Goal: Task Accomplishment & Management: Manage account settings

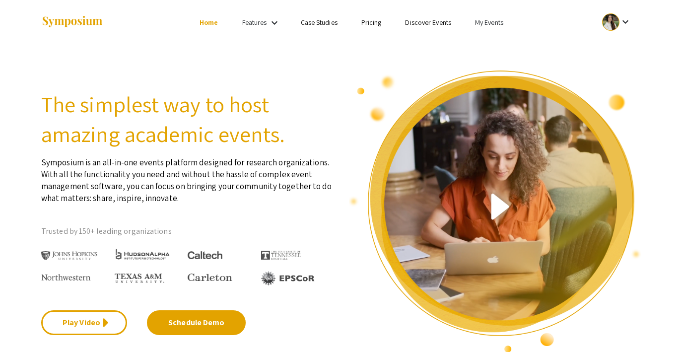
click at [485, 20] on link "My Events" at bounding box center [489, 22] width 28 height 9
click at [485, 63] on button "Events I'm registered for" at bounding box center [505, 68] width 85 height 24
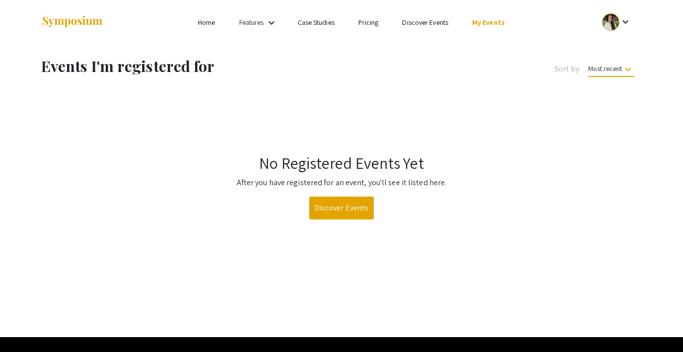
click at [479, 21] on link "My Events" at bounding box center [488, 22] width 33 height 9
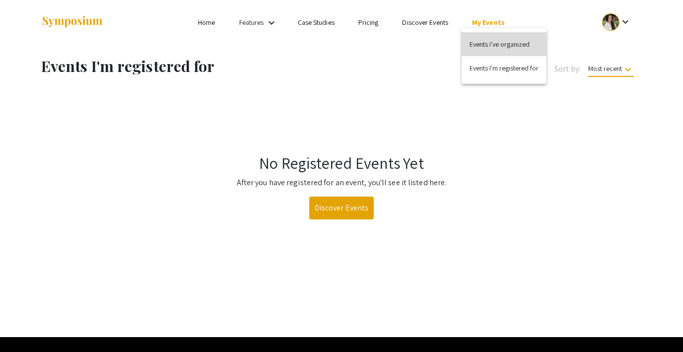
click at [490, 41] on button "Events I've organized" at bounding box center [504, 44] width 85 height 24
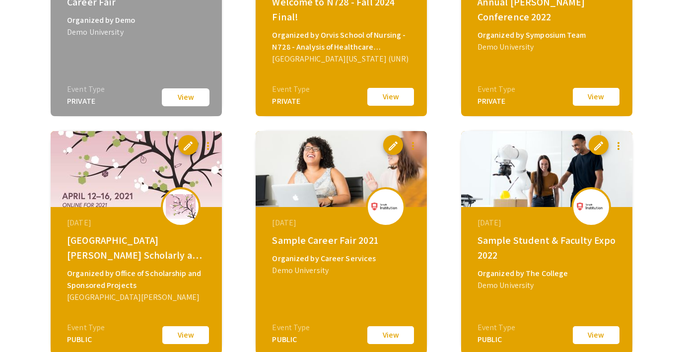
scroll to position [1261, 0]
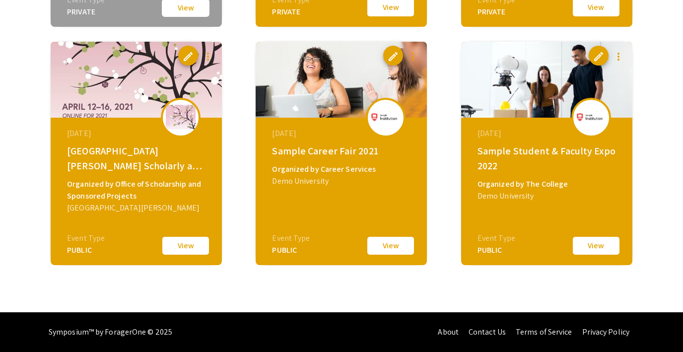
click at [596, 245] on button "View" at bounding box center [597, 245] width 50 height 21
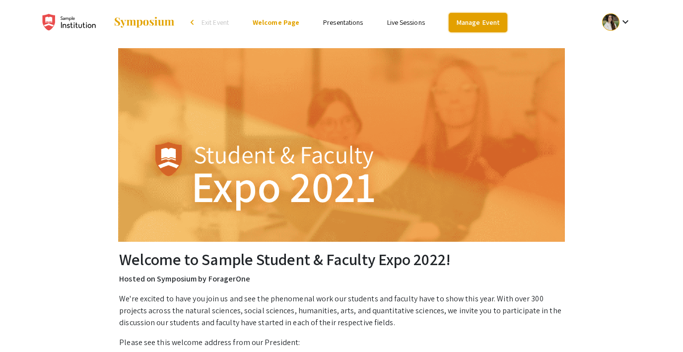
click at [468, 24] on link "Manage Event" at bounding box center [478, 22] width 59 height 19
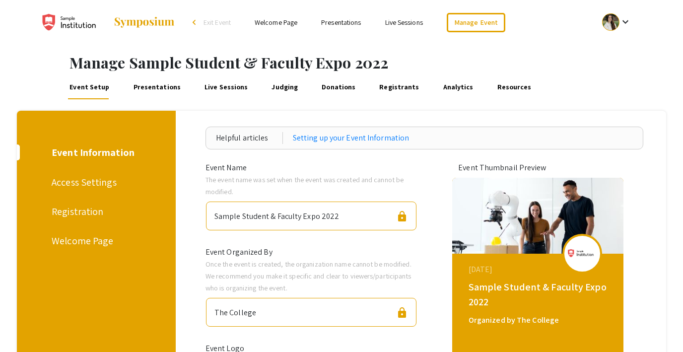
click at [86, 243] on div "Welcome Page" at bounding box center [95, 240] width 86 height 15
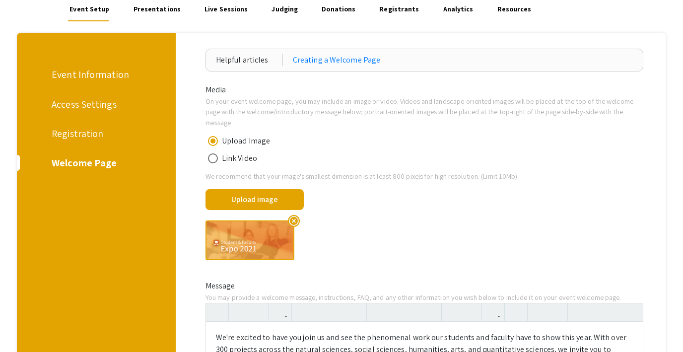
scroll to position [64, 0]
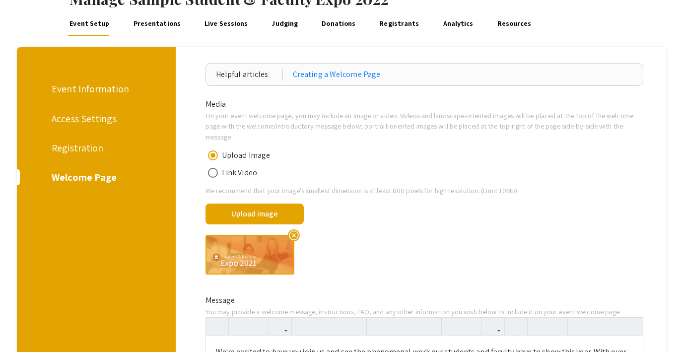
click at [74, 149] on div "Registration" at bounding box center [95, 148] width 86 height 15
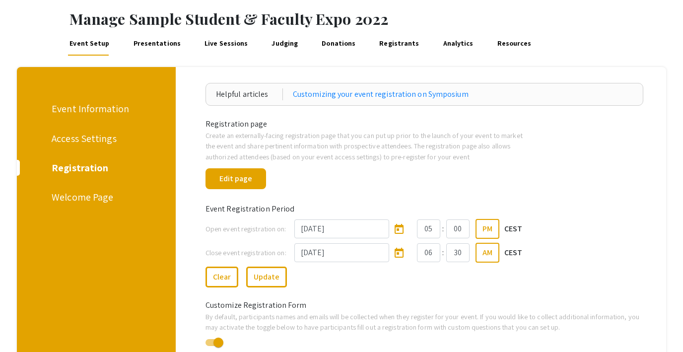
scroll to position [32, 0]
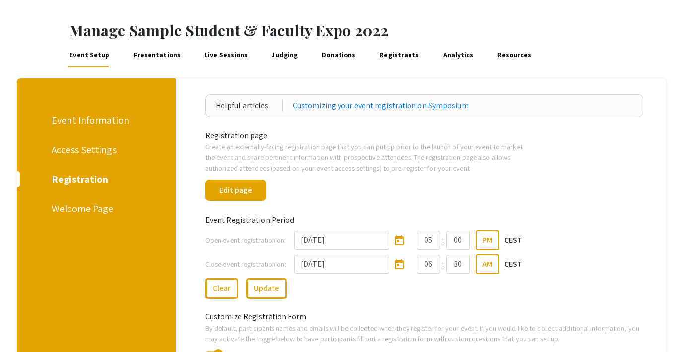
click at [96, 145] on div "Access Settings" at bounding box center [95, 150] width 86 height 15
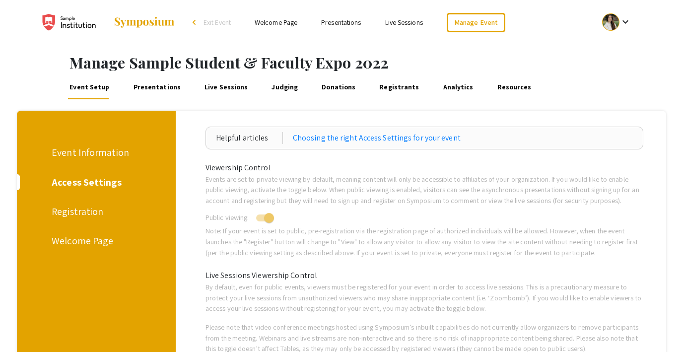
click at [97, 147] on div "Event Information" at bounding box center [95, 152] width 86 height 15
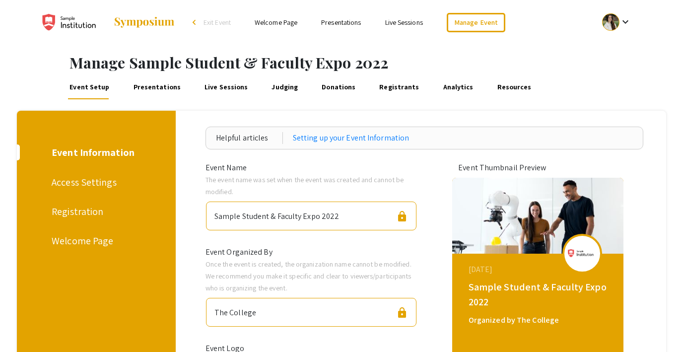
click at [92, 208] on div "Registration" at bounding box center [95, 211] width 86 height 15
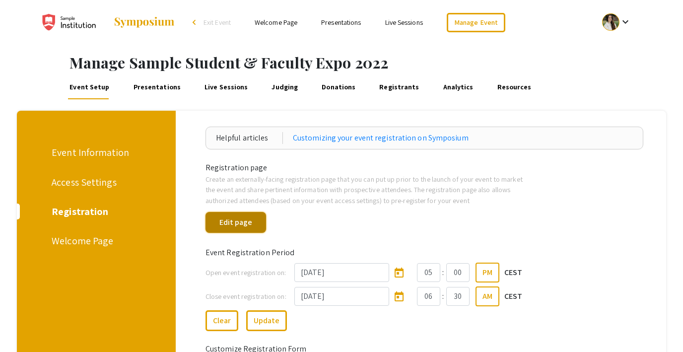
click at [238, 225] on button "Edit page" at bounding box center [236, 222] width 61 height 21
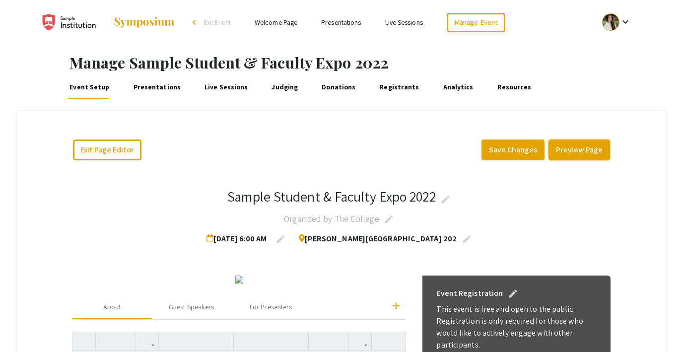
click at [574, 152] on button "Preview Page" at bounding box center [580, 150] width 62 height 21
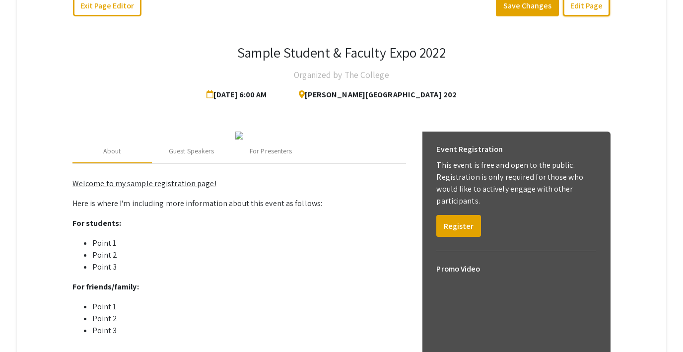
scroll to position [147, 0]
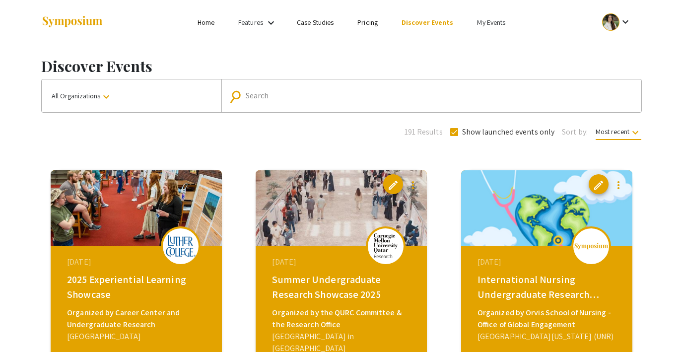
click at [487, 19] on link "My Events" at bounding box center [491, 22] width 28 height 9
click at [485, 39] on button "Events I've organized" at bounding box center [506, 44] width 85 height 24
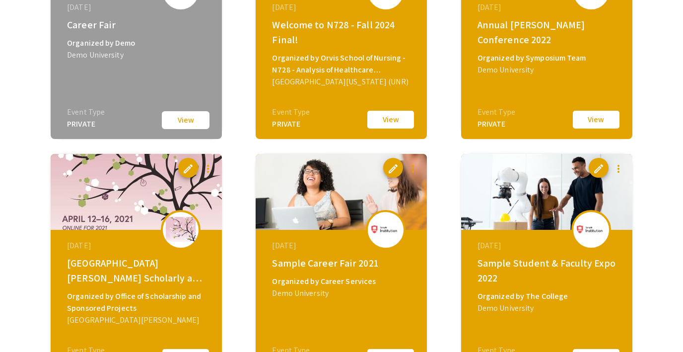
scroll to position [1261, 0]
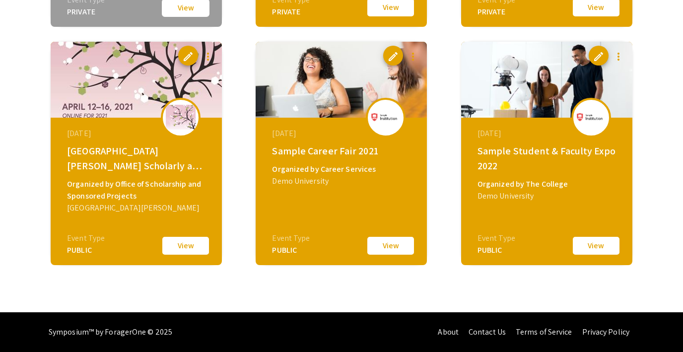
click at [590, 248] on button "View" at bounding box center [597, 245] width 50 height 21
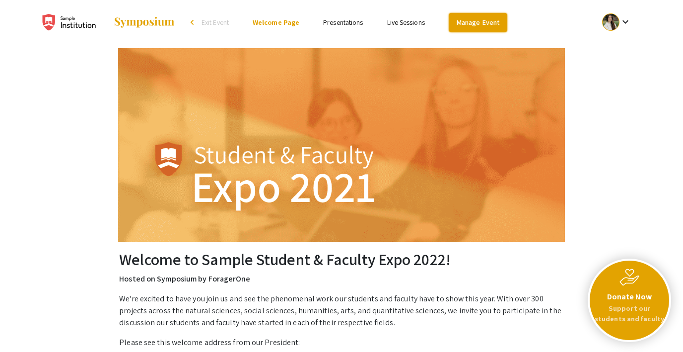
click at [463, 24] on link "Manage Event" at bounding box center [478, 22] width 59 height 19
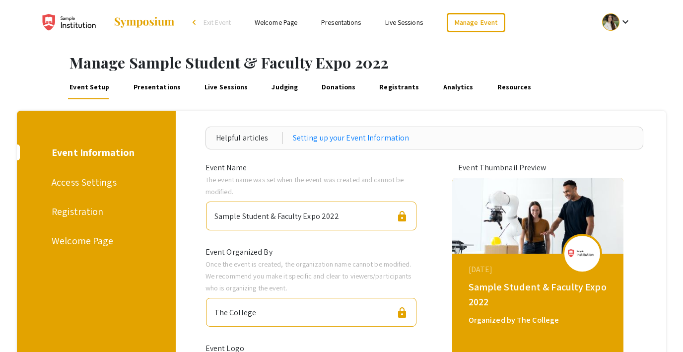
click at [88, 211] on div "Registration" at bounding box center [95, 211] width 86 height 15
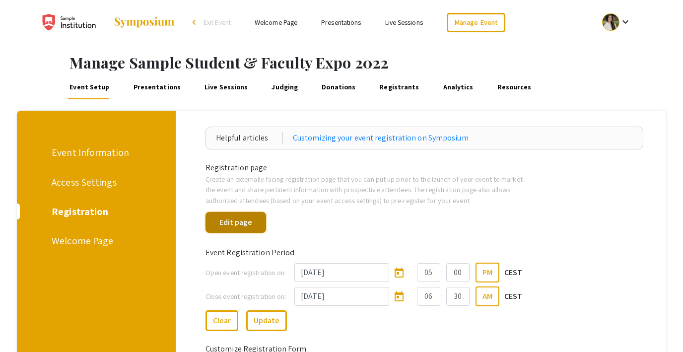
click at [229, 221] on button "Edit page" at bounding box center [236, 222] width 61 height 21
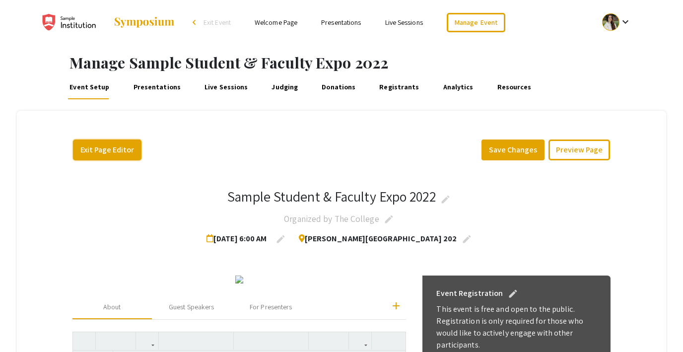
click at [119, 148] on button "Exit Page Editor" at bounding box center [107, 150] width 69 height 21
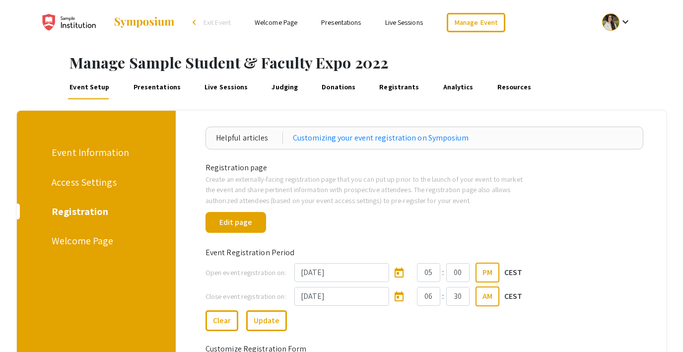
click at [403, 25] on link "Live Sessions" at bounding box center [404, 22] width 38 height 9
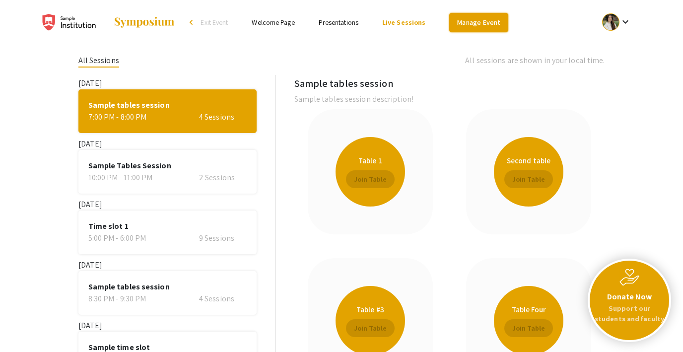
click at [480, 29] on link "Manage Event" at bounding box center [478, 22] width 59 height 19
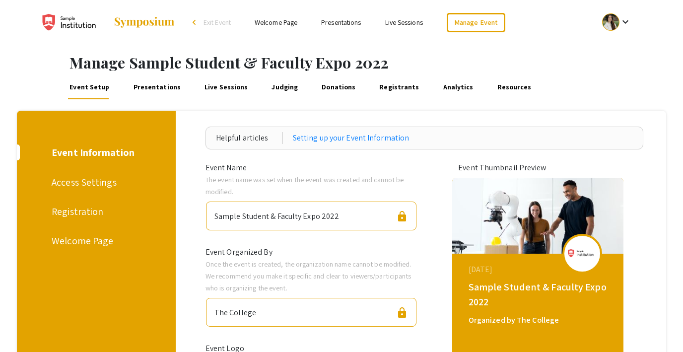
click at [214, 86] on link "Live Sessions" at bounding box center [226, 87] width 47 height 24
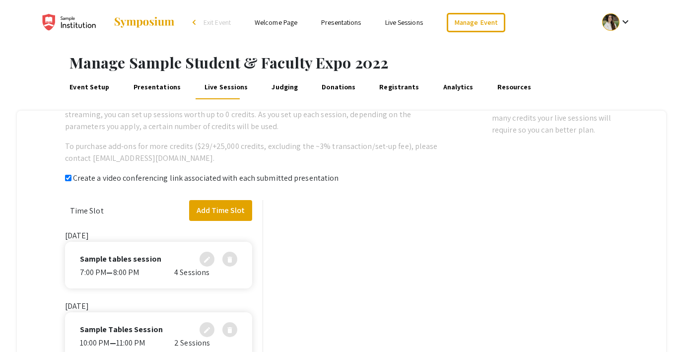
checkbox input "true"
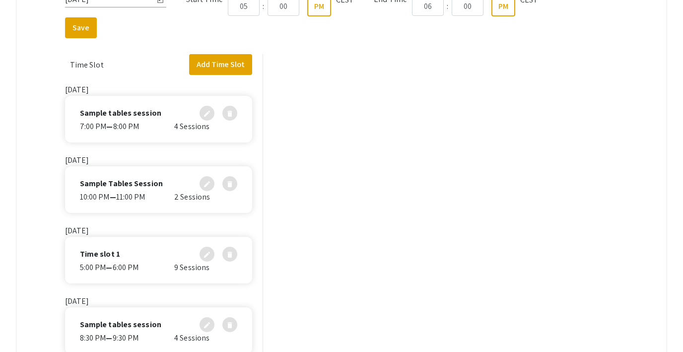
scroll to position [223, 0]
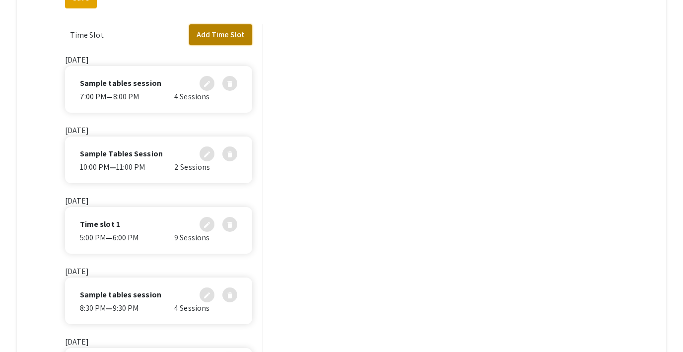
click at [213, 36] on button "Add Time Slot" at bounding box center [220, 34] width 63 height 21
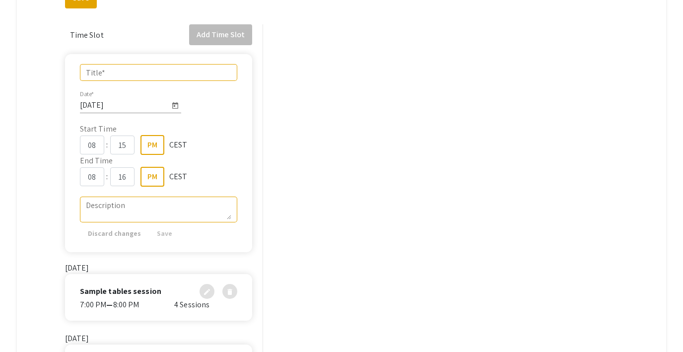
scroll to position [173, 0]
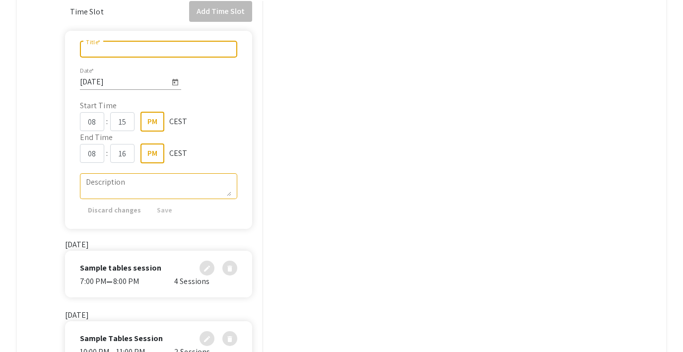
click at [105, 51] on input "Title *" at bounding box center [159, 49] width 146 height 9
type input "Test"
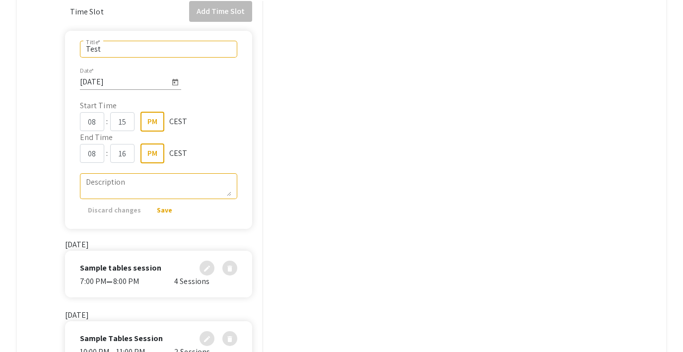
click at [331, 121] on div at bounding box center [445, 325] width 345 height 649
click at [124, 123] on input "15" at bounding box center [122, 121] width 24 height 19
type input "16"
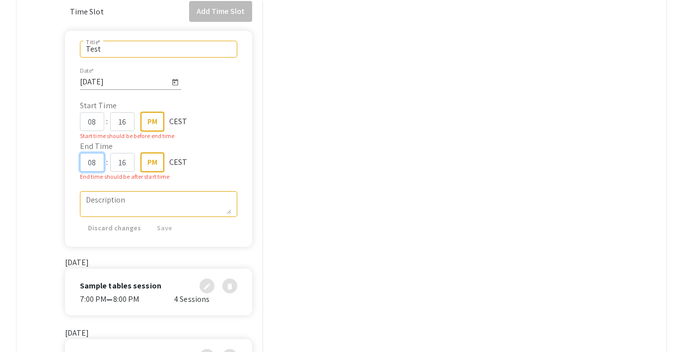
click at [94, 155] on input "08" at bounding box center [92, 162] width 24 height 19
type input "09"
click at [277, 211] on div at bounding box center [445, 334] width 345 height 667
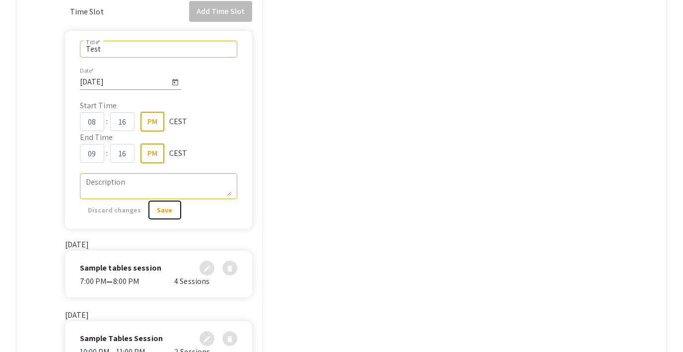
click at [157, 210] on span "Save" at bounding box center [164, 210] width 15 height 9
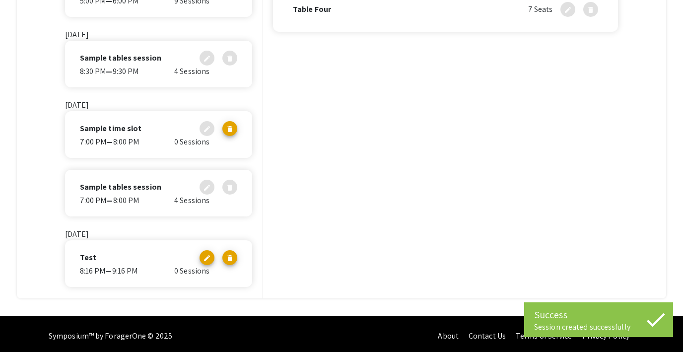
scroll to position [394, 0]
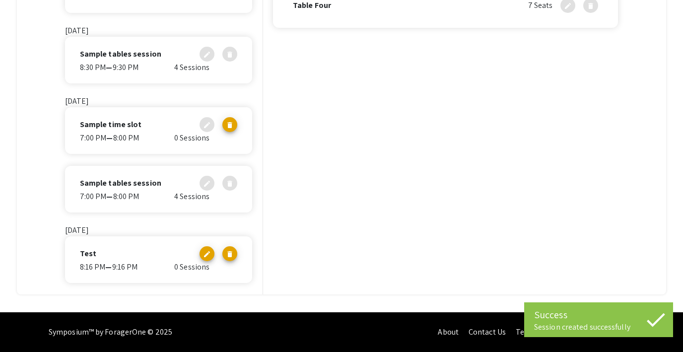
click at [119, 255] on div "Test edit delete" at bounding box center [158, 253] width 157 height 15
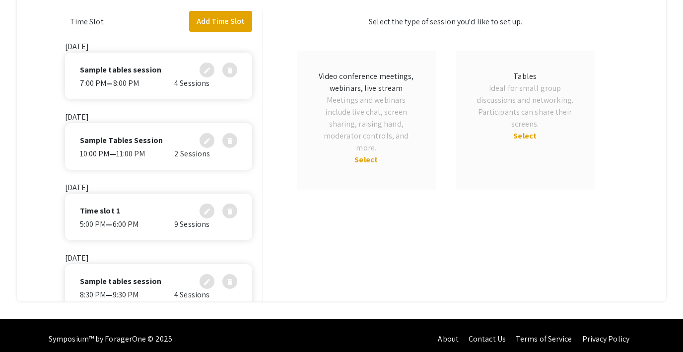
scroll to position [344, 0]
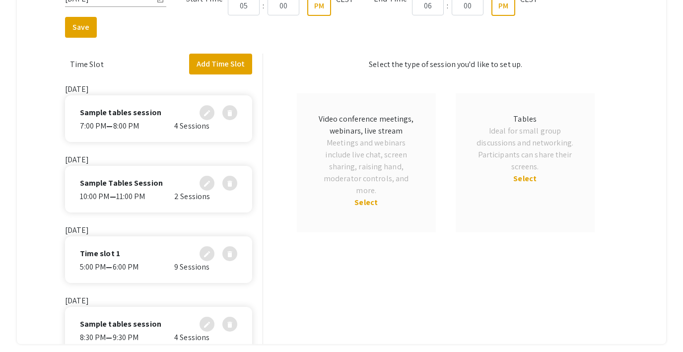
click at [364, 200] on span "Select" at bounding box center [366, 202] width 23 height 10
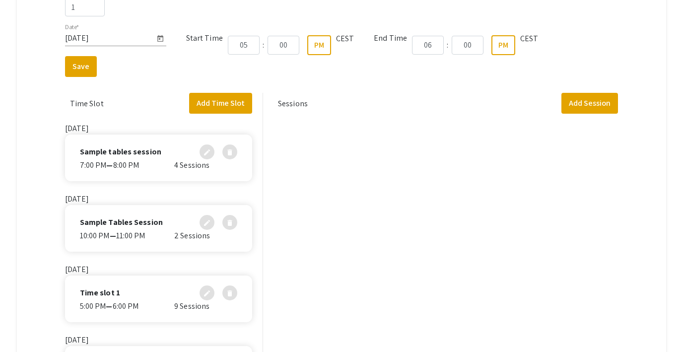
scroll to position [261, 0]
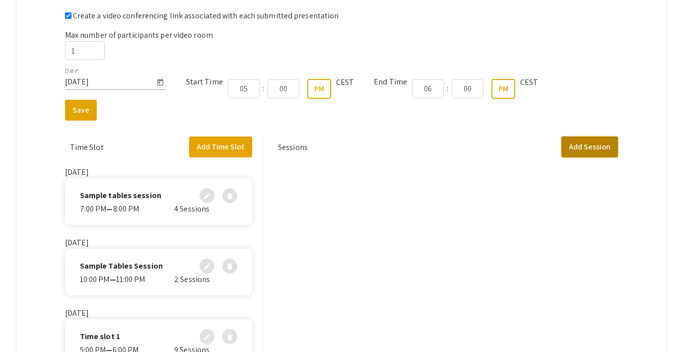
click at [603, 148] on button "Add Session" at bounding box center [590, 147] width 57 height 21
select select "false"
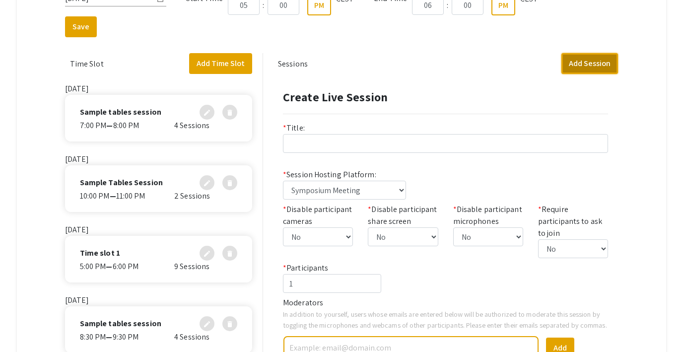
scroll to position [84, 0]
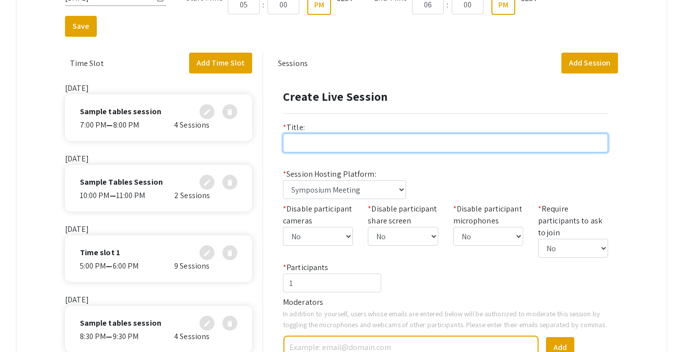
click at [323, 145] on input "text" at bounding box center [445, 143] width 325 height 19
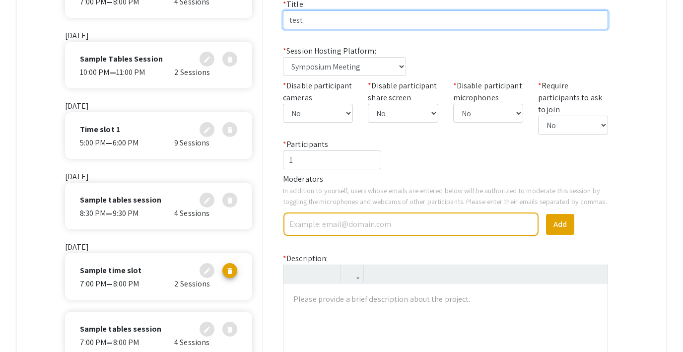
scroll to position [219, 0]
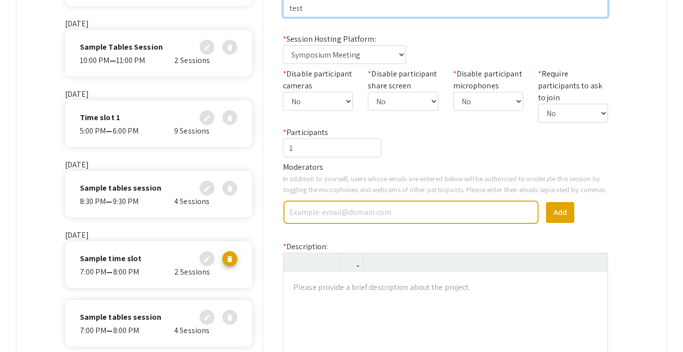
type input "test"
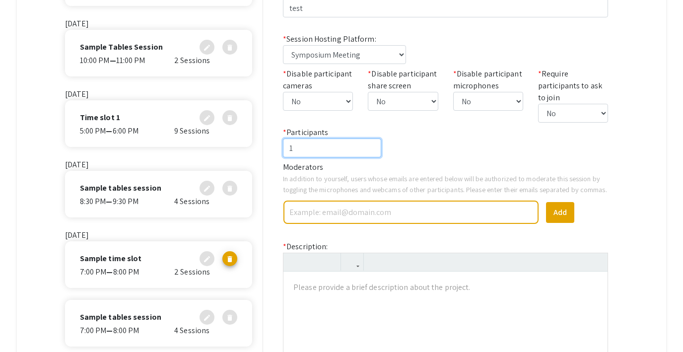
click at [330, 147] on input "1" at bounding box center [332, 148] width 98 height 19
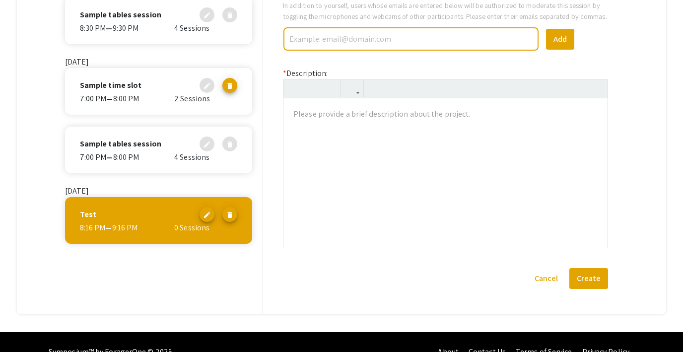
scroll to position [394, 0]
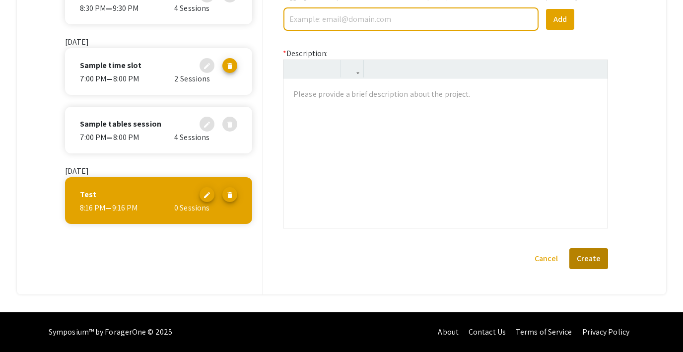
type input "10"
click at [588, 256] on button "Create" at bounding box center [589, 258] width 39 height 21
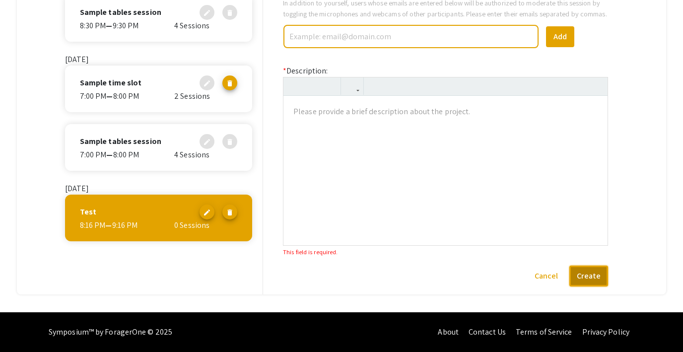
scroll to position [253, 0]
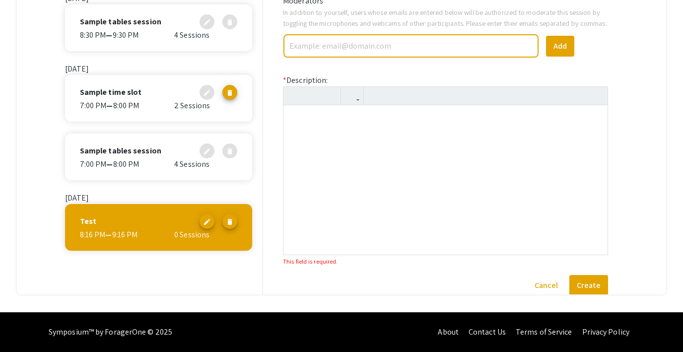
click at [388, 152] on div at bounding box center [446, 179] width 324 height 149
type textarea "<p>x</p>"
click at [587, 288] on button "Create" at bounding box center [589, 285] width 39 height 21
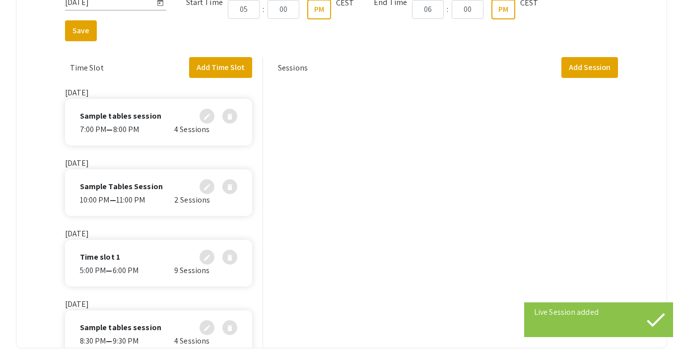
scroll to position [340, 0]
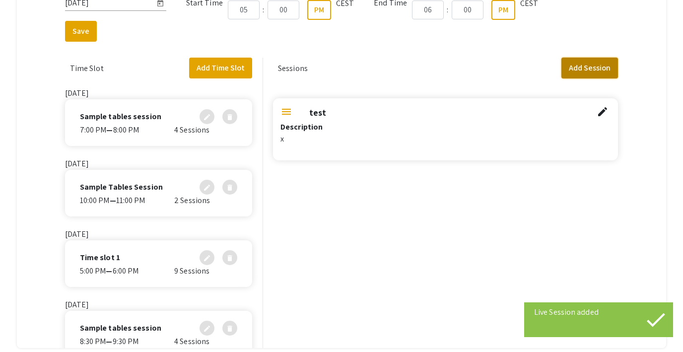
click at [588, 63] on button "Add Session" at bounding box center [590, 68] width 57 height 21
select select "false"
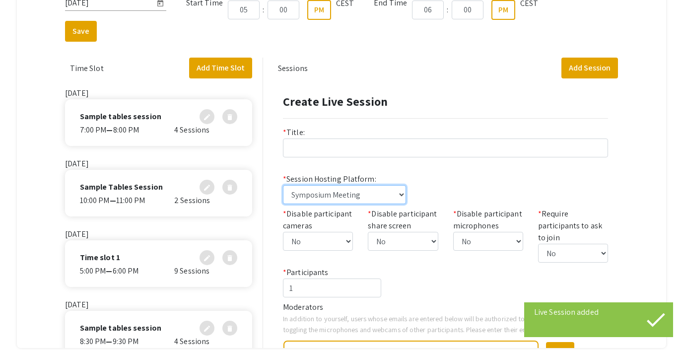
click at [370, 189] on select "Symposium Meeting Symposium Webinar Zoom, Webex, Teams, embedded video, or anot…" at bounding box center [344, 194] width 123 height 19
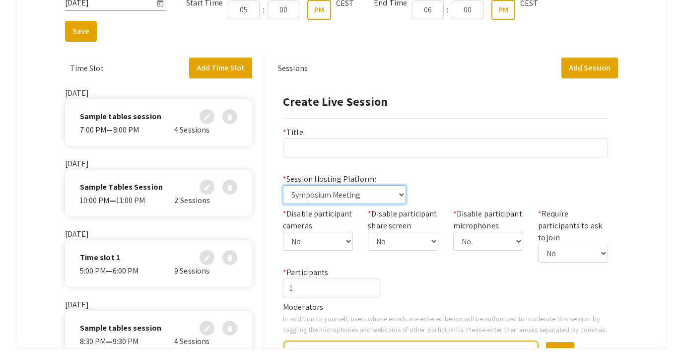
select select "symposium-webinar"
click at [283, 185] on select "Symposium Meeting Symposium Webinar Zoom, Webex, Teams, embedded video, or anot…" at bounding box center [344, 194] width 123 height 19
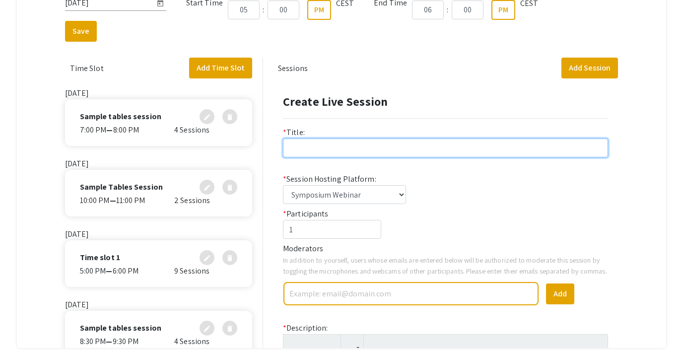
click at [327, 146] on input "text" at bounding box center [445, 148] width 325 height 19
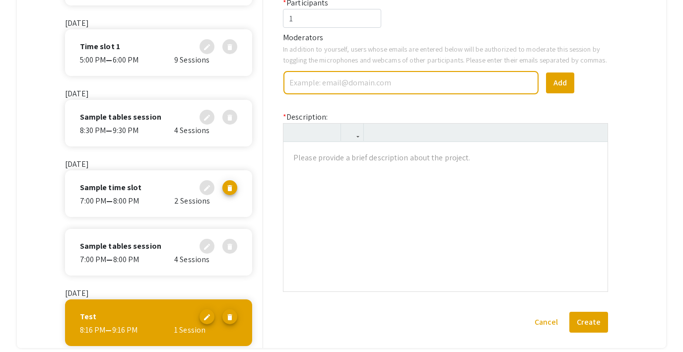
scroll to position [228, 0]
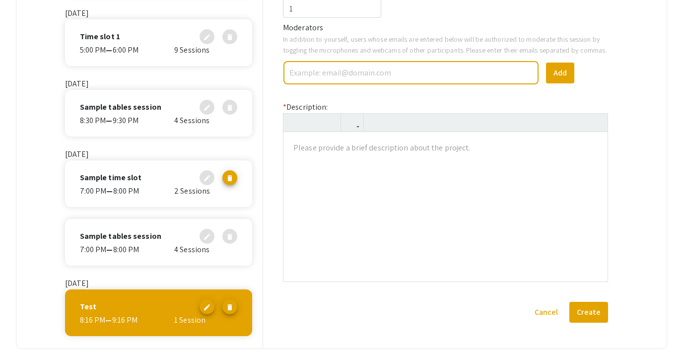
type input "xx"
click at [313, 170] on div at bounding box center [446, 206] width 324 height 149
type textarea "<p>x</p>"
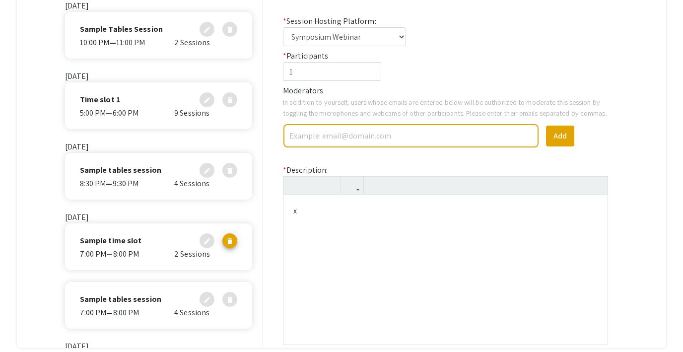
scroll to position [145, 0]
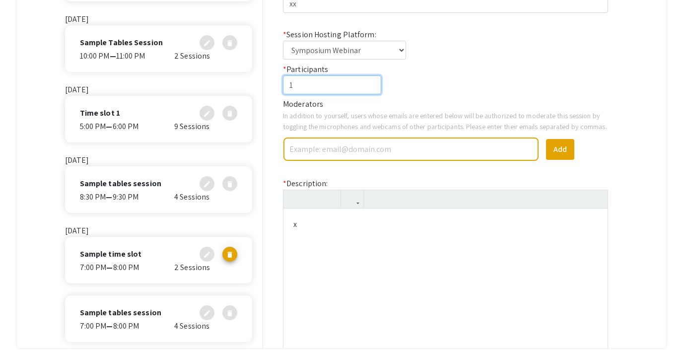
click at [315, 90] on input "1" at bounding box center [332, 84] width 98 height 19
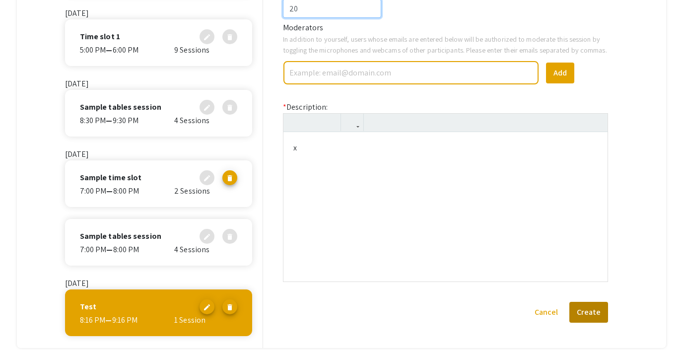
type input "20"
click at [582, 309] on button "Create" at bounding box center [589, 312] width 39 height 21
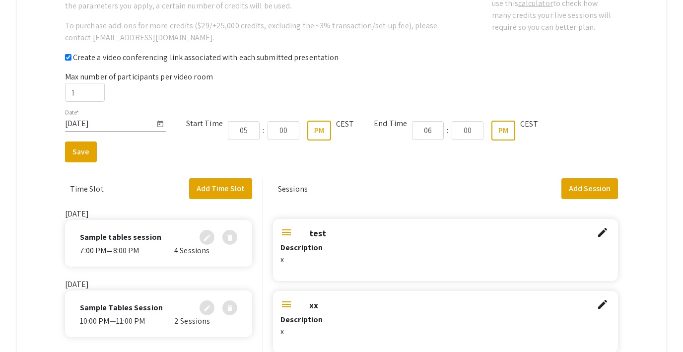
scroll to position [0, 0]
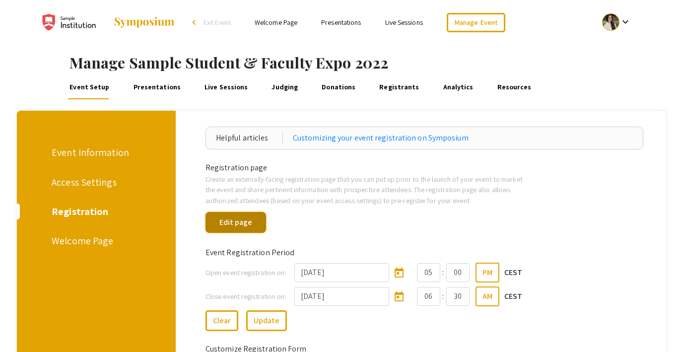
click at [230, 229] on button "Edit page" at bounding box center [236, 222] width 61 height 21
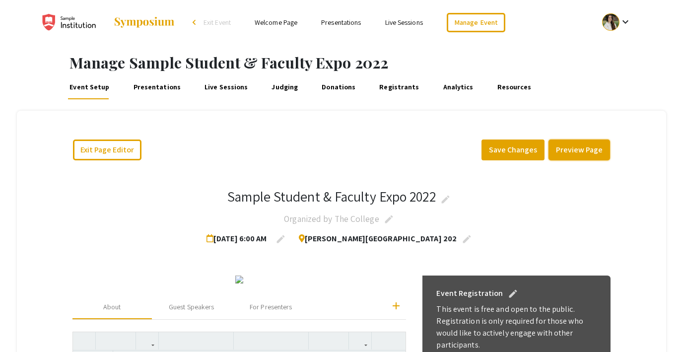
click at [576, 152] on button "Preview Page" at bounding box center [580, 150] width 62 height 21
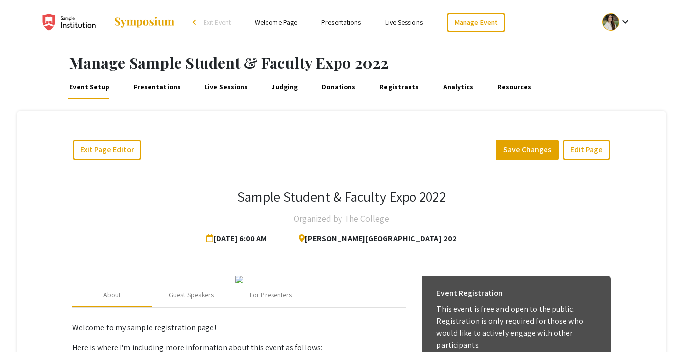
click at [160, 91] on link "Presentations" at bounding box center [157, 87] width 51 height 24
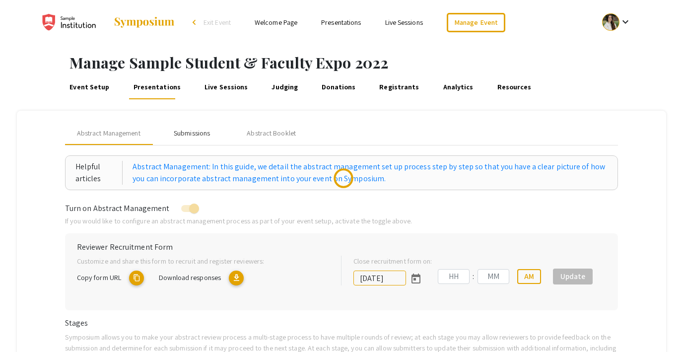
click at [185, 133] on div "Submissions" at bounding box center [192, 133] width 36 height 10
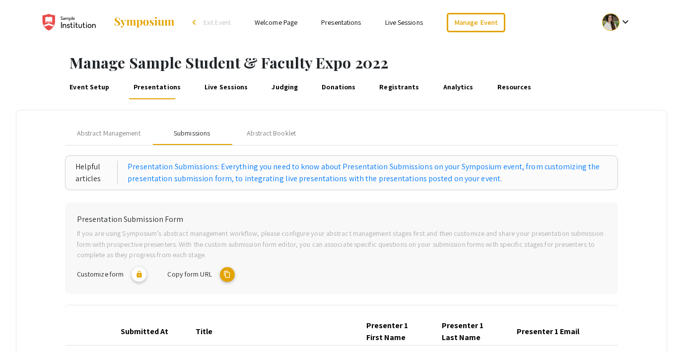
scroll to position [19, 0]
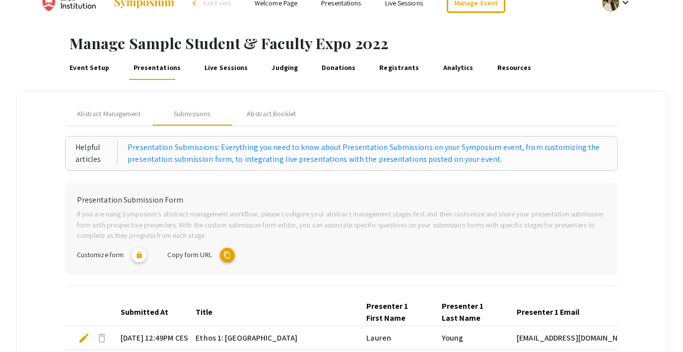
click at [229, 257] on mat-icon "content_copy" at bounding box center [227, 255] width 15 height 15
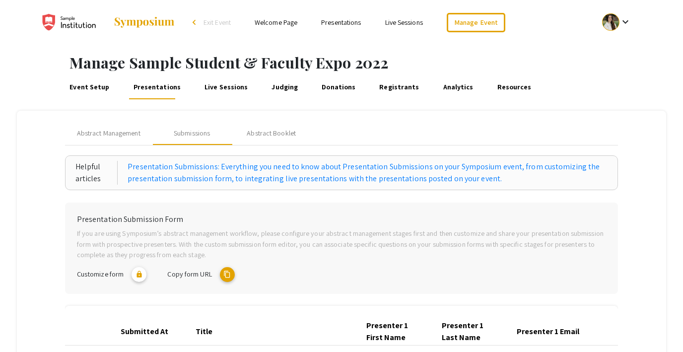
click at [496, 90] on link "Resources" at bounding box center [515, 87] width 38 height 24
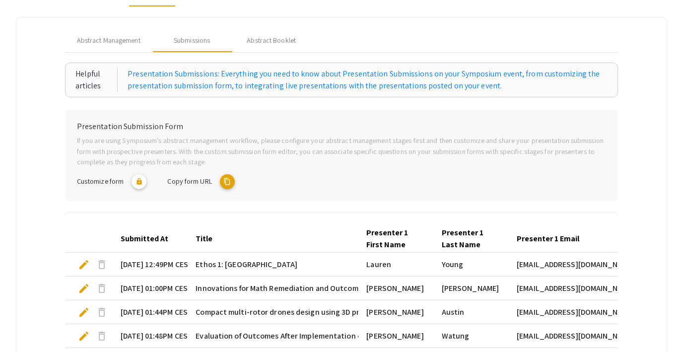
scroll to position [42, 0]
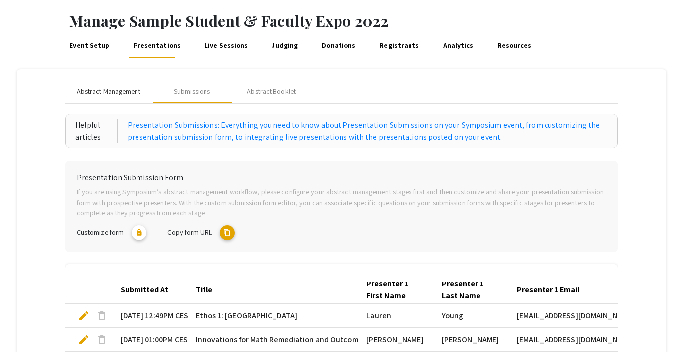
click at [103, 93] on span "Abstract Management" at bounding box center [109, 91] width 64 height 10
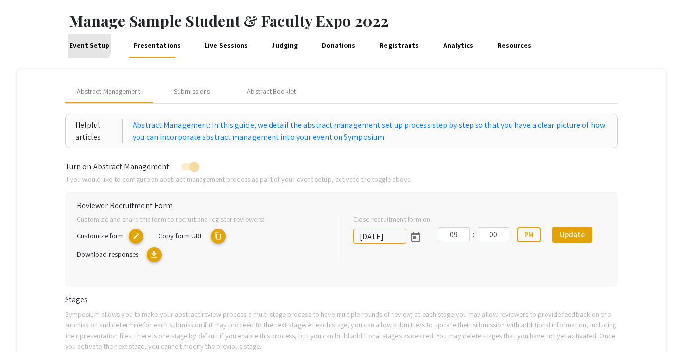
click at [86, 42] on link "Event Setup" at bounding box center [89, 46] width 43 height 24
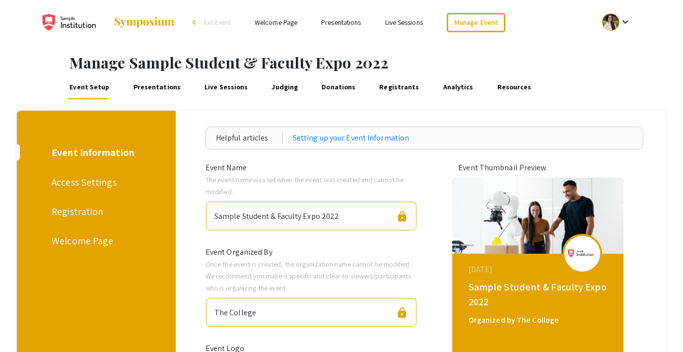
click at [74, 215] on div "Registration" at bounding box center [95, 211] width 86 height 15
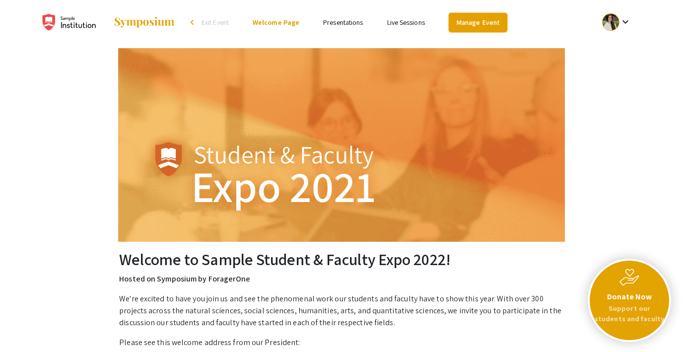
click at [484, 22] on link "Manage Event" at bounding box center [478, 22] width 59 height 19
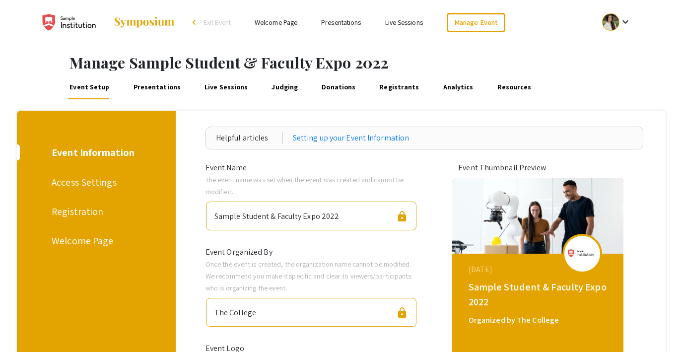
click at [80, 208] on div "Registration" at bounding box center [95, 211] width 86 height 15
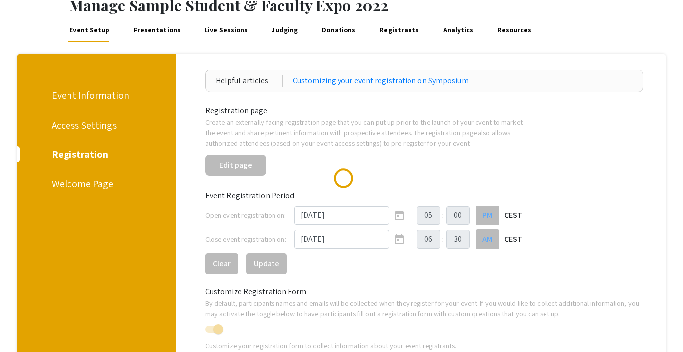
scroll to position [64, 0]
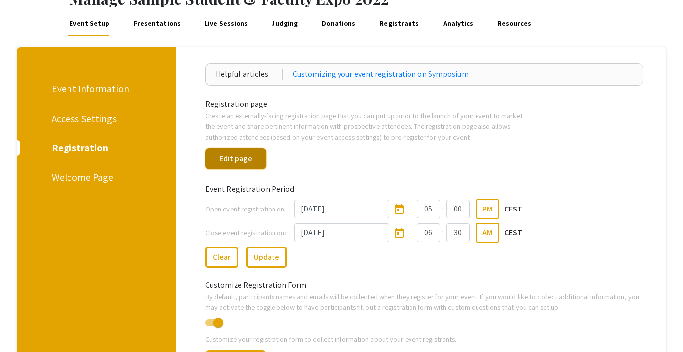
click at [232, 158] on button "Edit page" at bounding box center [236, 158] width 61 height 21
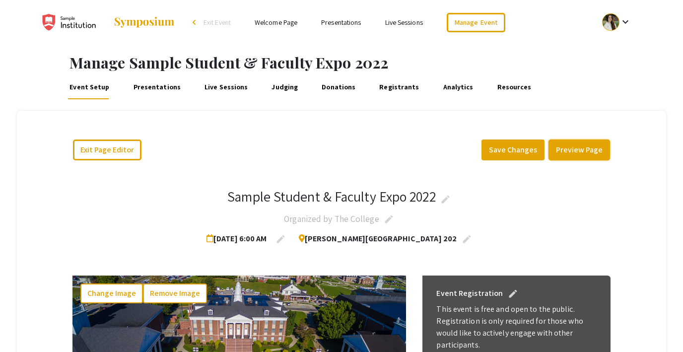
click at [572, 149] on button "Preview Page" at bounding box center [580, 150] width 62 height 21
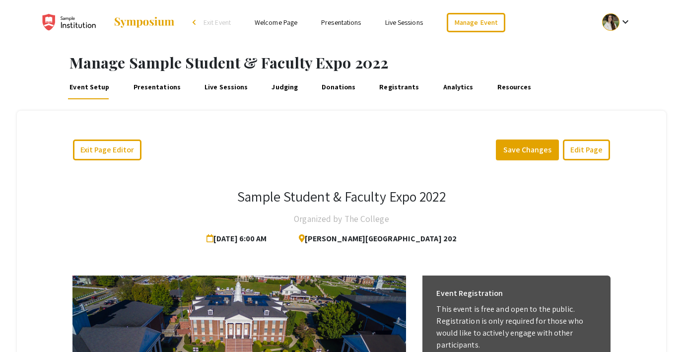
click at [282, 21] on link "Welcome Page" at bounding box center [276, 22] width 43 height 9
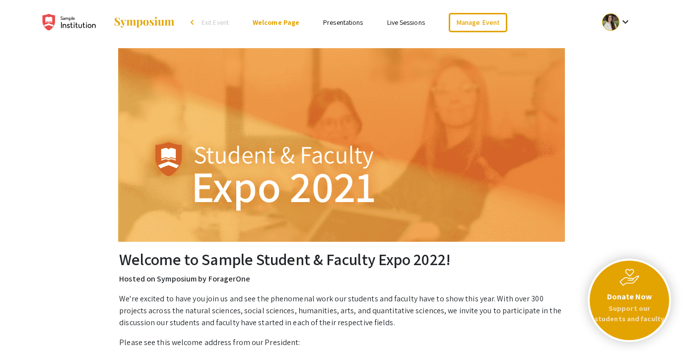
click at [336, 22] on link "Presentations" at bounding box center [343, 22] width 40 height 9
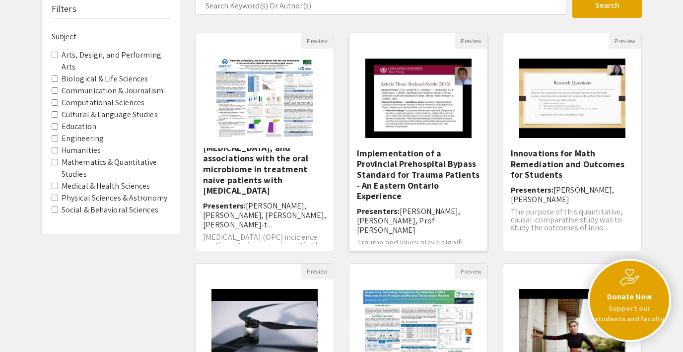
scroll to position [78, 0]
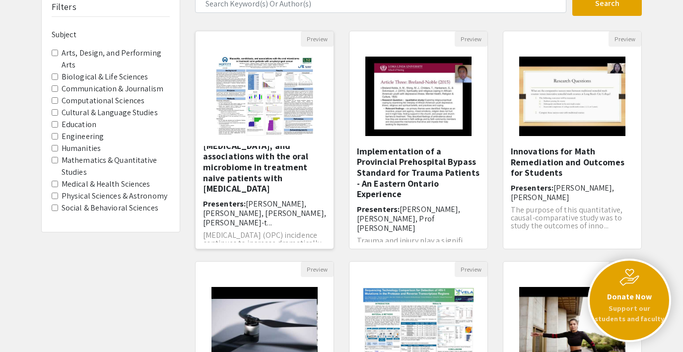
click at [284, 102] on img "Open Presentation <p>Mucositis, candidiasis, and associations with the oral mic…" at bounding box center [264, 96] width 117 height 99
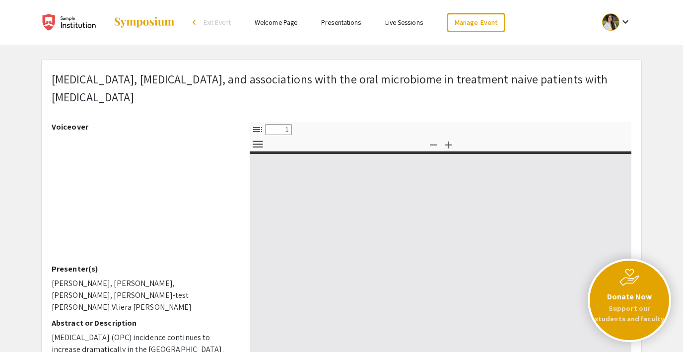
select select "custom"
type input "0"
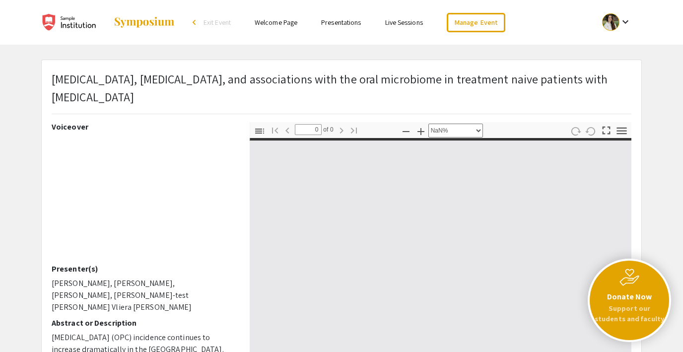
scroll to position [27, 0]
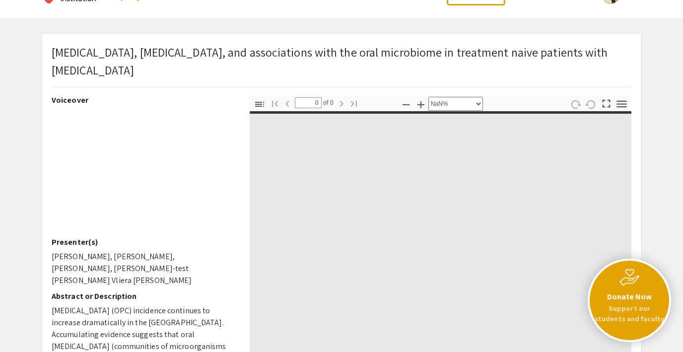
select select "auto"
type input "1"
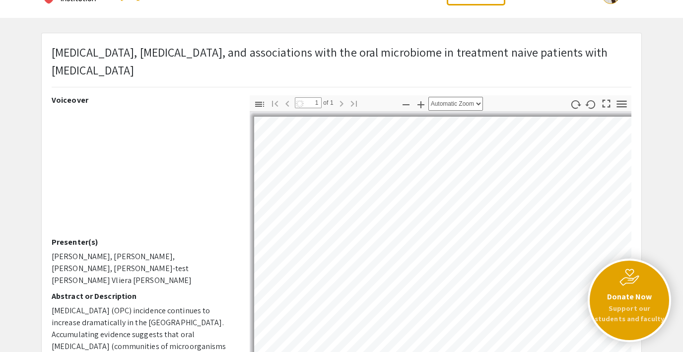
scroll to position [34, 0]
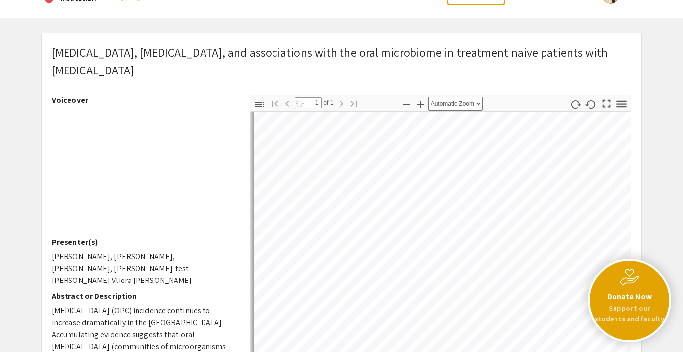
select select "auto"
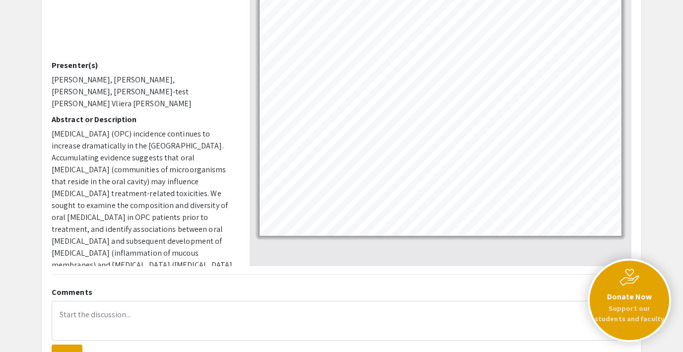
scroll to position [205, 0]
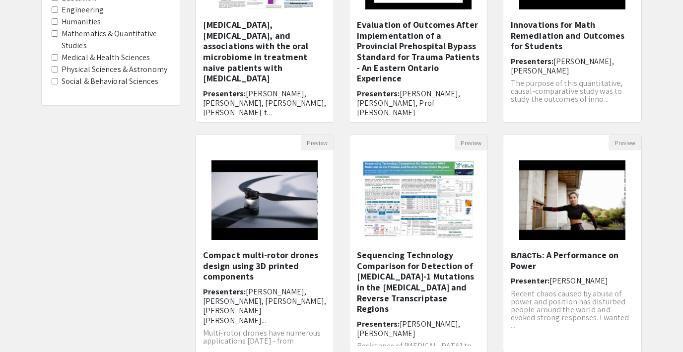
scroll to position [78, 0]
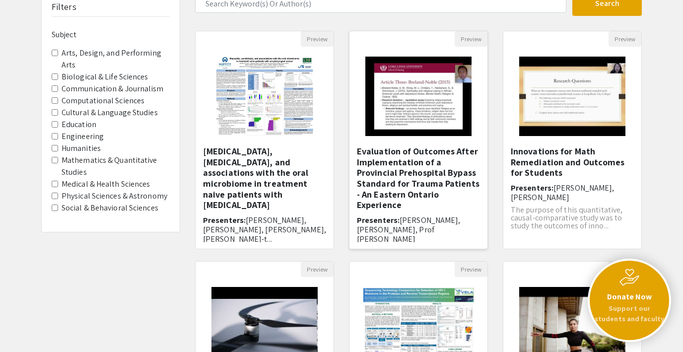
click at [427, 89] on img "Open Presentation <p>Evaluation of Outcomes After Implementation of a Provincia…" at bounding box center [419, 96] width 126 height 99
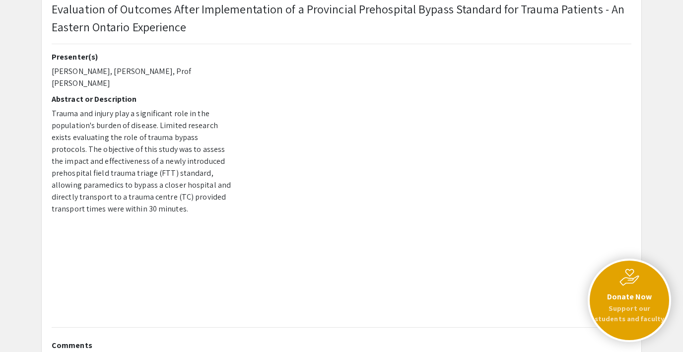
scroll to position [71, 0]
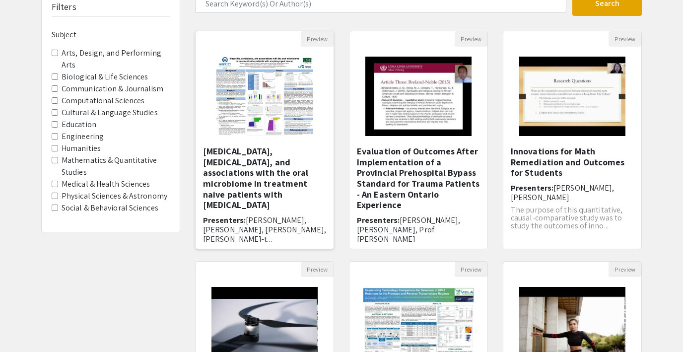
scroll to position [43, 0]
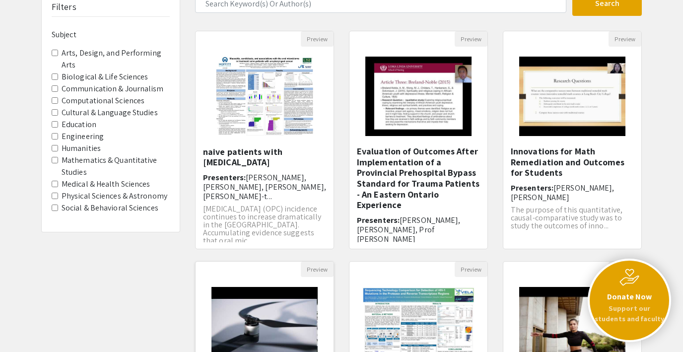
click at [278, 314] on img "Open Presentation <p>Compact multi-rotor drones design using 3D printed compone…" at bounding box center [265, 326] width 126 height 99
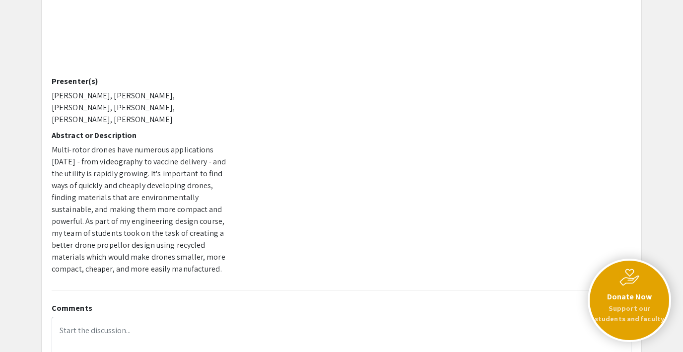
scroll to position [172, 0]
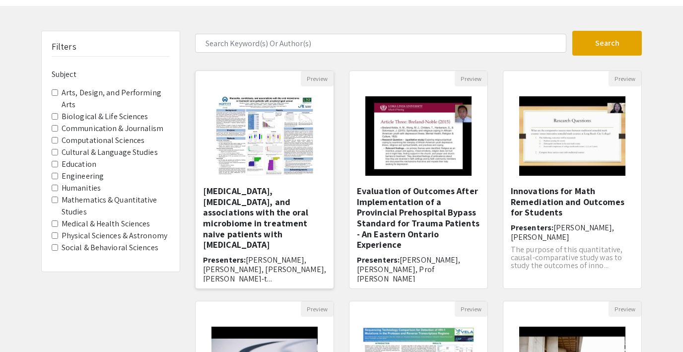
scroll to position [35, 0]
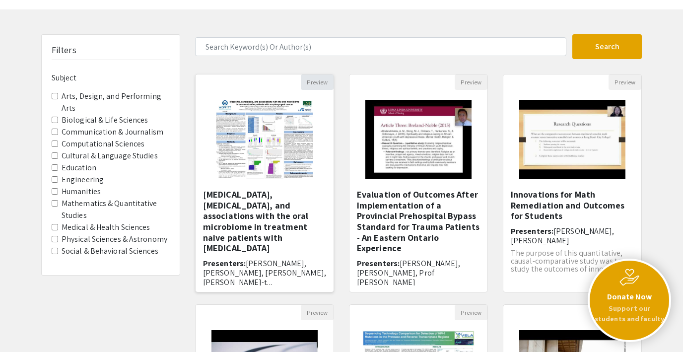
click at [321, 84] on button "Preview" at bounding box center [317, 81] width 33 height 15
select select "custom"
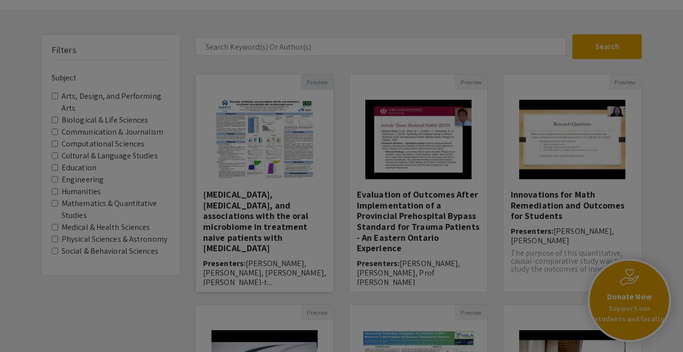
type input "0"
select select "custom"
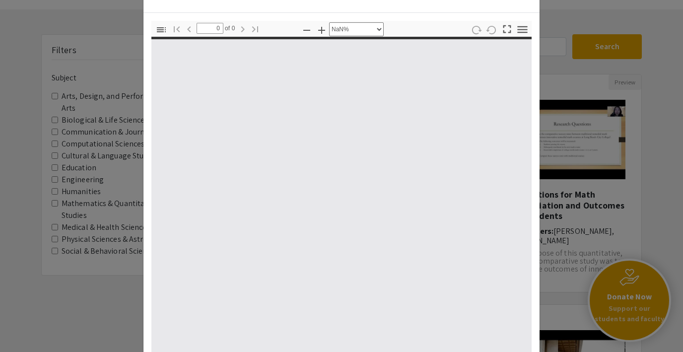
type input "1"
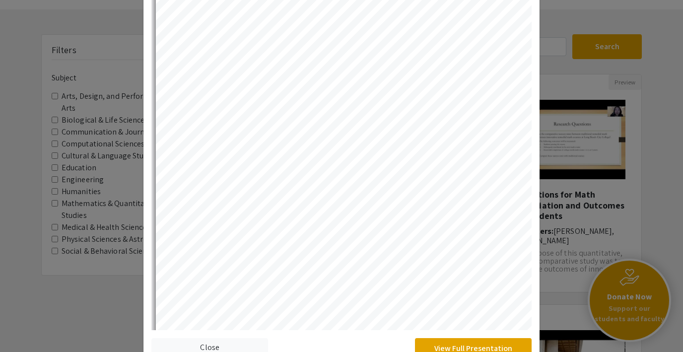
scroll to position [97, 0]
select select "auto"
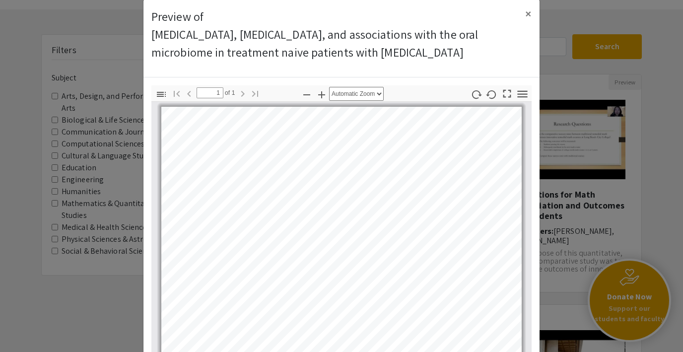
scroll to position [0, 0]
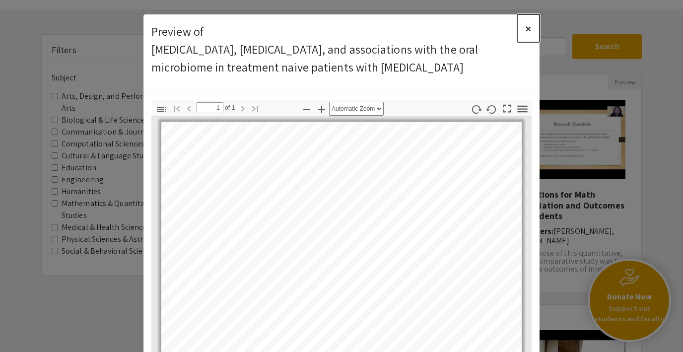
click at [529, 29] on span "×" at bounding box center [528, 28] width 6 height 16
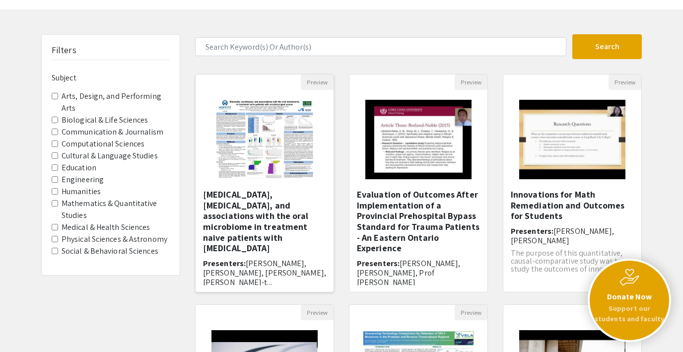
click at [273, 119] on img "Open Presentation <p>Mucositis, candidiasis, and associations with the oral mic…" at bounding box center [264, 139] width 117 height 99
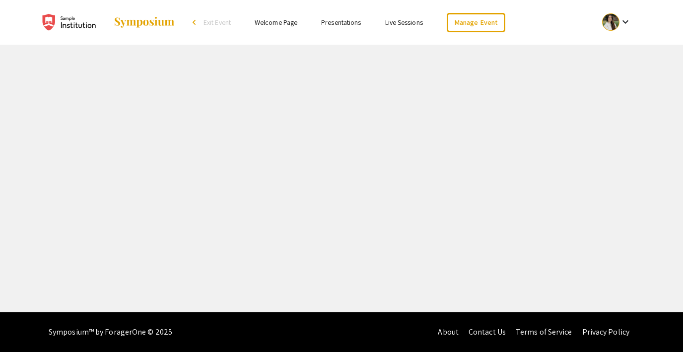
select select "custom"
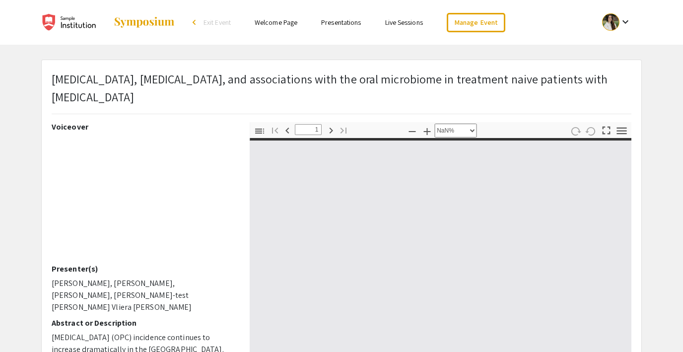
type input "0"
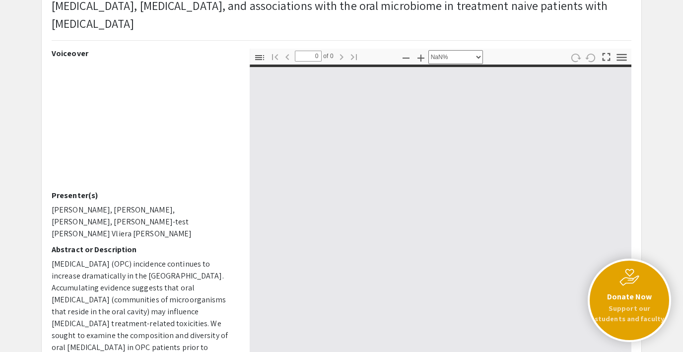
select select "auto"
type input "1"
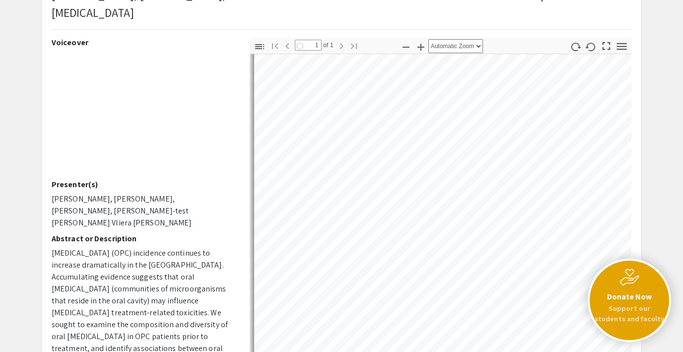
scroll to position [824, 0]
select select "auto"
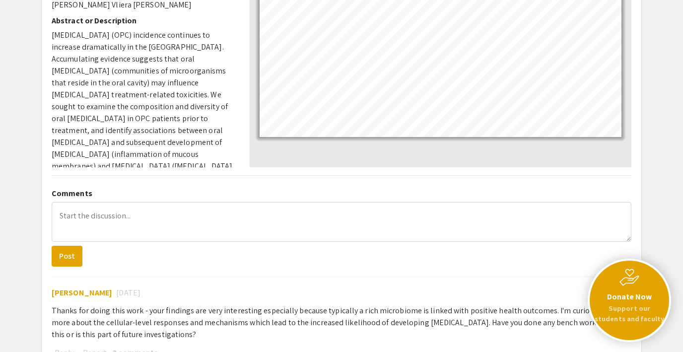
scroll to position [0, 0]
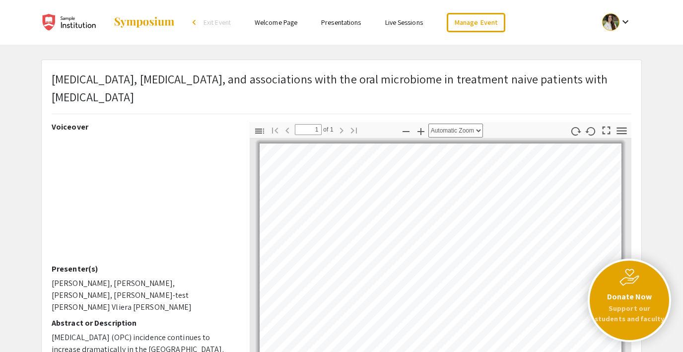
click at [343, 23] on link "Presentations" at bounding box center [341, 22] width 40 height 9
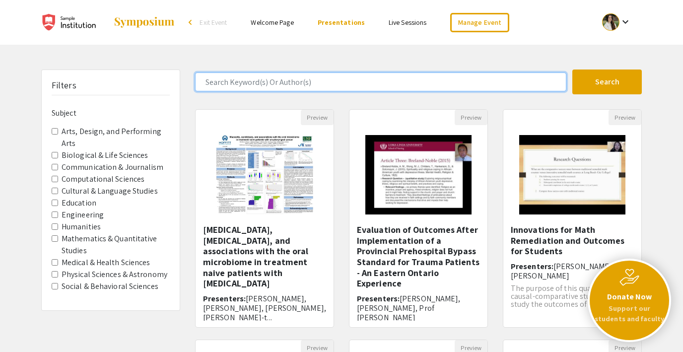
click at [222, 81] on input "Search Keyword(s) Or Author(s)" at bounding box center [380, 82] width 371 height 19
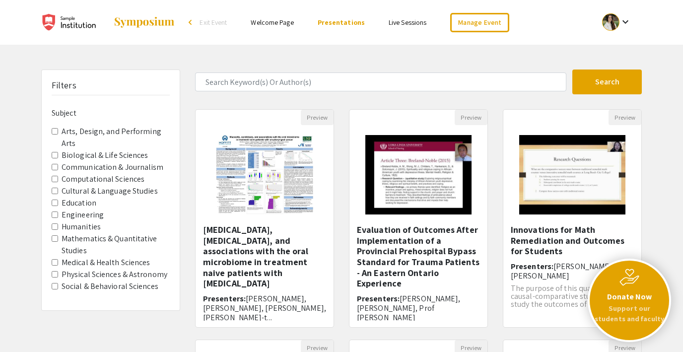
click at [414, 23] on link "Live Sessions" at bounding box center [408, 22] width 38 height 9
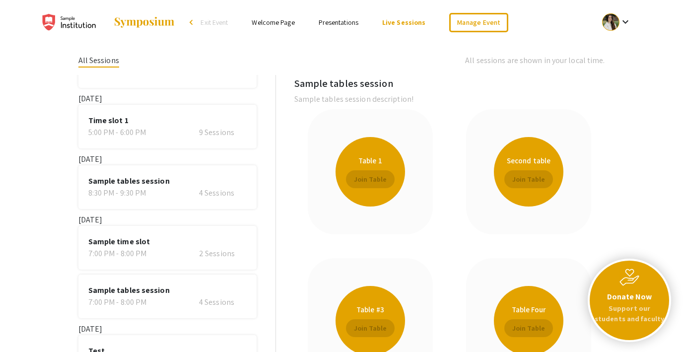
scroll to position [117, 0]
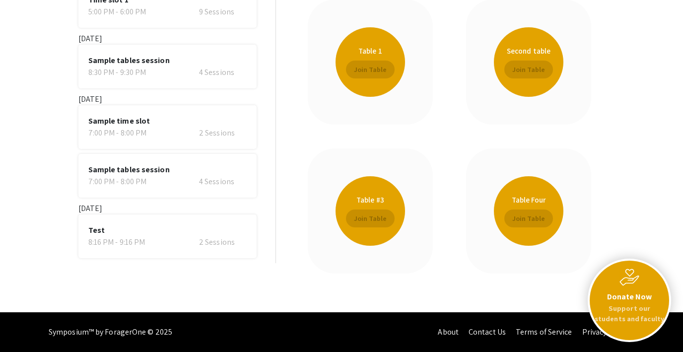
click at [132, 230] on span "Test" at bounding box center [167, 230] width 158 height 12
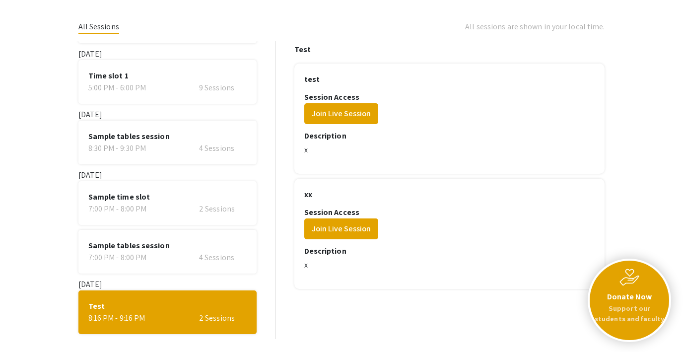
scroll to position [33, 0]
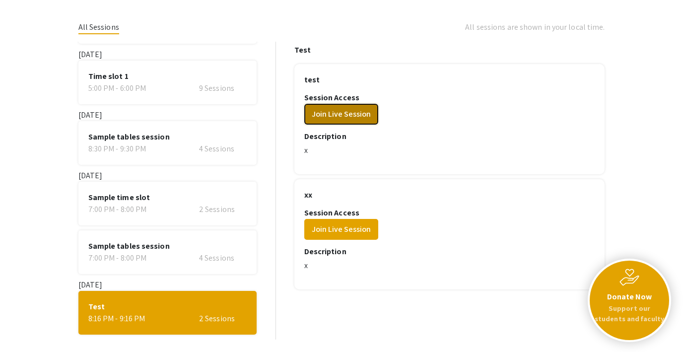
click at [346, 117] on button "Join Live Session" at bounding box center [341, 114] width 74 height 21
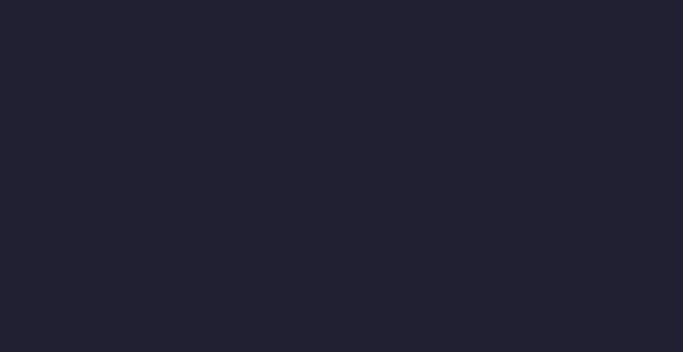
scroll to position [0, 0]
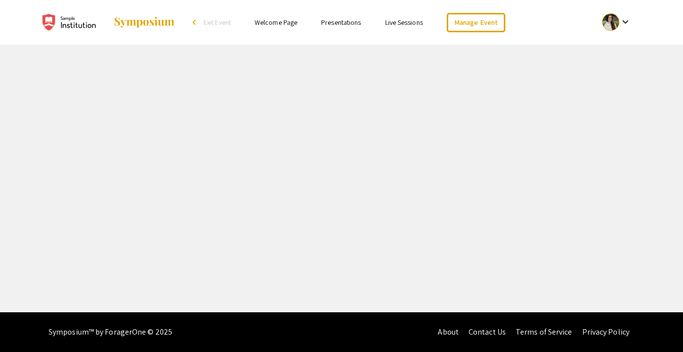
select select "8"
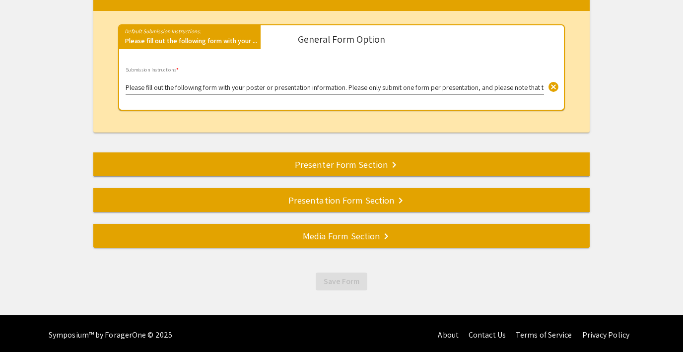
scroll to position [155, 0]
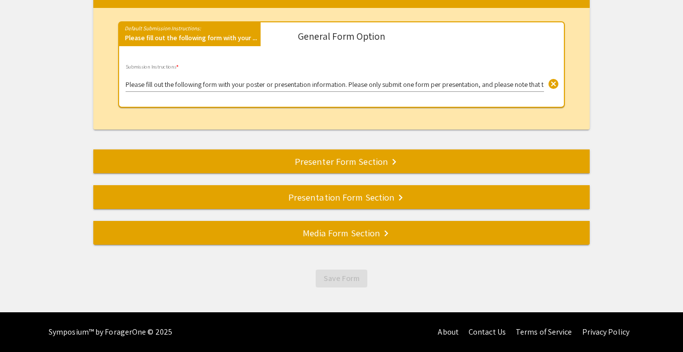
click at [343, 198] on div "Presentation Form Section keyboard_arrow_right" at bounding box center [341, 197] width 497 height 14
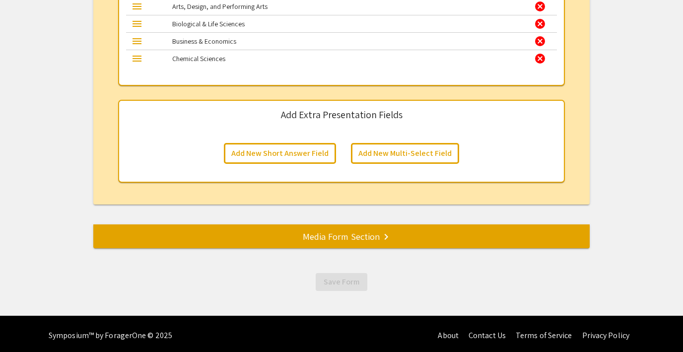
scroll to position [1373, 0]
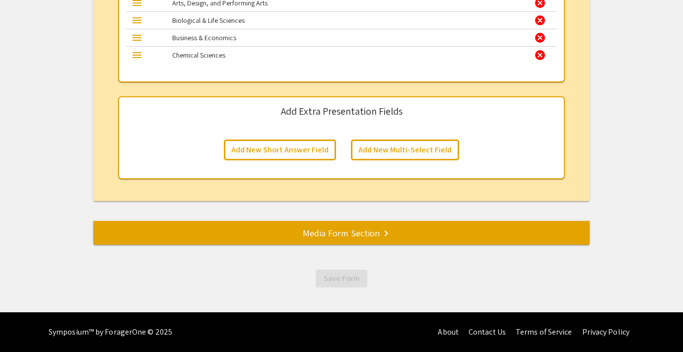
click at [344, 232] on div "Media Form Section keyboard_arrow_right" at bounding box center [341, 233] width 497 height 14
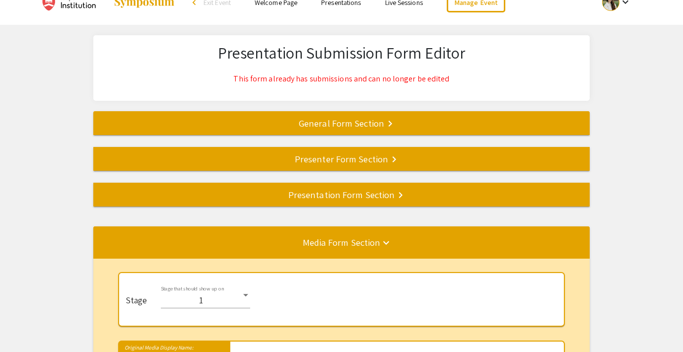
scroll to position [0, 0]
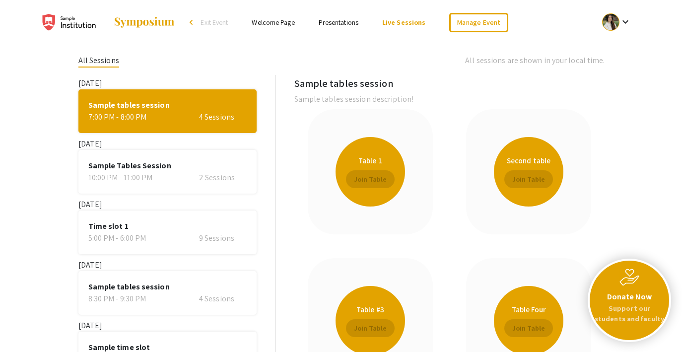
scroll to position [117, 0]
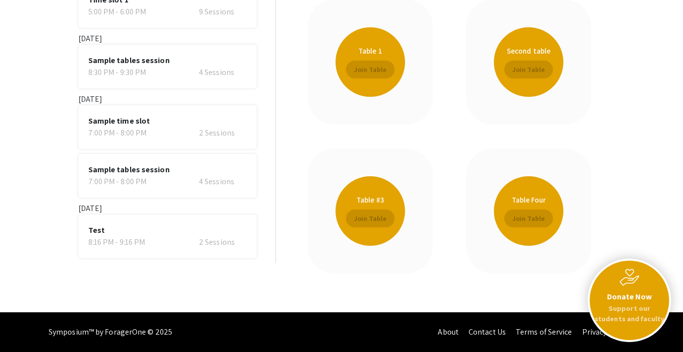
click at [133, 227] on span "Test" at bounding box center [167, 230] width 158 height 12
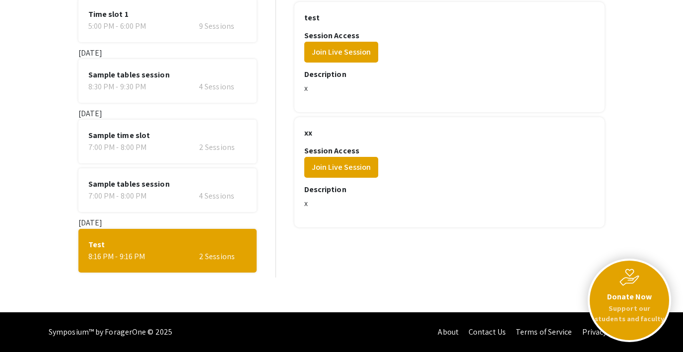
scroll to position [95, 0]
click at [330, 165] on button "Join Live Session" at bounding box center [341, 167] width 74 height 21
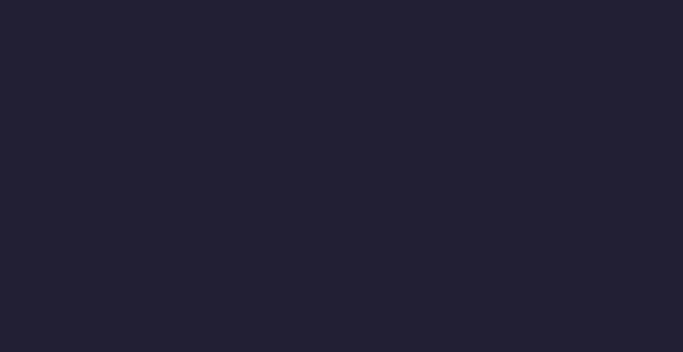
scroll to position [0, 0]
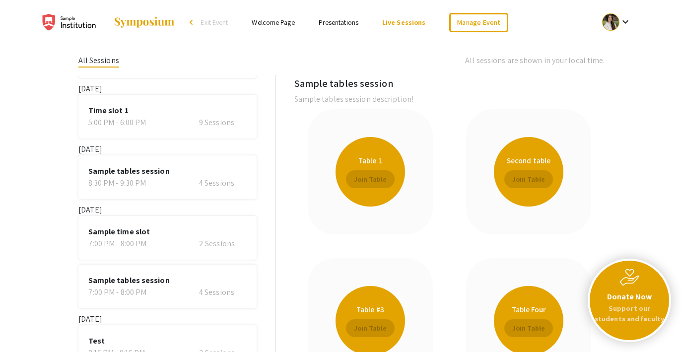
scroll to position [117, 0]
click at [487, 20] on link "Manage Event" at bounding box center [478, 22] width 59 height 19
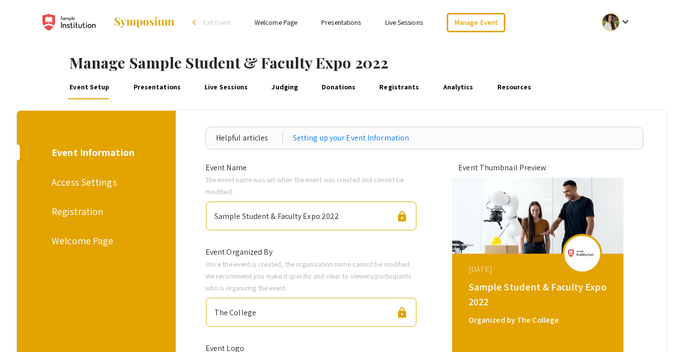
click at [84, 180] on div "Access Settings" at bounding box center [95, 182] width 86 height 15
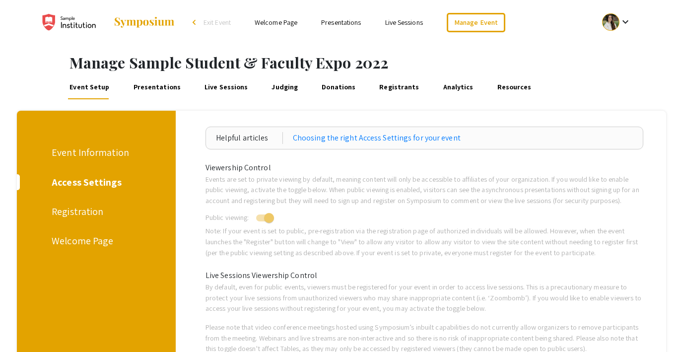
click at [82, 213] on div "Registration" at bounding box center [95, 211] width 86 height 15
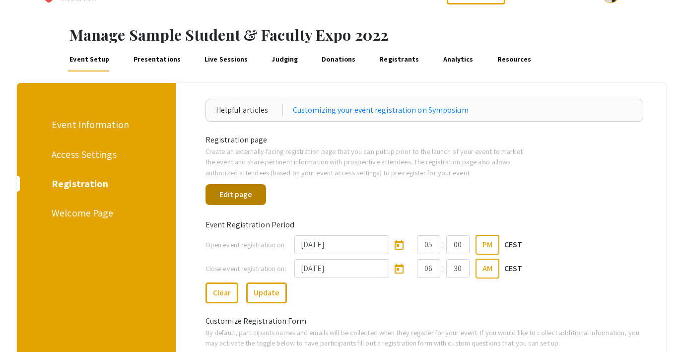
scroll to position [39, 0]
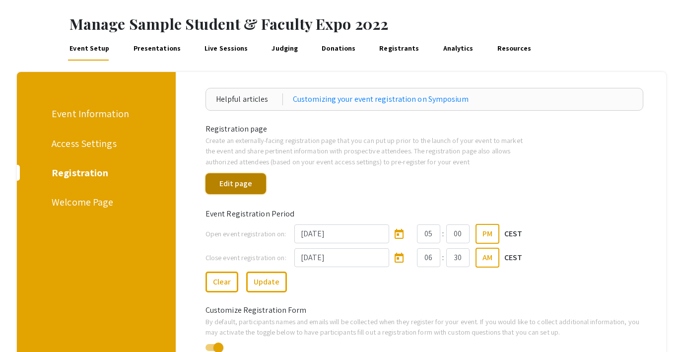
click at [246, 184] on button "Edit page" at bounding box center [236, 183] width 61 height 21
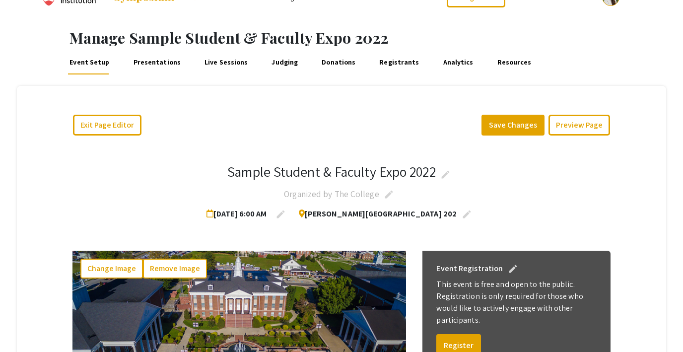
scroll to position [24, 0]
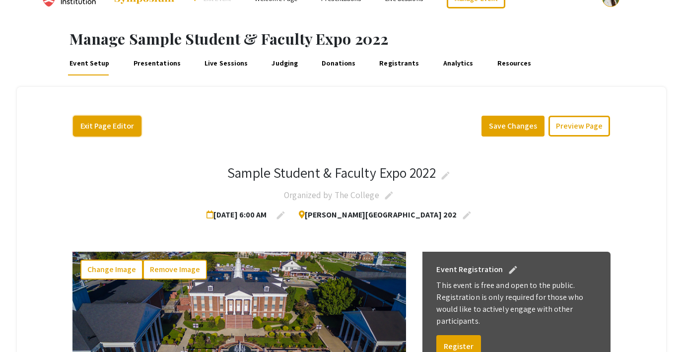
click at [100, 127] on button "Exit Page Editor" at bounding box center [107, 126] width 69 height 21
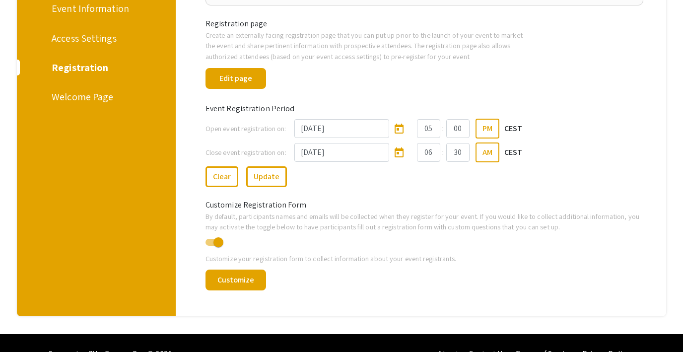
scroll to position [138, 0]
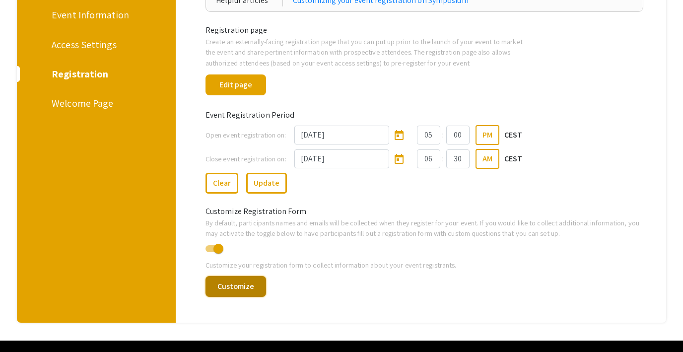
click at [256, 290] on button "Customize" at bounding box center [236, 286] width 61 height 21
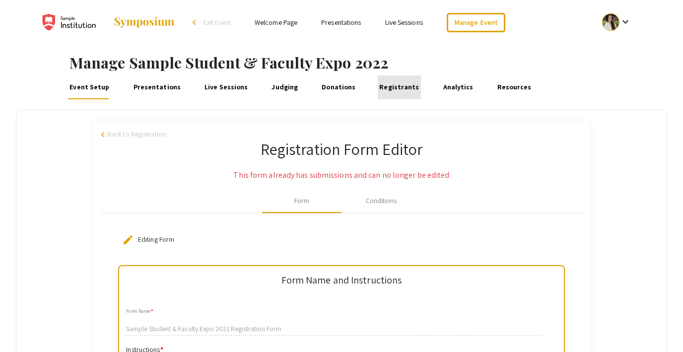
click at [387, 91] on link "Registrants" at bounding box center [399, 87] width 43 height 24
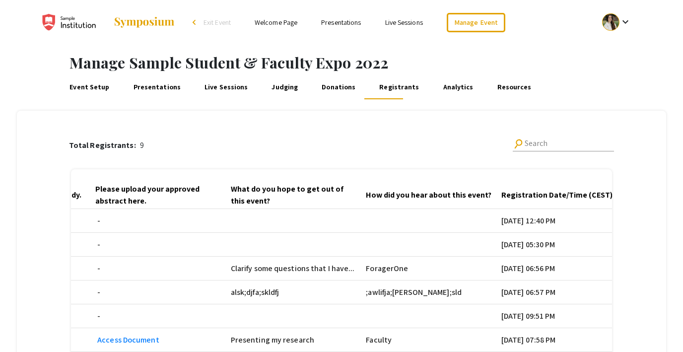
click at [87, 85] on link "Event Setup" at bounding box center [89, 87] width 43 height 24
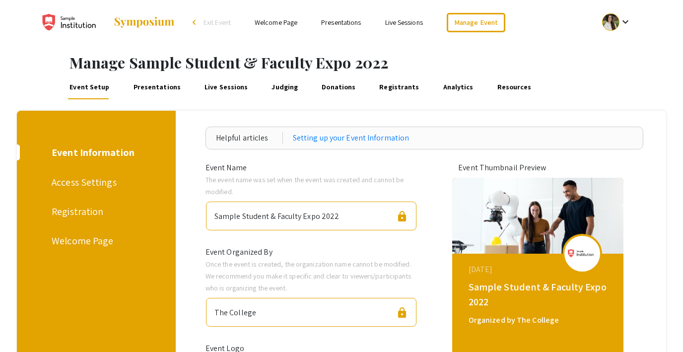
click at [74, 213] on div "Registration" at bounding box center [95, 211] width 86 height 15
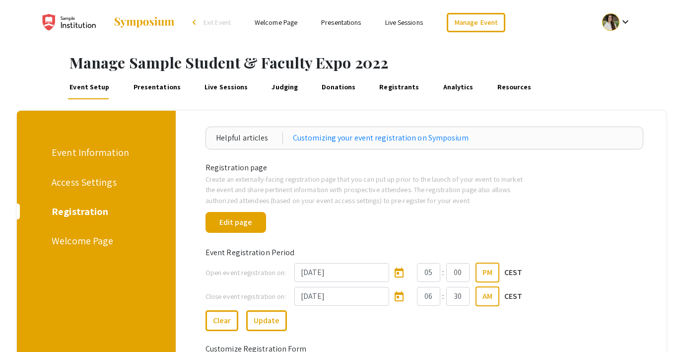
click at [77, 242] on div "Welcome Page" at bounding box center [95, 240] width 86 height 15
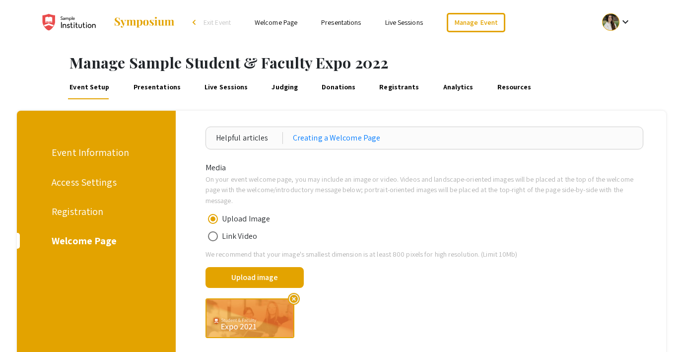
click at [158, 87] on link "Presentations" at bounding box center [157, 87] width 51 height 24
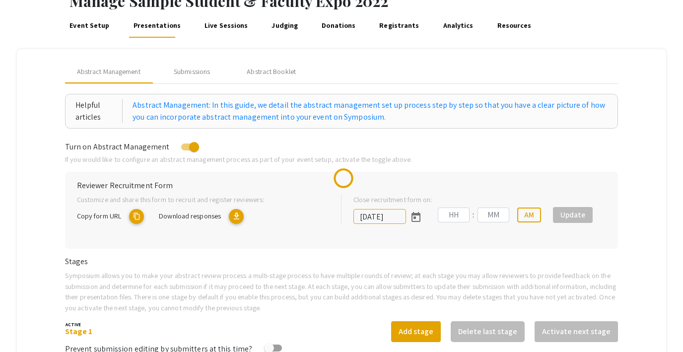
scroll to position [74, 0]
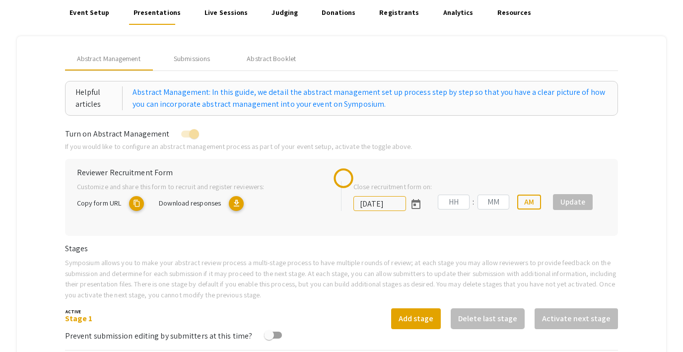
type input "7/8/2022"
type input "09"
type input "00"
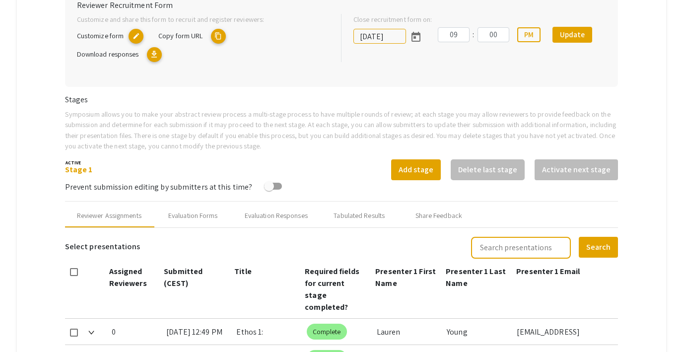
scroll to position [257, 0]
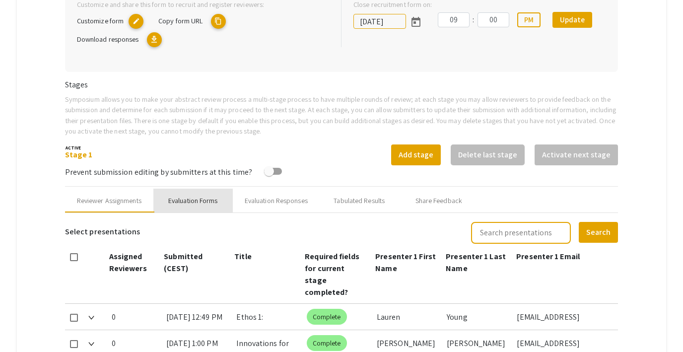
click at [195, 201] on div "Evaluation Forms" at bounding box center [193, 201] width 50 height 10
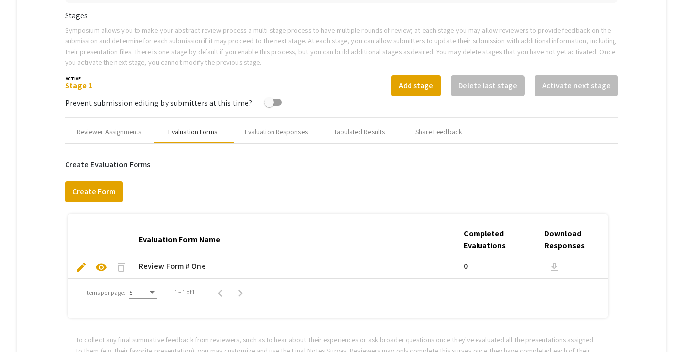
scroll to position [330, 0]
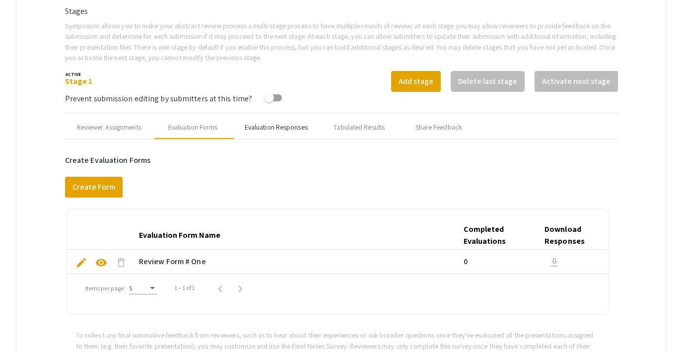
click at [281, 129] on div "Evaluation Responses" at bounding box center [276, 127] width 63 height 10
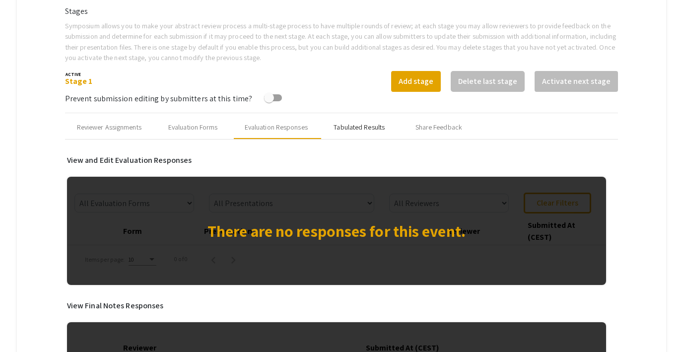
click at [363, 126] on div "Tabulated Results" at bounding box center [359, 127] width 51 height 10
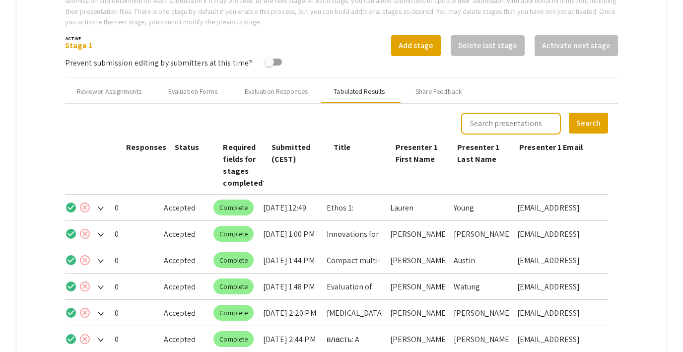
scroll to position [340, 0]
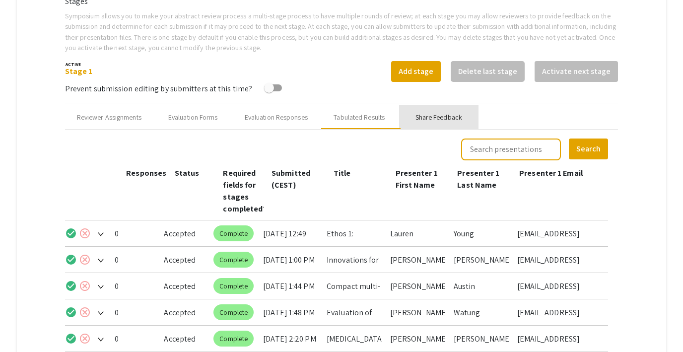
click at [434, 119] on div "Share Feedback" at bounding box center [439, 117] width 47 height 10
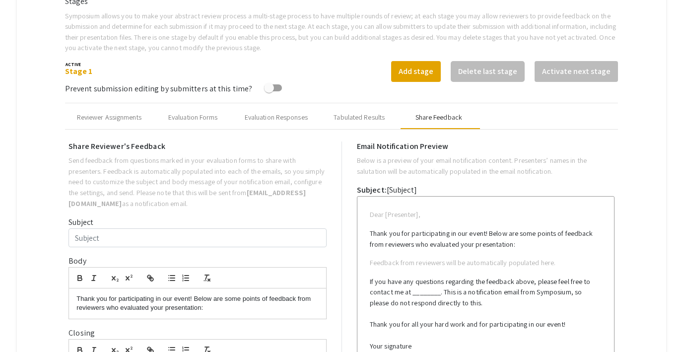
type input "Test Email for multiple co-presenters"
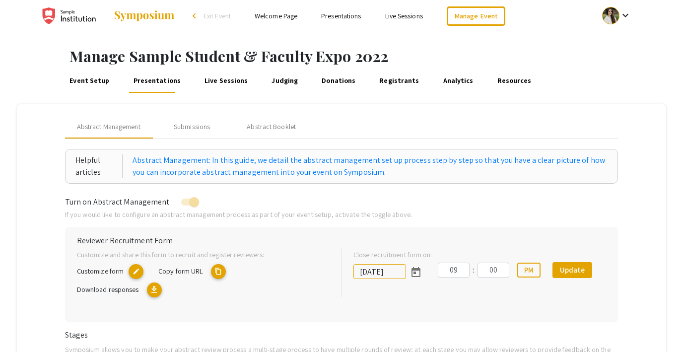
scroll to position [0, 0]
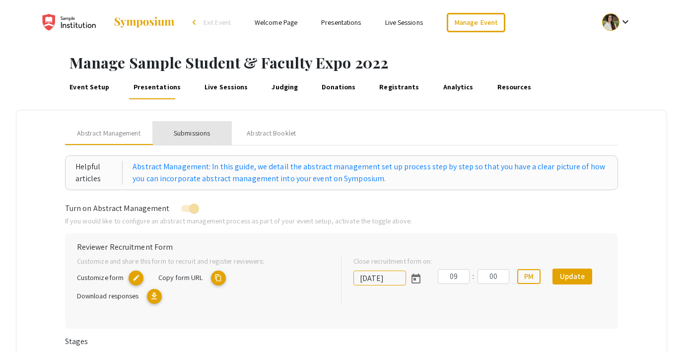
click at [184, 133] on div "Submissions" at bounding box center [192, 133] width 36 height 10
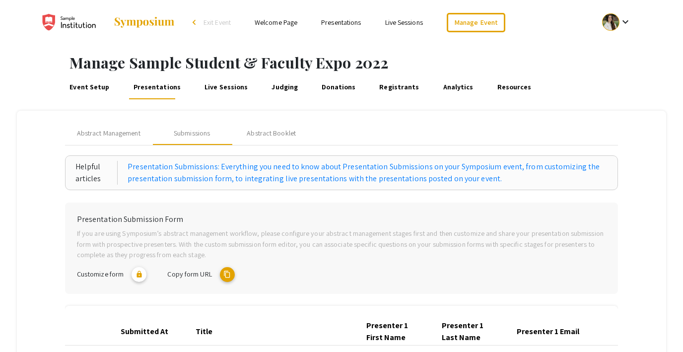
click at [141, 88] on link "Presentations" at bounding box center [157, 87] width 51 height 24
click at [116, 140] on div "Abstract Management" at bounding box center [108, 133] width 87 height 24
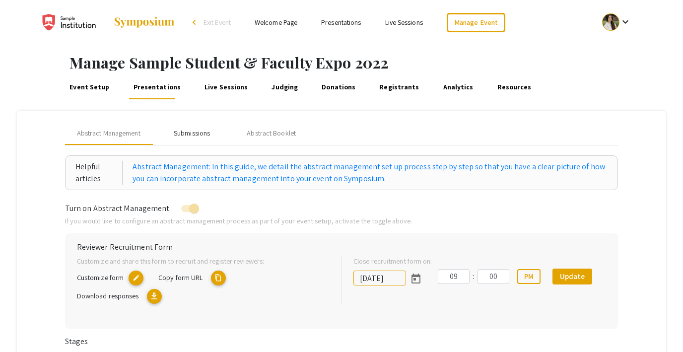
click at [180, 139] on div "Submissions" at bounding box center [191, 133] width 79 height 24
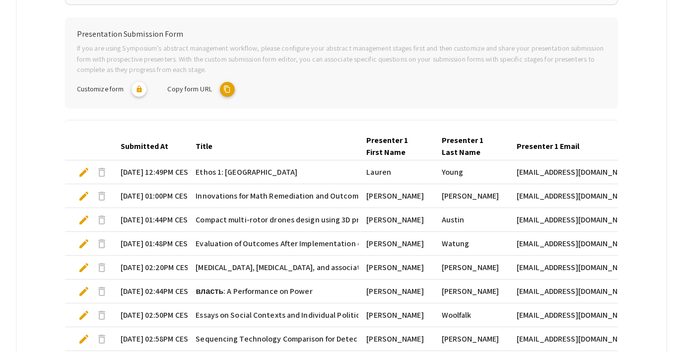
scroll to position [193, 0]
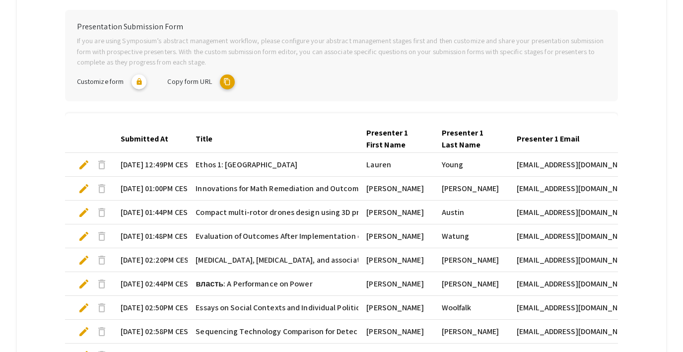
click at [84, 164] on span "edit" at bounding box center [84, 165] width 12 height 12
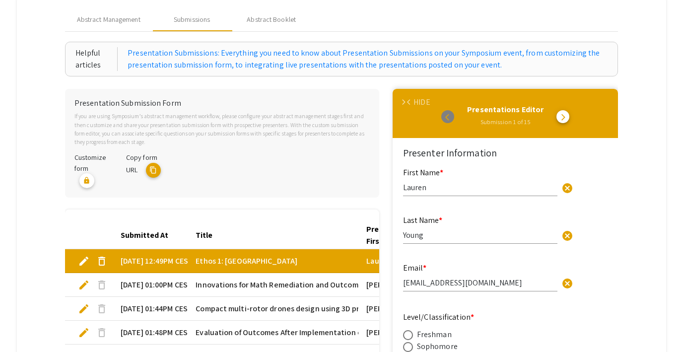
scroll to position [111, 0]
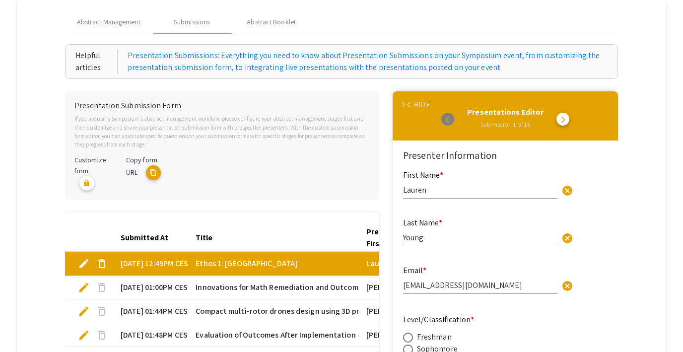
click at [410, 104] on span "arrow_back_ios" at bounding box center [410, 105] width 6 height 6
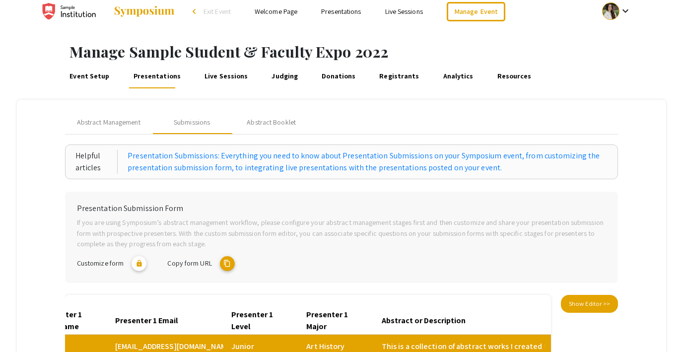
scroll to position [0, 0]
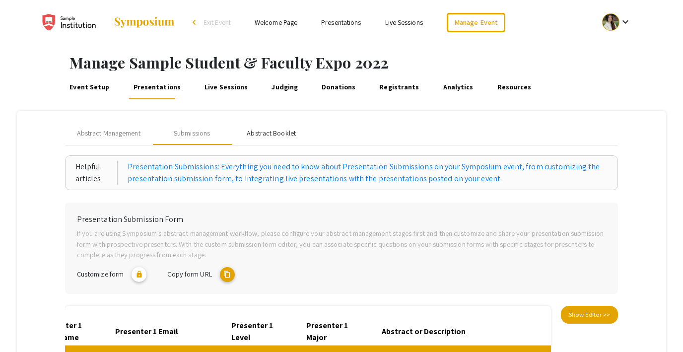
click at [276, 132] on div "Abstract Booklet" at bounding box center [271, 133] width 49 height 10
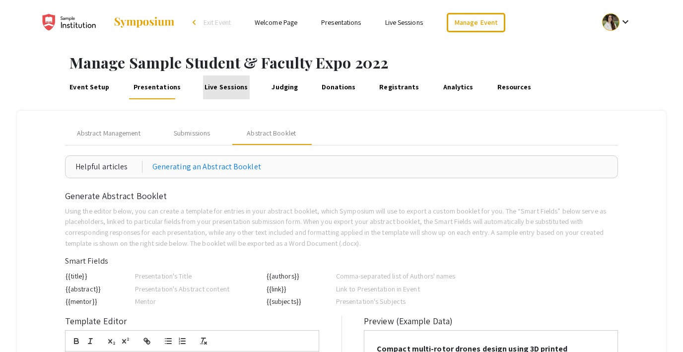
click at [222, 89] on link "Live Sessions" at bounding box center [226, 87] width 47 height 24
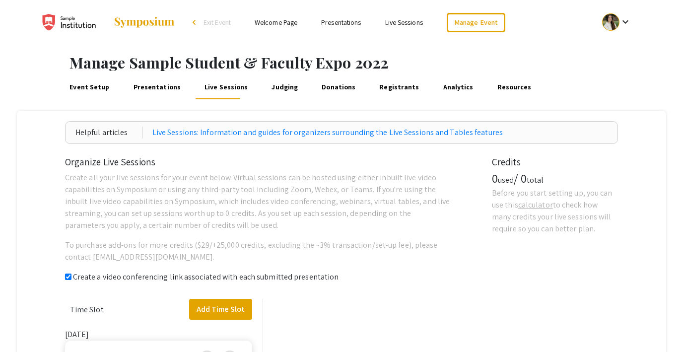
checkbox input "true"
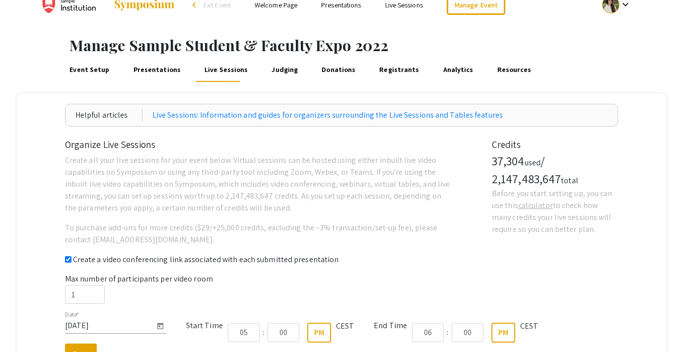
scroll to position [14, 0]
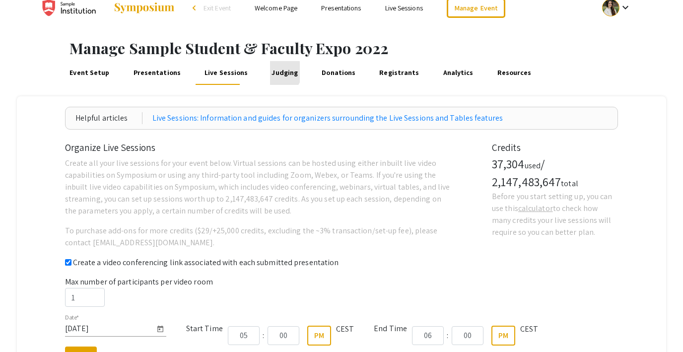
click at [270, 72] on link "Judging" at bounding box center [285, 73] width 30 height 24
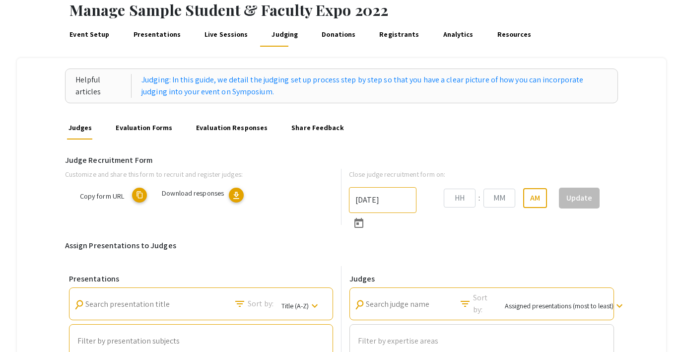
type input "6/6/2025"
type input "09"
type input "00"
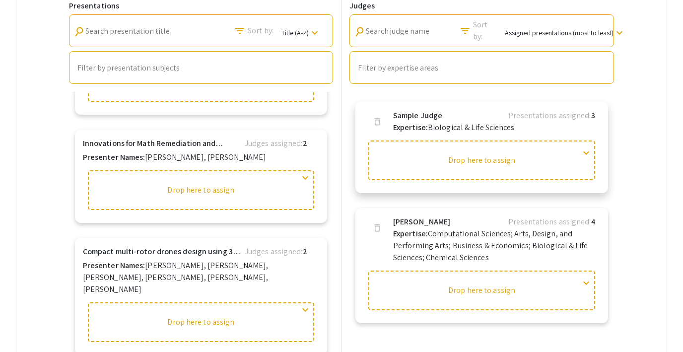
scroll to position [338, 0]
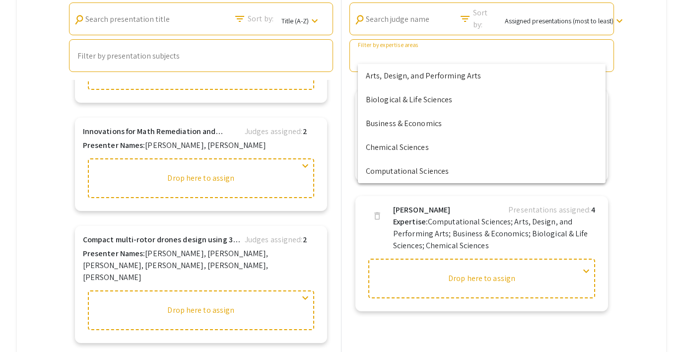
click at [415, 52] on input "Filter by expertise areas" at bounding box center [482, 56] width 248 height 9
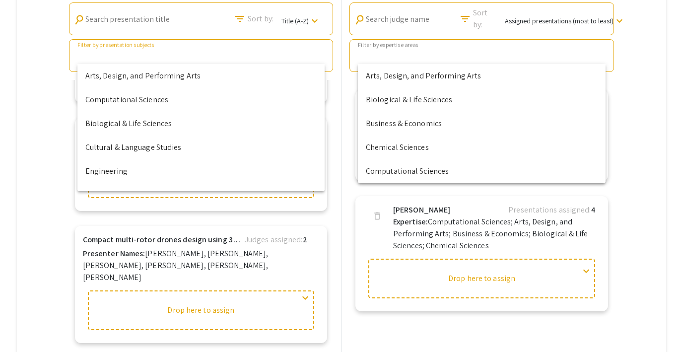
click at [169, 60] on input "Filter by presentation subjects" at bounding box center [200, 56] width 247 height 9
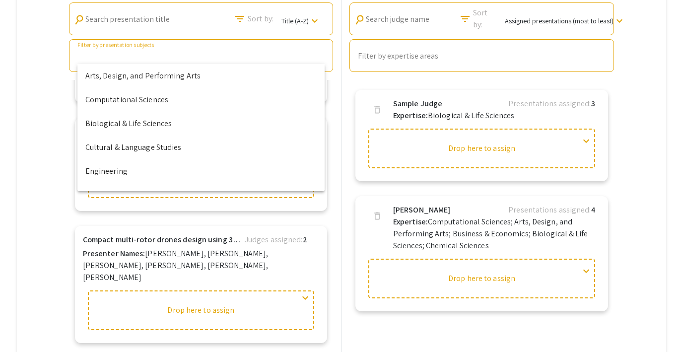
click at [475, 55] on input "Filter by expertise areas" at bounding box center [482, 56] width 248 height 9
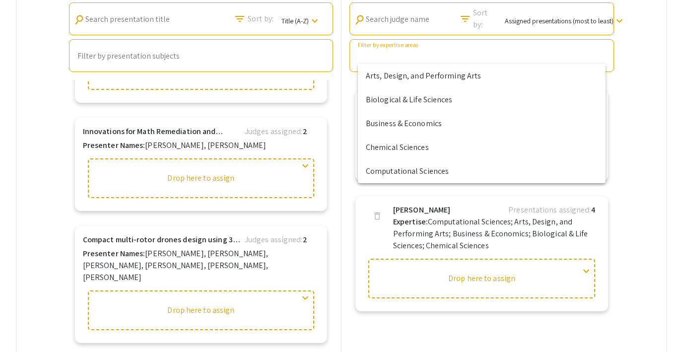
click at [654, 128] on div "Helpful articles Judging: In this guide, we detail the judging set up process s…" at bounding box center [341, 80] width 649 height 615
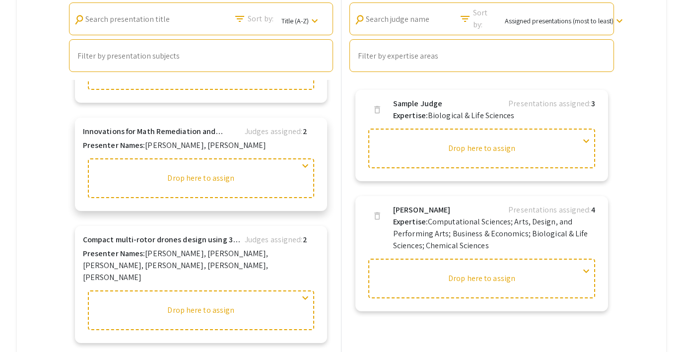
drag, startPoint x: 432, startPoint y: 153, endPoint x: 250, endPoint y: 175, distance: 183.5
click at [250, 175] on div "Presentations search Search presentation title filter_list Sort by: Title (A-Z)…" at bounding box center [342, 171] width 554 height 380
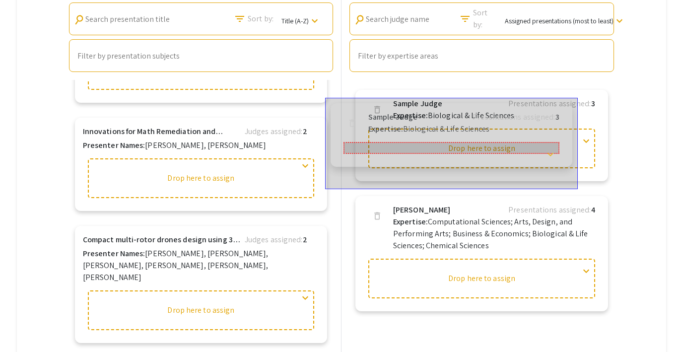
drag, startPoint x: 587, startPoint y: 146, endPoint x: 555, endPoint y: 154, distance: 33.2
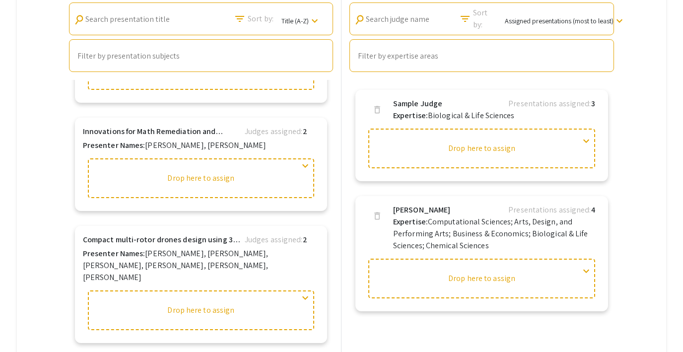
click at [621, 208] on div "Helpful articles Judging: In this guide, we detail the judging set up process s…" at bounding box center [341, 80] width 649 height 615
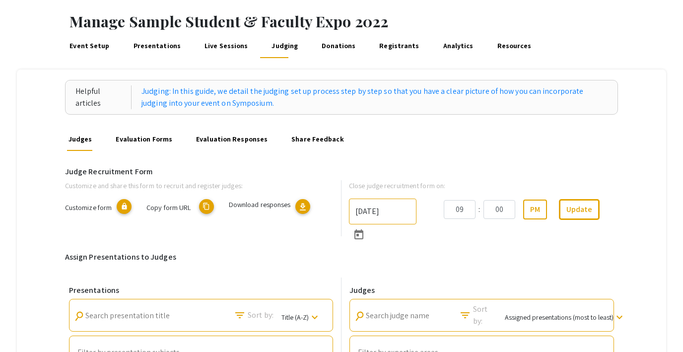
scroll to position [34, 0]
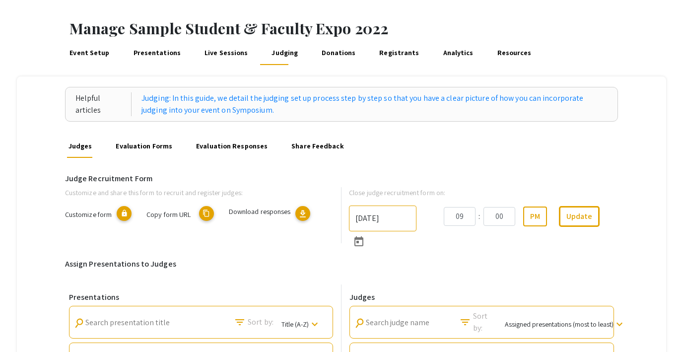
click at [132, 145] on link "Evaluation Forms" at bounding box center [144, 146] width 60 height 24
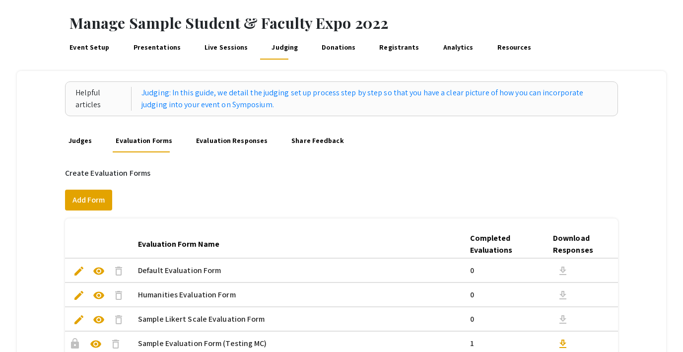
scroll to position [50, 0]
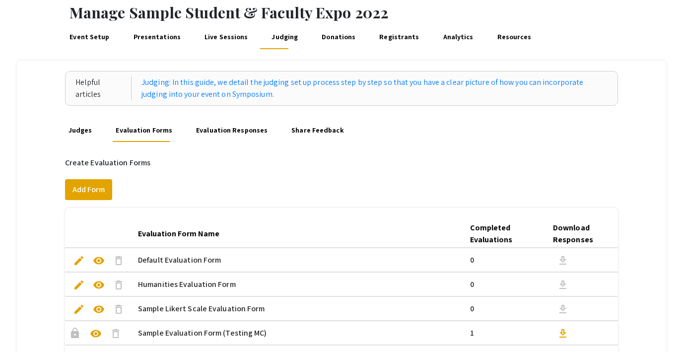
click at [239, 134] on link "Evaluation Responses" at bounding box center [232, 130] width 75 height 24
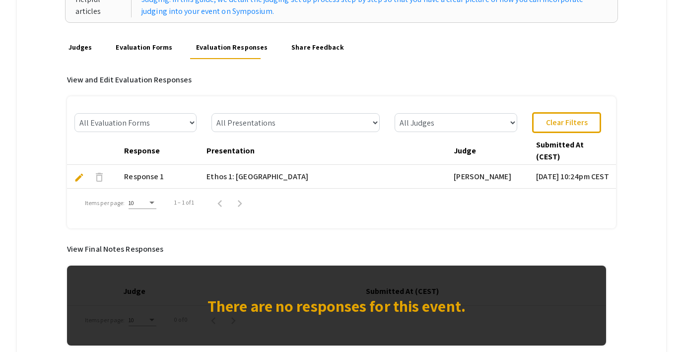
scroll to position [132, 0]
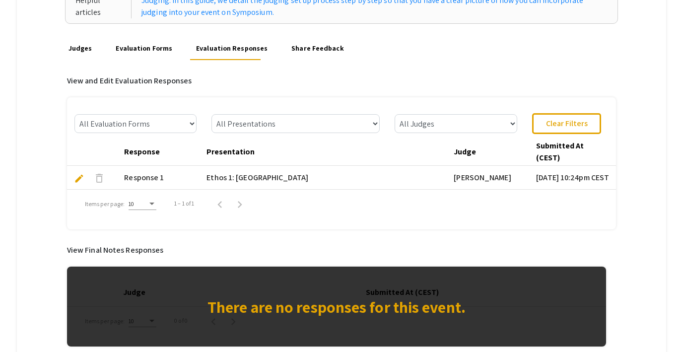
click at [303, 50] on link "Share Feedback" at bounding box center [318, 48] width 56 height 24
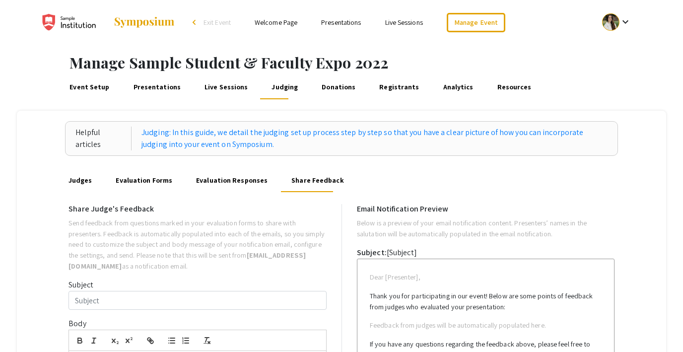
click at [331, 89] on link "Donations" at bounding box center [338, 87] width 37 height 24
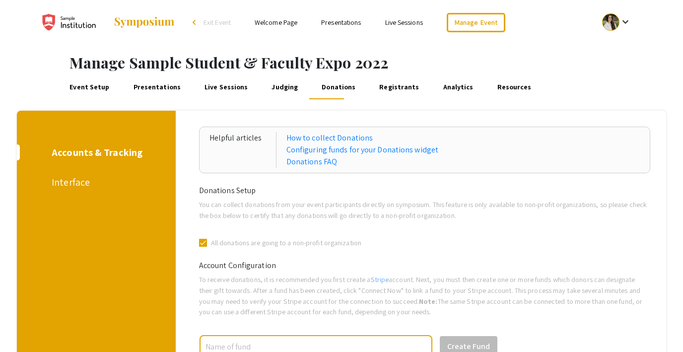
click at [79, 175] on div "Interface" at bounding box center [95, 182] width 86 height 15
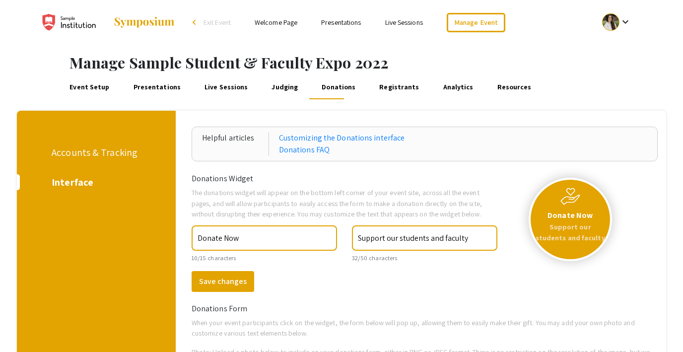
click at [567, 231] on p "Support our students and faculty" at bounding box center [571, 231] width 72 height 21
click at [383, 86] on link "Registrants" at bounding box center [399, 87] width 43 height 24
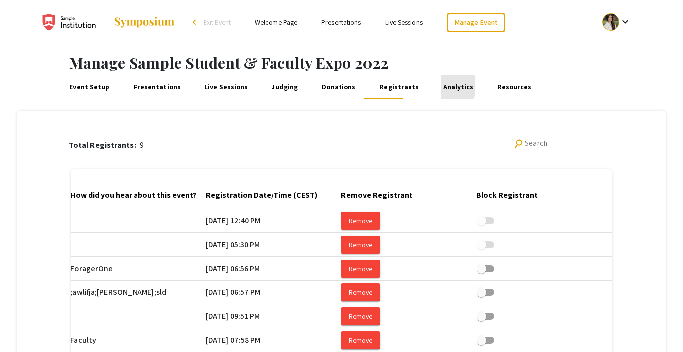
click at [441, 84] on link "Analytics" at bounding box center [458, 87] width 34 height 24
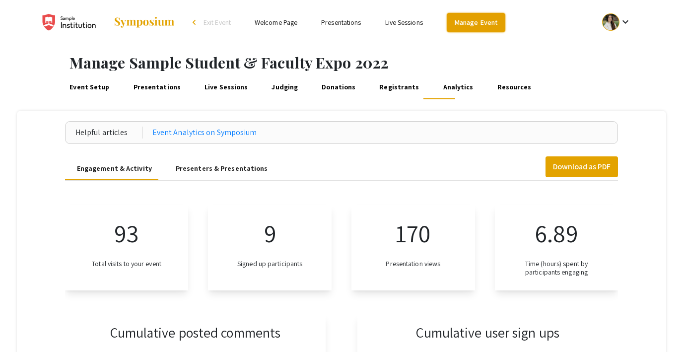
click at [463, 30] on link "Manage Event" at bounding box center [476, 22] width 59 height 19
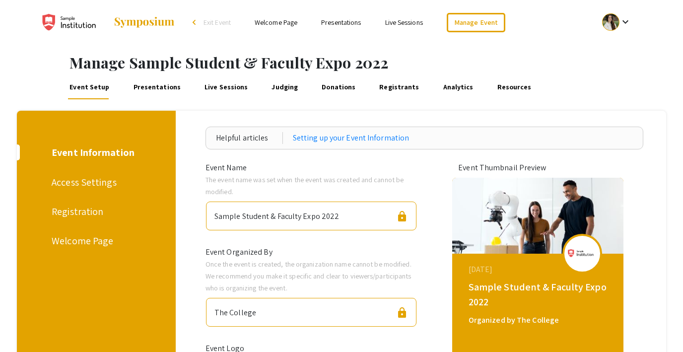
click at [90, 184] on div "Access Settings" at bounding box center [95, 182] width 86 height 15
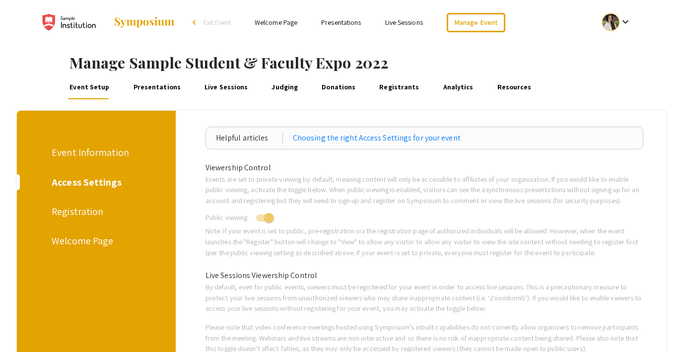
click at [86, 215] on div "Registration" at bounding box center [95, 211] width 86 height 15
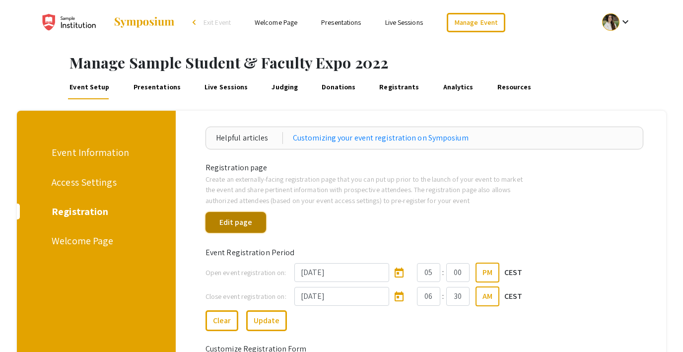
click at [227, 218] on button "Edit page" at bounding box center [236, 222] width 61 height 21
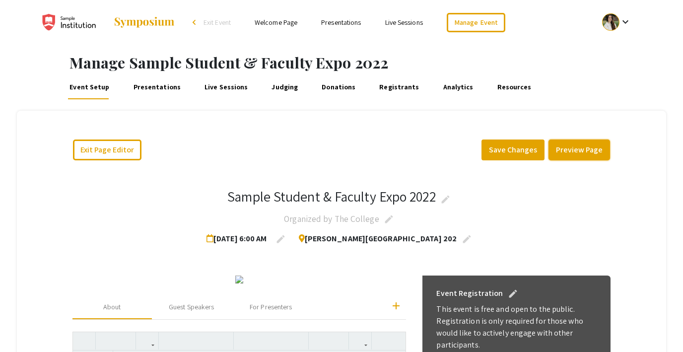
click at [589, 153] on button "Preview Page" at bounding box center [580, 150] width 62 height 21
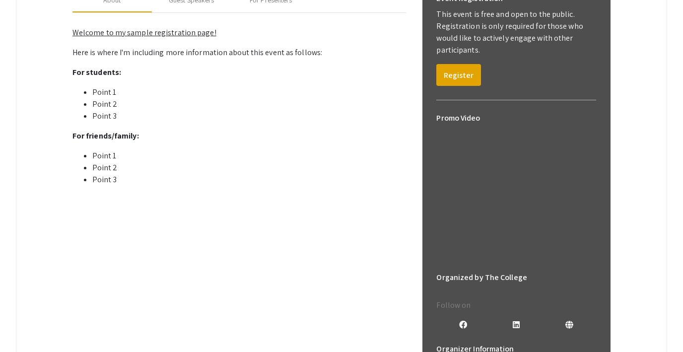
scroll to position [292, 0]
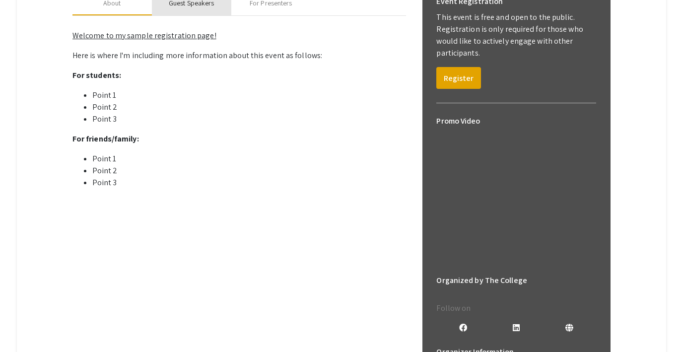
click at [187, 15] on div "Guest Speakers" at bounding box center [191, 4] width 79 height 24
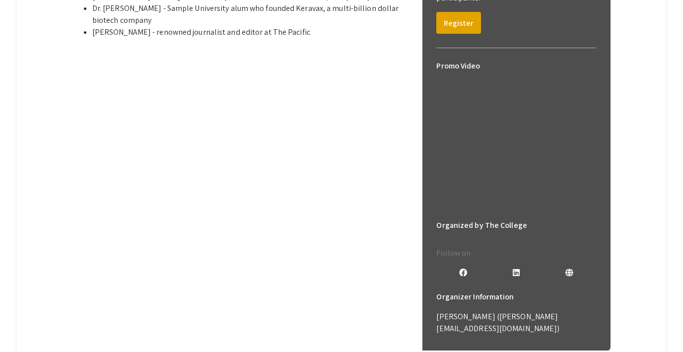
scroll to position [364, 0]
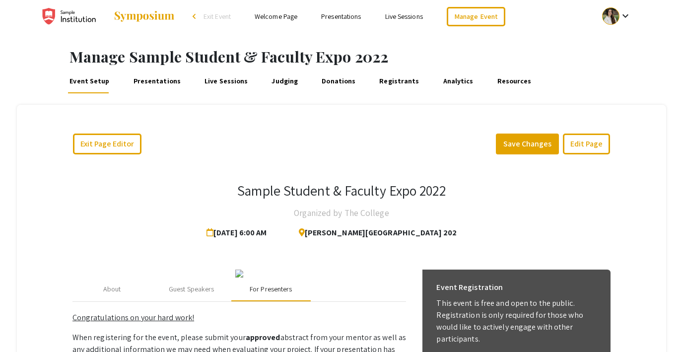
scroll to position [0, 0]
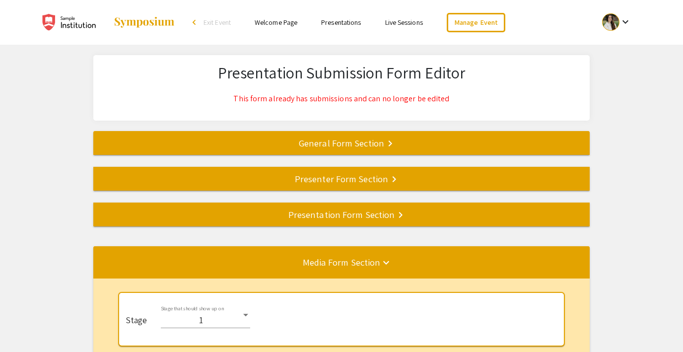
select select "8"
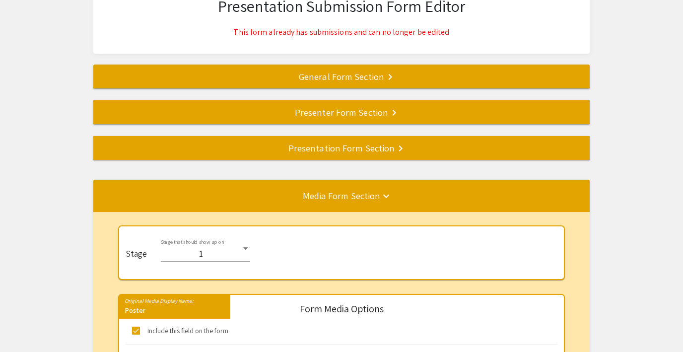
scroll to position [70, 0]
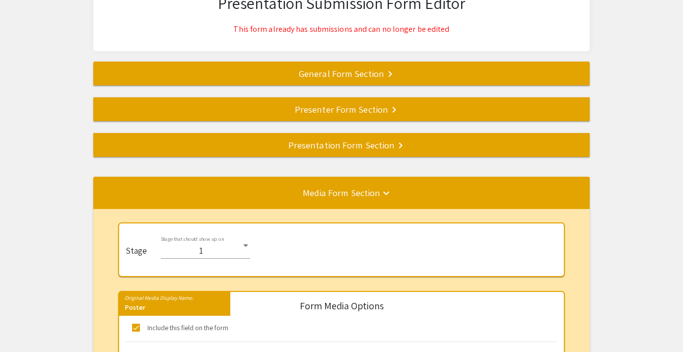
click at [352, 73] on div "General Form Section keyboard_arrow_right" at bounding box center [341, 74] width 497 height 14
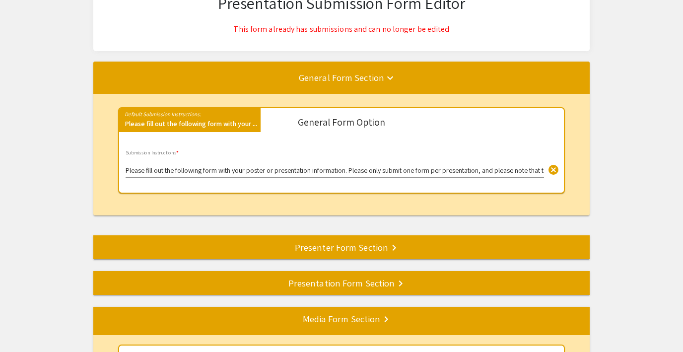
scroll to position [131, 0]
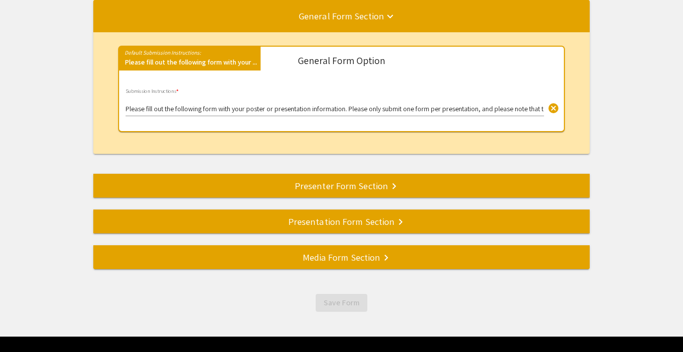
click at [324, 184] on div "Presenter Form Section keyboard_arrow_right" at bounding box center [341, 186] width 497 height 14
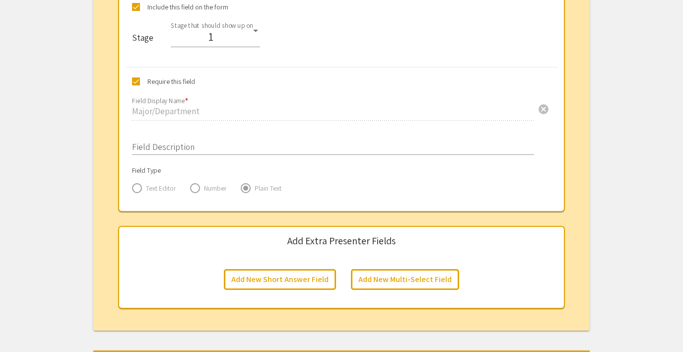
scroll to position [1728, 0]
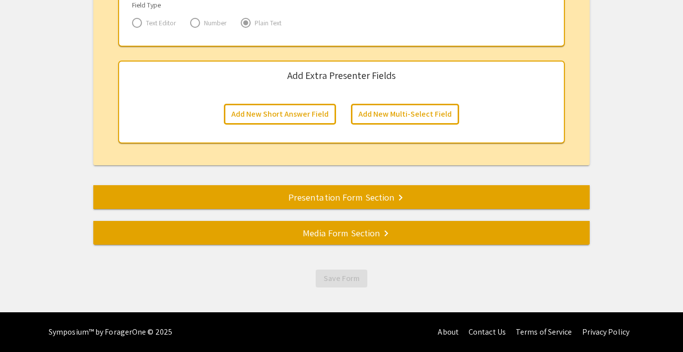
click at [316, 198] on div "Presentation Form Section keyboard_arrow_right" at bounding box center [341, 197] width 497 height 14
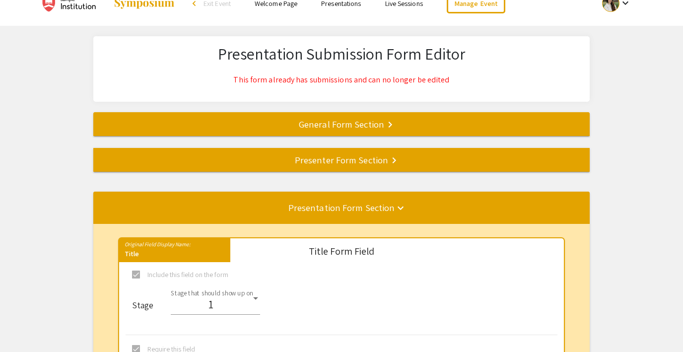
scroll to position [0, 0]
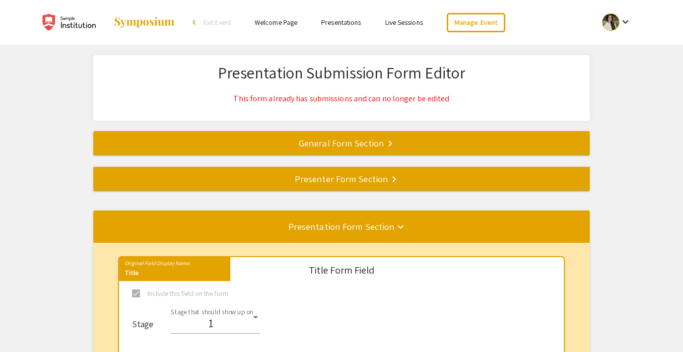
click at [308, 179] on div "Presenter Form Section keyboard_arrow_right" at bounding box center [341, 179] width 497 height 14
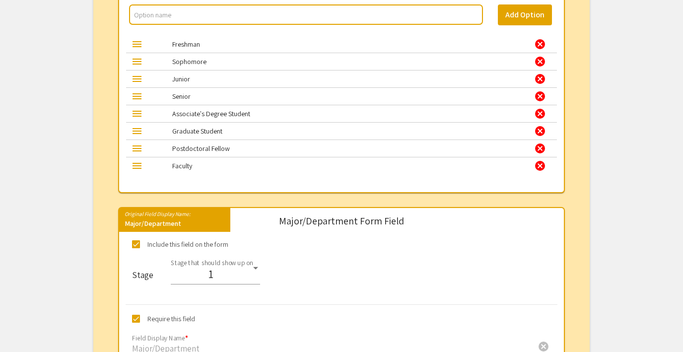
scroll to position [1728, 0]
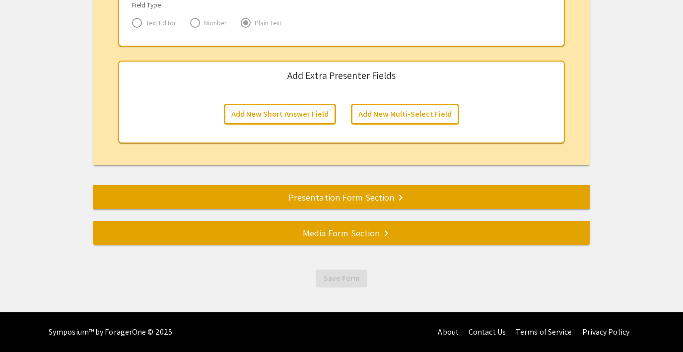
click at [307, 196] on div "Presentation Form Section keyboard_arrow_right" at bounding box center [341, 197] width 497 height 14
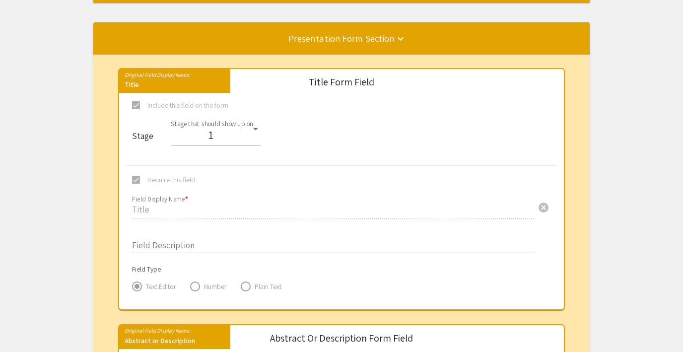
scroll to position [0, 0]
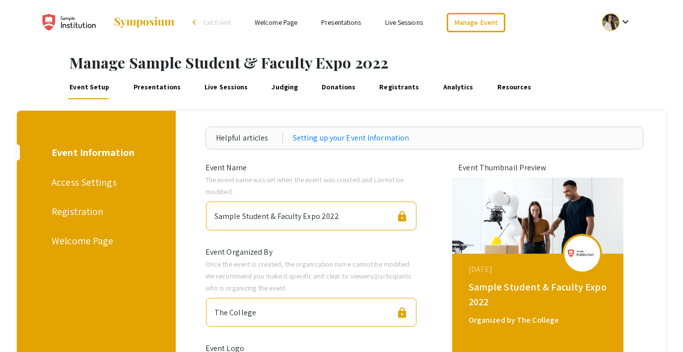
click at [229, 92] on link "Live Sessions" at bounding box center [226, 87] width 47 height 24
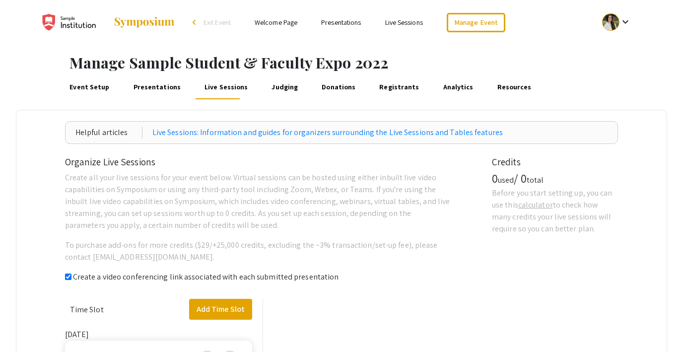
checkbox input "true"
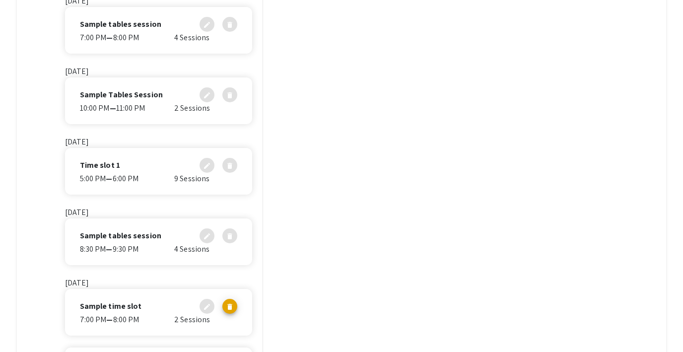
scroll to position [351, 0]
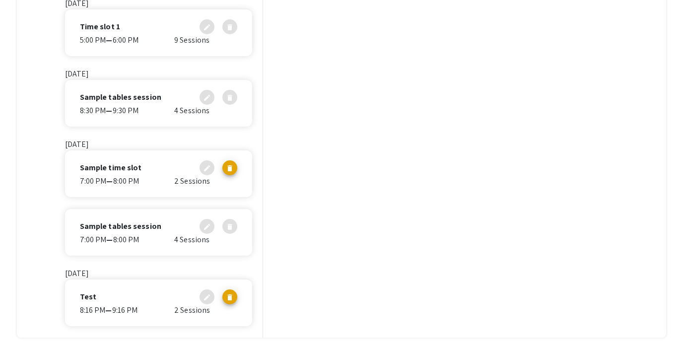
click at [133, 302] on div "Test edit delete" at bounding box center [158, 297] width 157 height 15
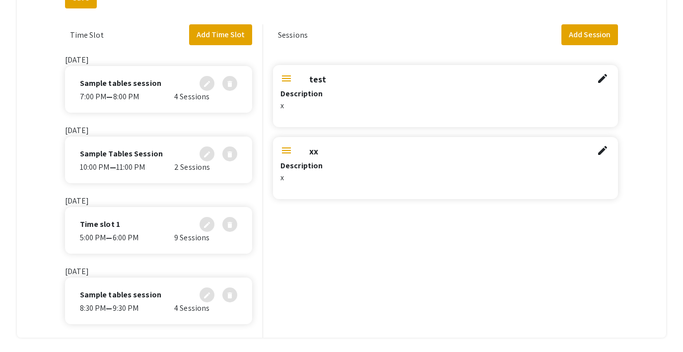
scroll to position [0, 0]
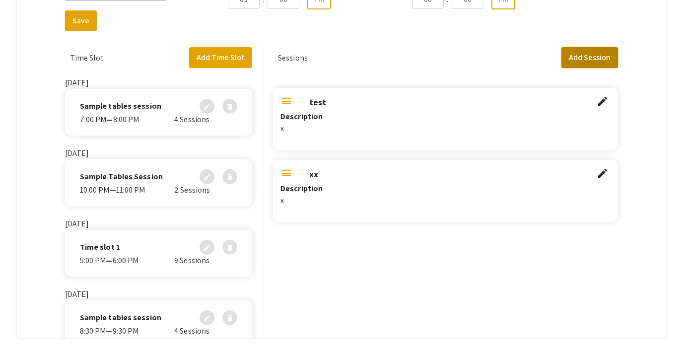
click at [587, 53] on button "Add Session" at bounding box center [590, 57] width 57 height 21
select select "false"
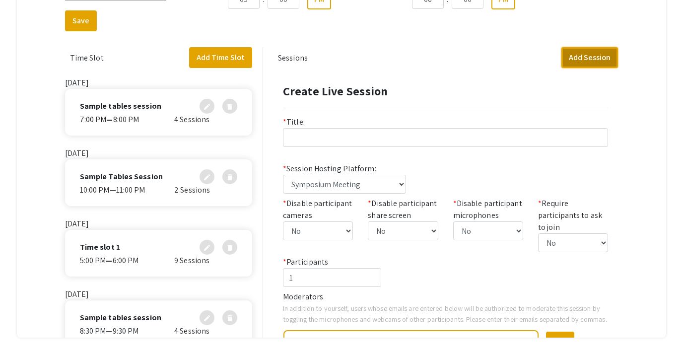
scroll to position [13, 0]
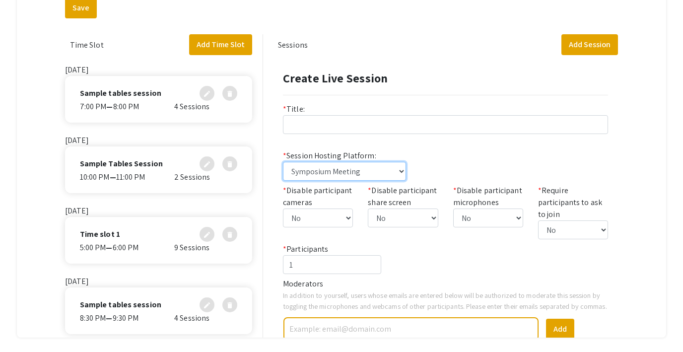
click at [357, 167] on select "Symposium Meeting Symposium Webinar Zoom, Webex, Teams, embedded video, or anot…" at bounding box center [344, 171] width 123 height 19
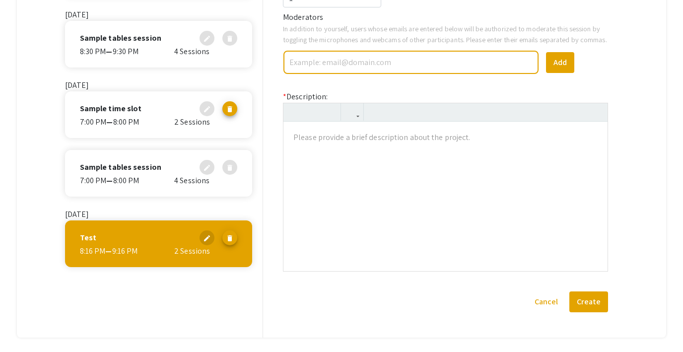
scroll to position [288, 0]
click at [547, 299] on button "Cancel" at bounding box center [546, 302] width 38 height 21
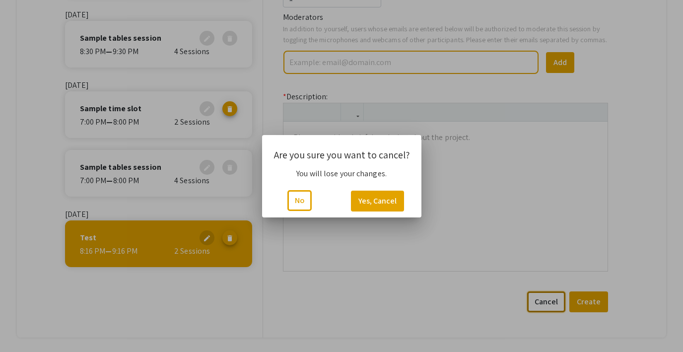
scroll to position [0, 0]
click at [373, 198] on button "Yes, Cancel" at bounding box center [377, 201] width 53 height 21
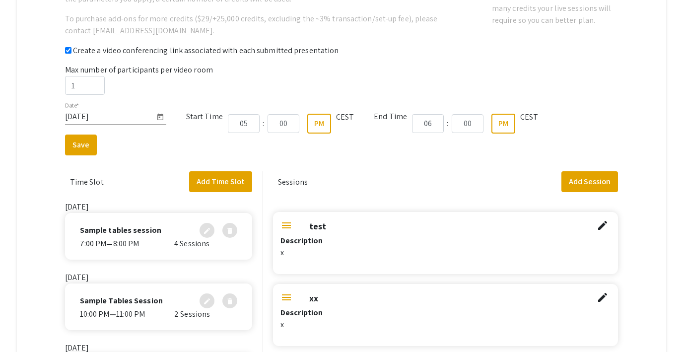
scroll to position [223, 0]
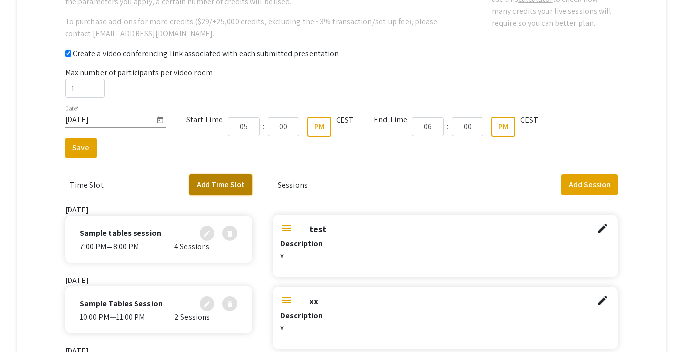
click at [237, 183] on button "Add Time Slot" at bounding box center [220, 184] width 63 height 21
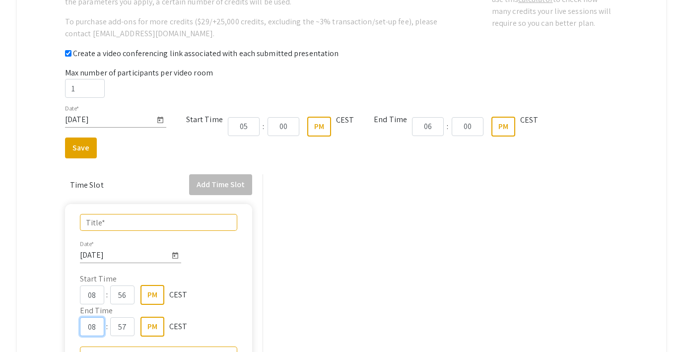
click at [98, 325] on input "08" at bounding box center [92, 326] width 24 height 19
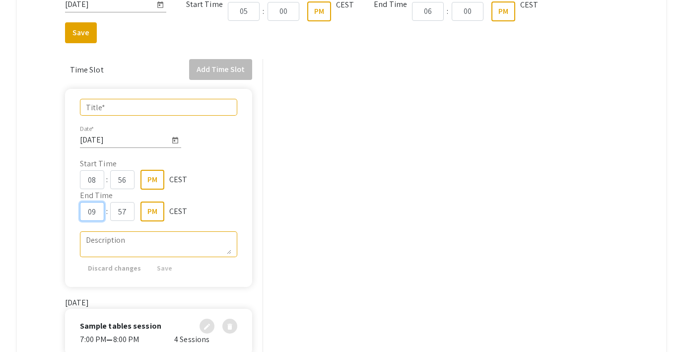
scroll to position [117, 0]
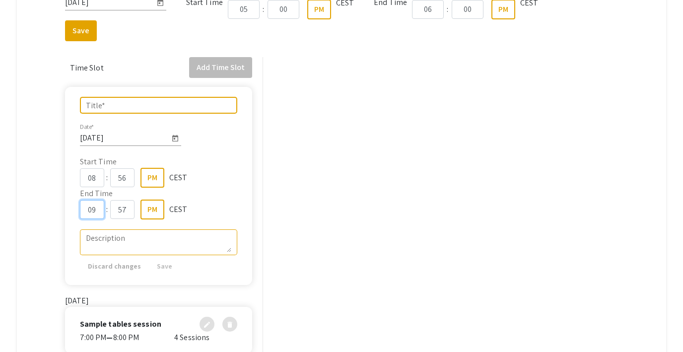
type input "09"
click at [118, 107] on input "Title *" at bounding box center [159, 105] width 146 height 9
type input "Table"
click at [159, 268] on span "Save" at bounding box center [164, 266] width 15 height 9
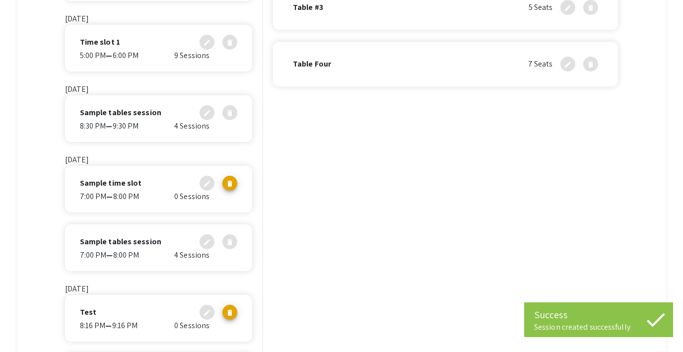
scroll to position [279, 0]
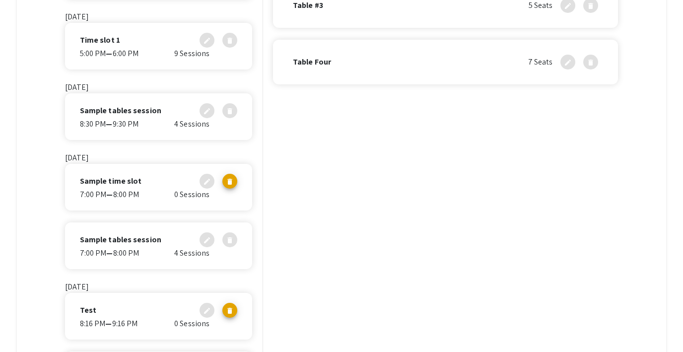
click at [125, 321] on div "8:16 PM — 9:16 PM" at bounding box center [127, 324] width 94 height 12
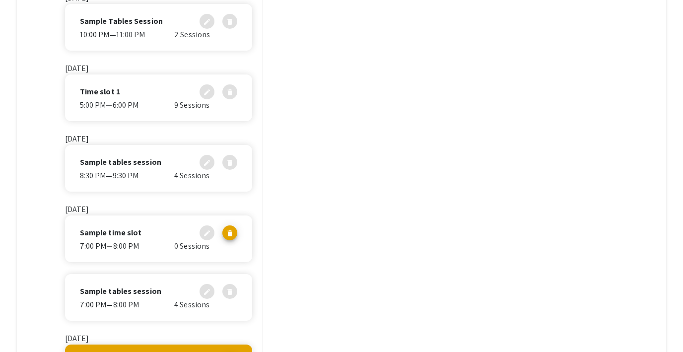
scroll to position [279, 0]
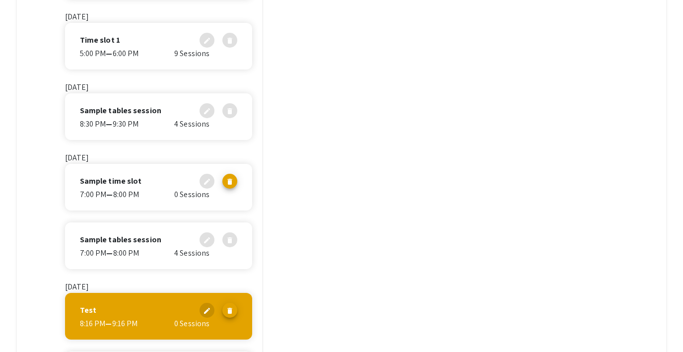
click at [131, 59] on div "5:00 PM — 6:00 PM" at bounding box center [127, 54] width 94 height 12
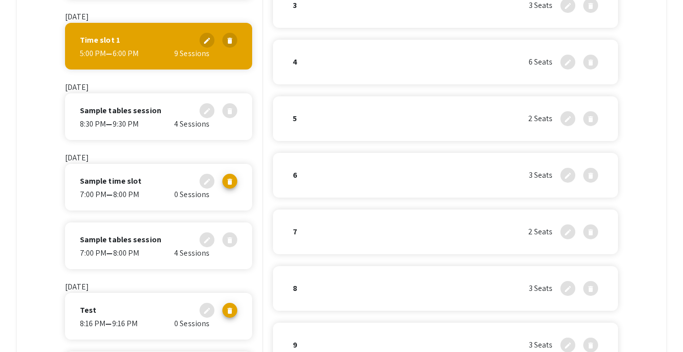
scroll to position [394, 0]
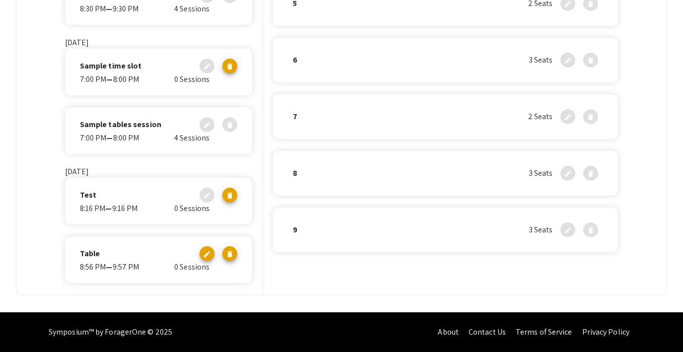
click at [131, 258] on div "Table edit delete" at bounding box center [158, 253] width 157 height 15
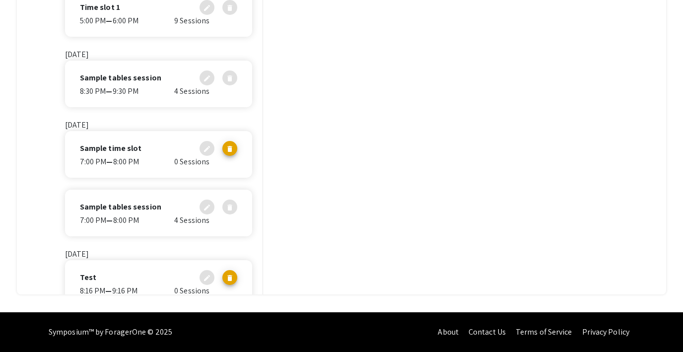
scroll to position [0, 0]
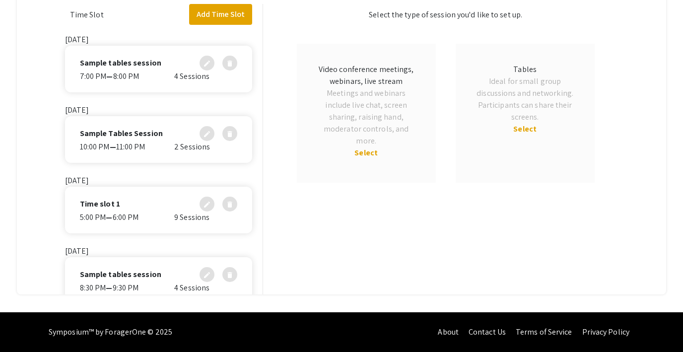
click at [518, 131] on span "Select" at bounding box center [525, 129] width 23 height 10
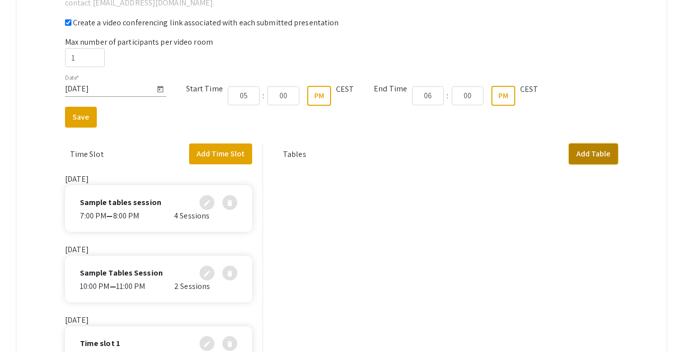
click at [588, 160] on button "Add Table" at bounding box center [593, 154] width 49 height 21
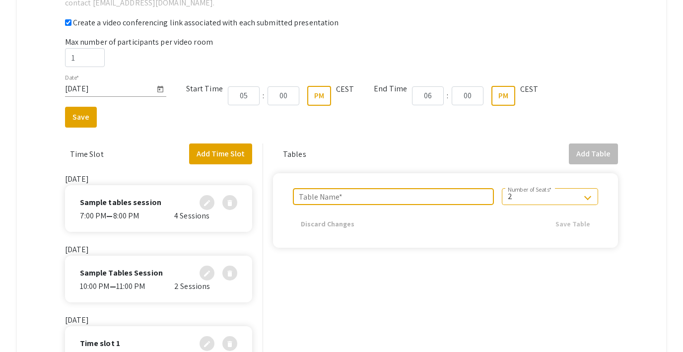
click at [386, 201] on input "Table Name *" at bounding box center [393, 196] width 189 height 9
type input "2"
click at [531, 197] on div "2" at bounding box center [545, 196] width 75 height 9
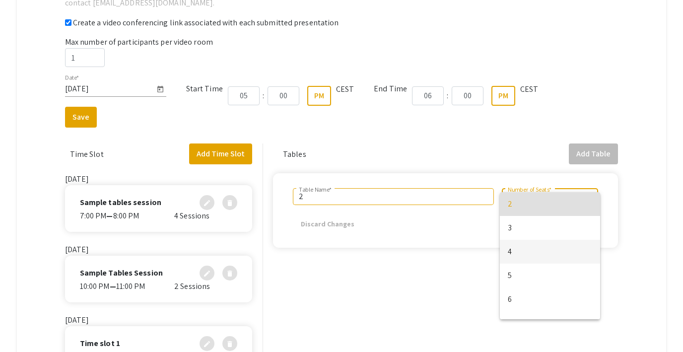
click at [523, 248] on span "4" at bounding box center [550, 252] width 84 height 24
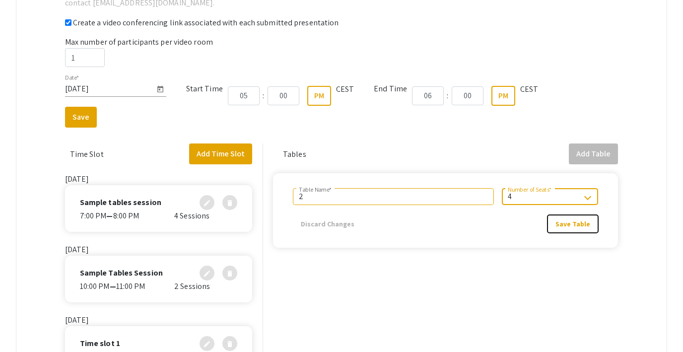
click at [574, 223] on span "Save Table" at bounding box center [573, 224] width 35 height 9
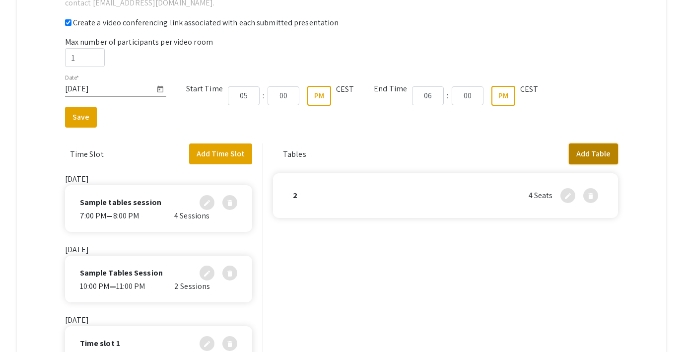
click at [591, 153] on button "Add Table" at bounding box center [593, 154] width 49 height 21
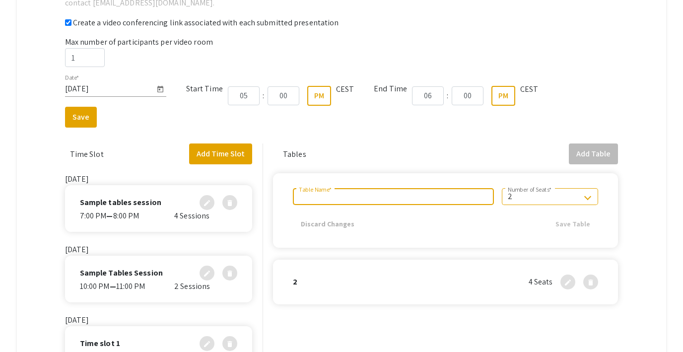
click at [411, 197] on input "Table Name *" at bounding box center [393, 196] width 189 height 9
type input "4"
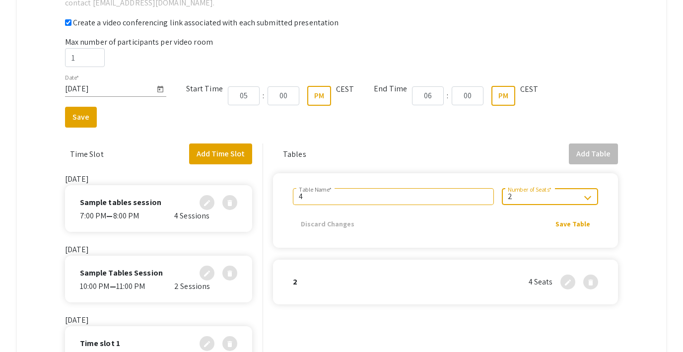
click at [534, 196] on div "2" at bounding box center [545, 196] width 75 height 9
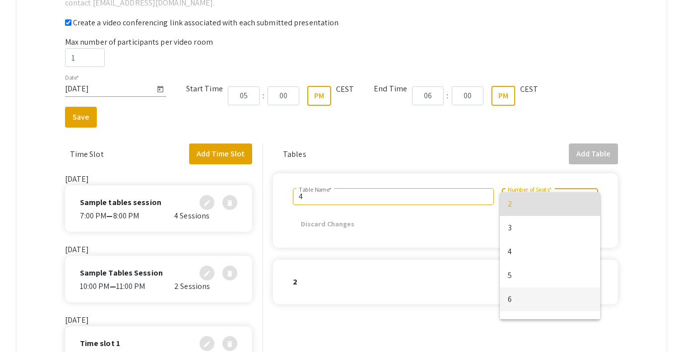
click at [528, 295] on span "6" at bounding box center [550, 300] width 84 height 24
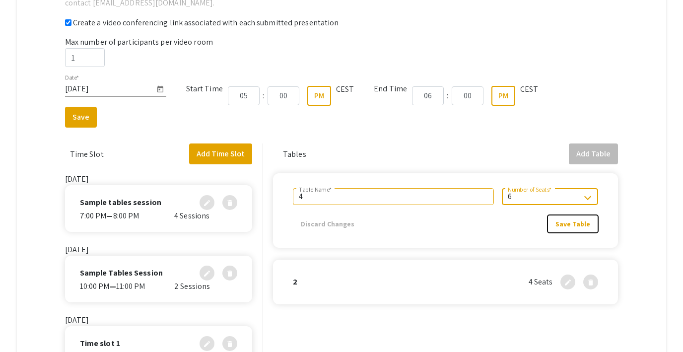
click at [565, 222] on span "Save Table" at bounding box center [573, 224] width 35 height 9
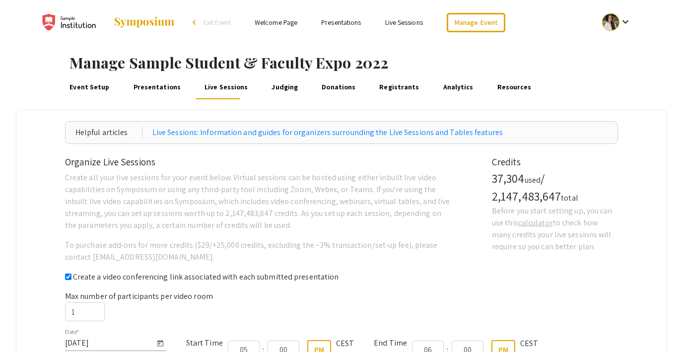
click at [84, 89] on link "Event Setup" at bounding box center [89, 87] width 43 height 24
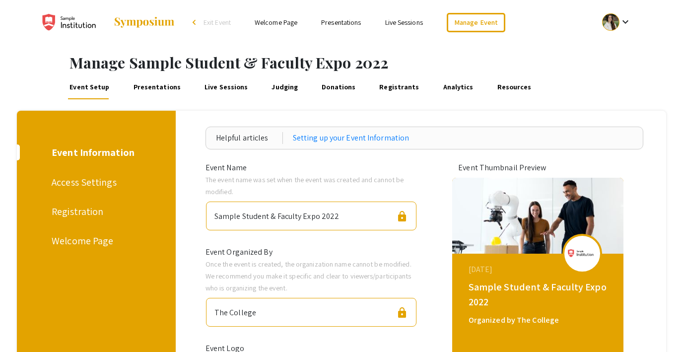
click at [279, 26] on link "Welcome Page" at bounding box center [276, 22] width 43 height 9
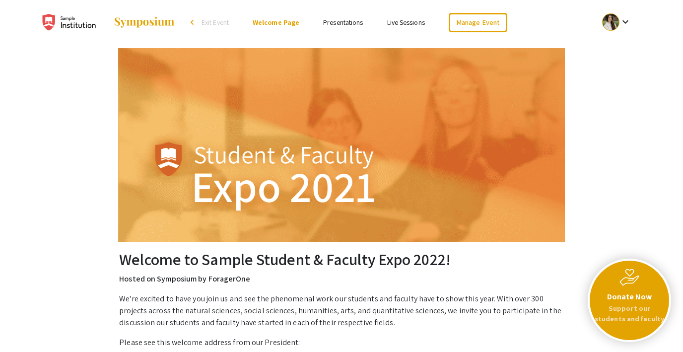
click at [337, 24] on link "Presentations" at bounding box center [343, 22] width 40 height 9
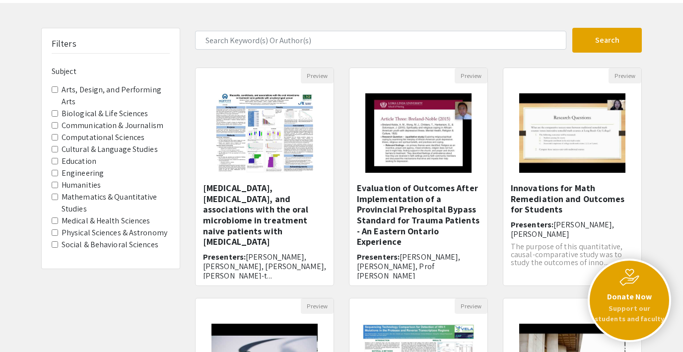
scroll to position [43, 0]
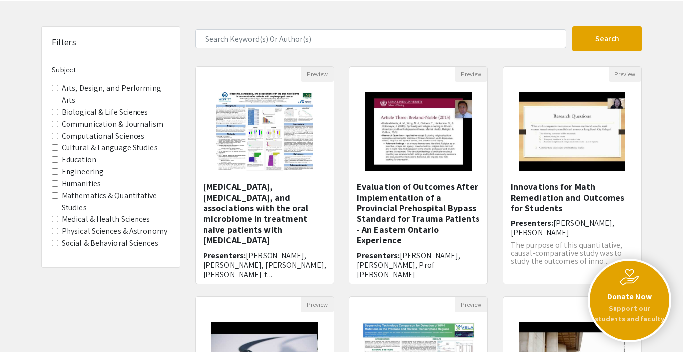
click at [54, 88] on Arts "Arts, Design, and Performing Arts" at bounding box center [55, 88] width 6 height 6
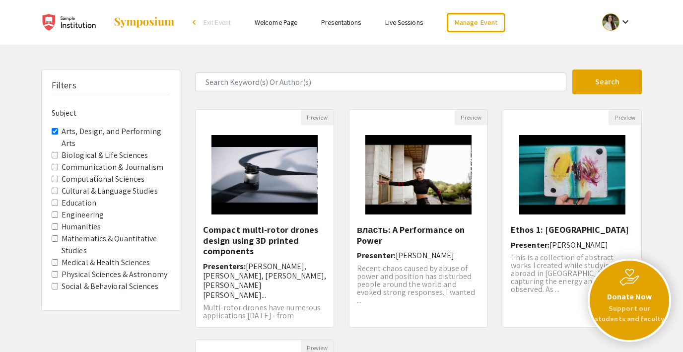
click at [54, 134] on Arts "Arts, Design, and Performing Arts" at bounding box center [55, 131] width 6 height 6
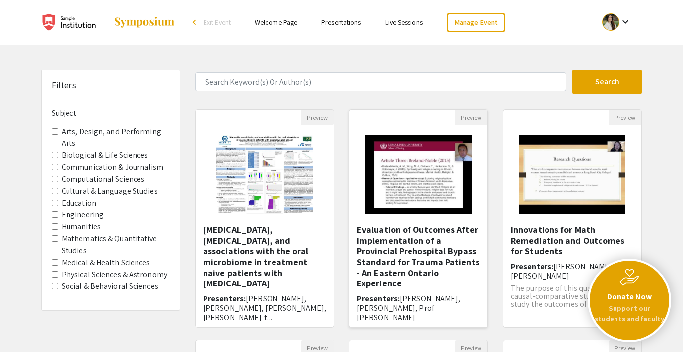
scroll to position [11, 0]
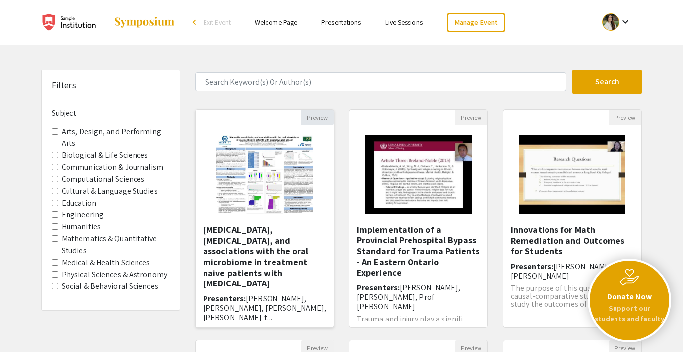
click at [313, 117] on button "Preview" at bounding box center [317, 117] width 33 height 15
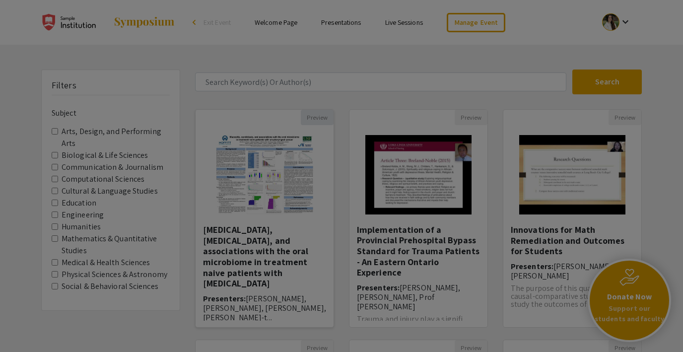
select select "custom"
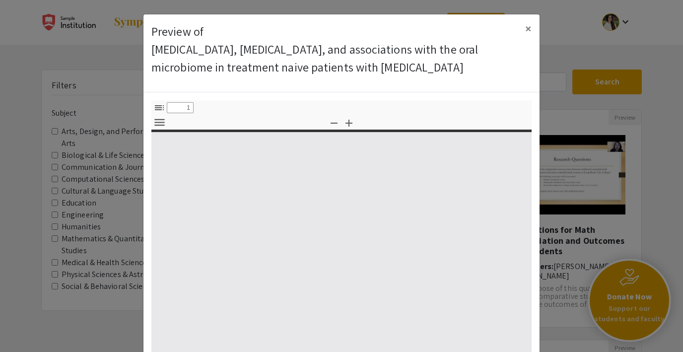
type input "0"
select select "custom"
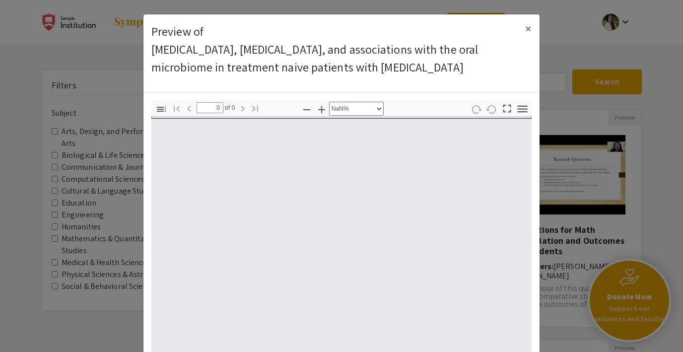
type input "1"
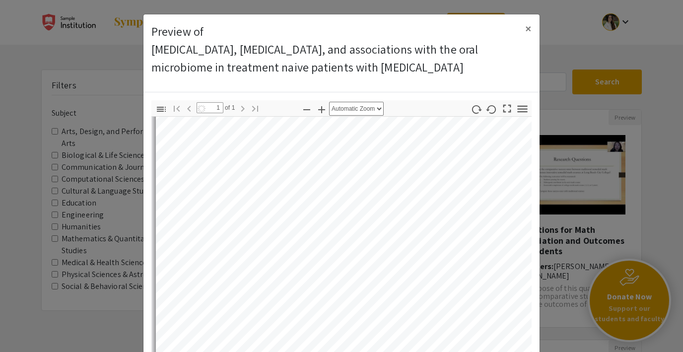
scroll to position [0, 0]
select select "auto"
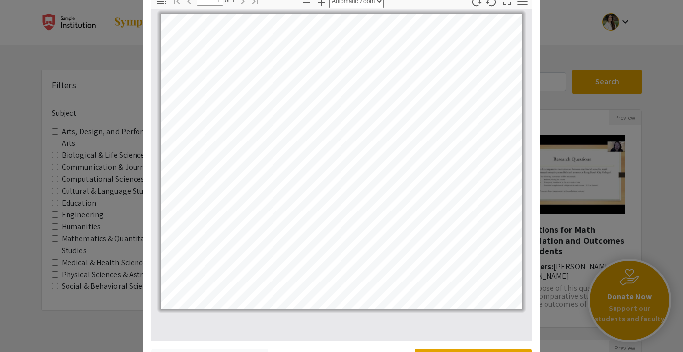
scroll to position [147, 0]
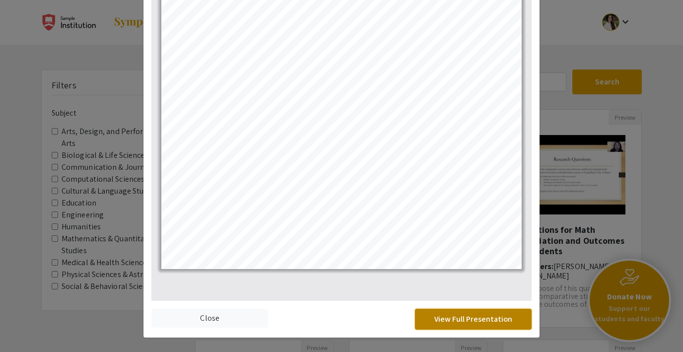
click at [469, 323] on button "View Full Presentation" at bounding box center [473, 319] width 117 height 21
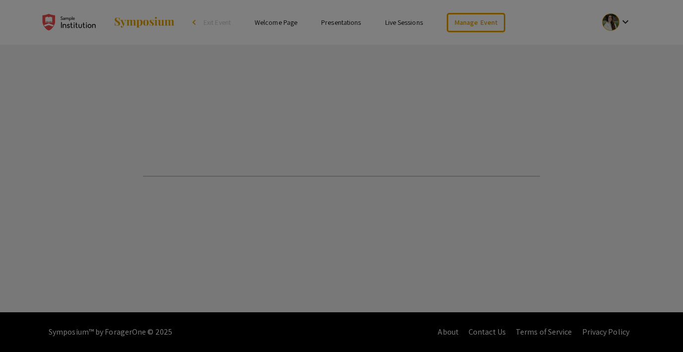
select select "custom"
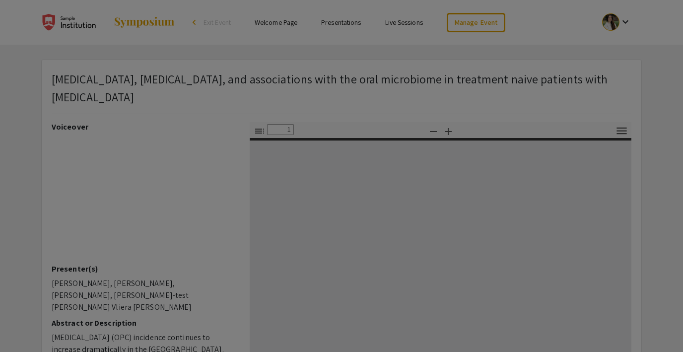
type input "0"
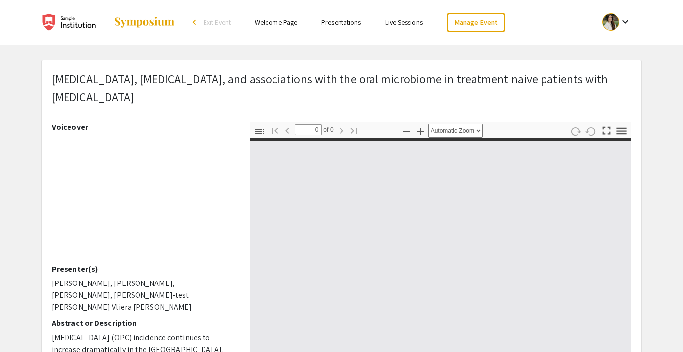
select select "custom"
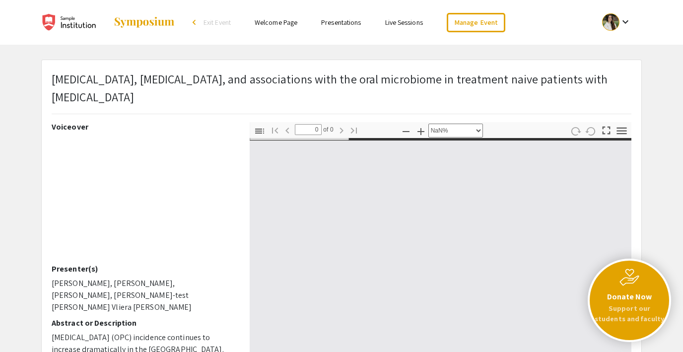
type input "1"
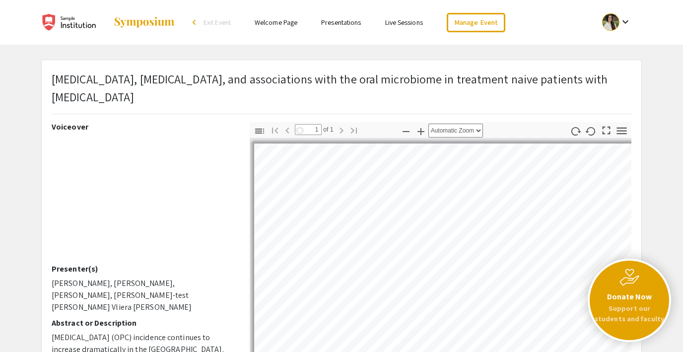
select select "auto"
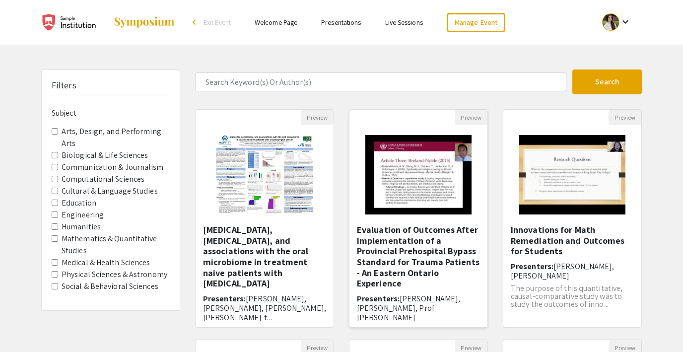
scroll to position [43, 0]
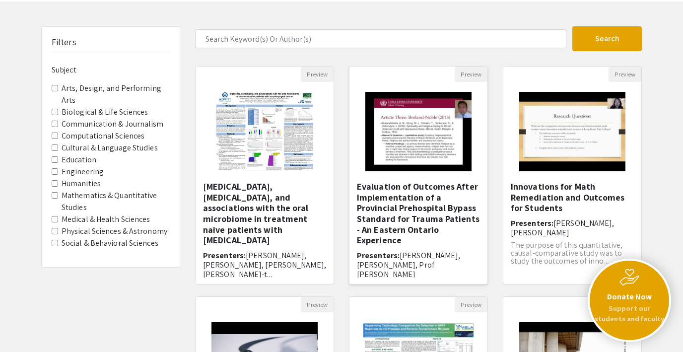
click at [423, 147] on img "Open Presentation <p>Evaluation of Outcomes After Implementation of a Provincia…" at bounding box center [419, 131] width 126 height 99
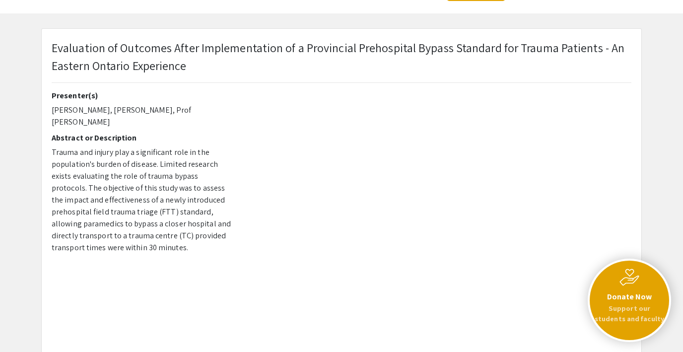
scroll to position [55, 0]
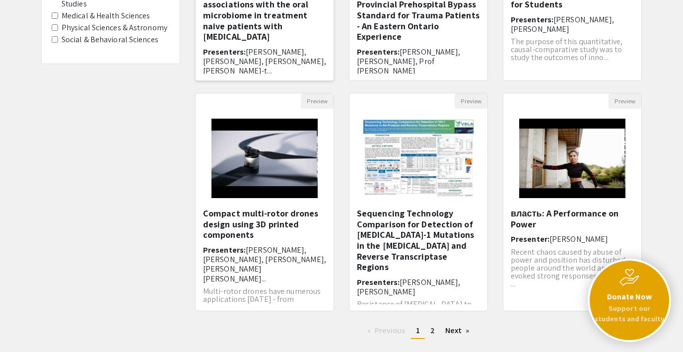
scroll to position [285, 0]
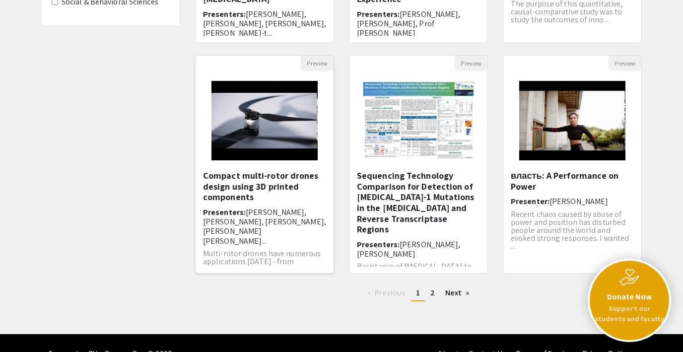
click at [258, 141] on img "Open Presentation <p>Compact multi-rotor drones design using 3D printed compone…" at bounding box center [265, 120] width 126 height 99
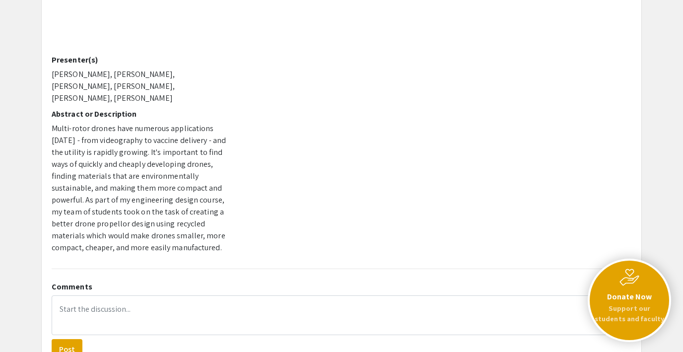
scroll to position [201, 0]
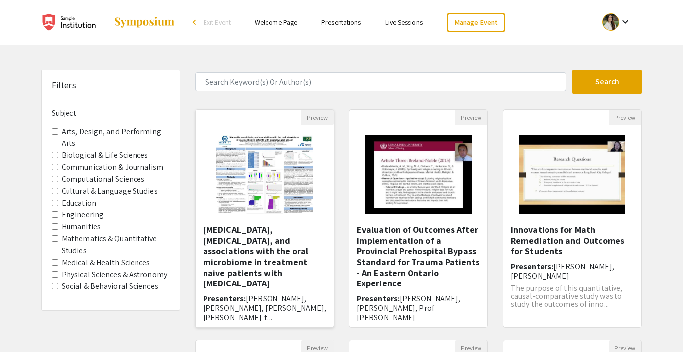
click at [260, 164] on img "Open Presentation <p>Mucositis, candidiasis, and associations with the oral mic…" at bounding box center [264, 174] width 117 height 99
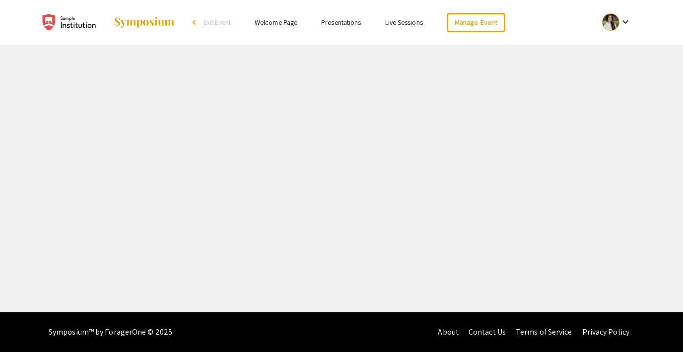
select select "custom"
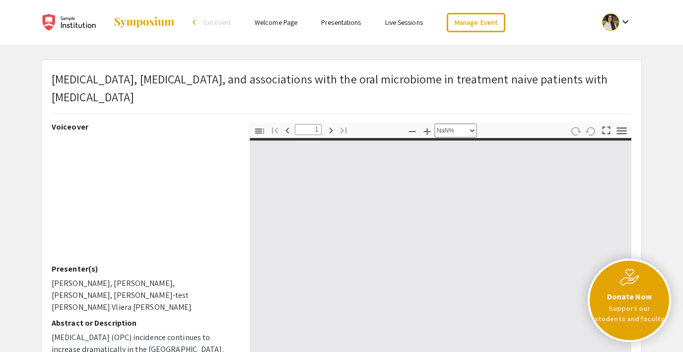
type input "0"
select select "custom"
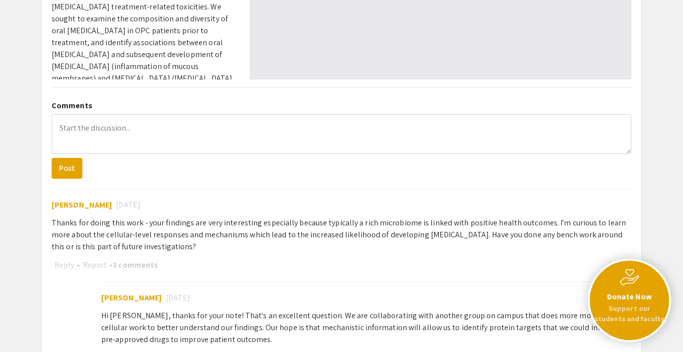
scroll to position [394, 0]
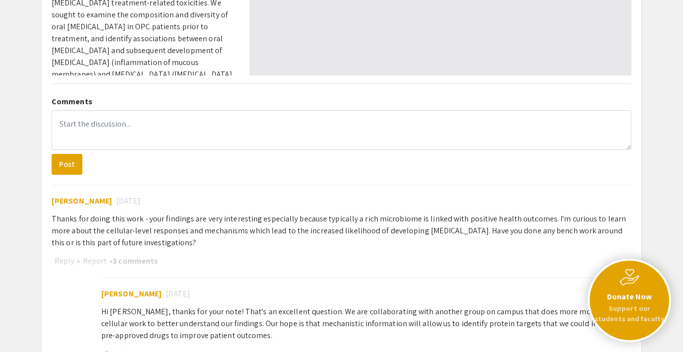
type input "1"
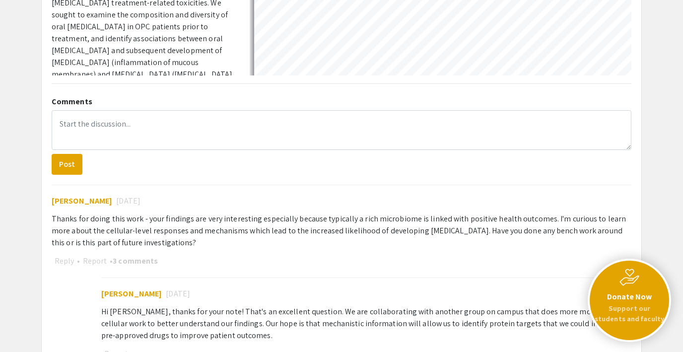
select select "auto"
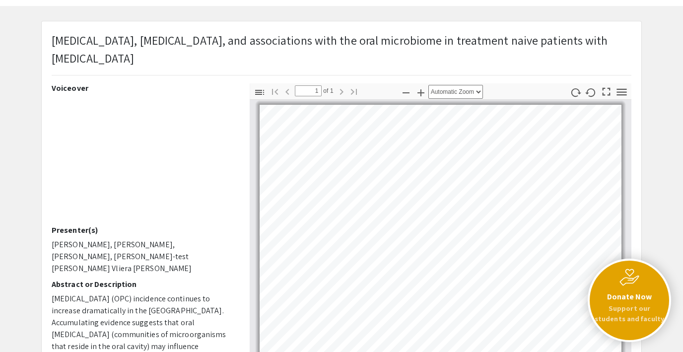
scroll to position [0, 0]
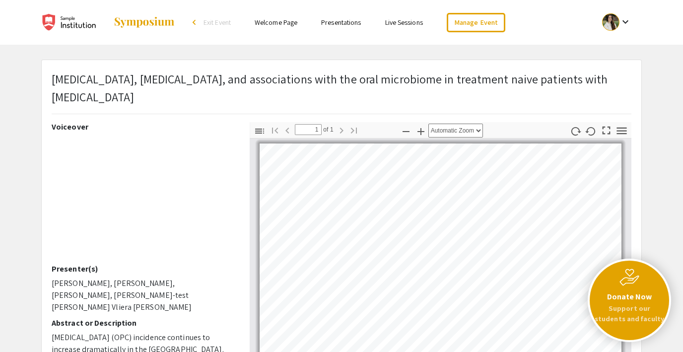
click at [402, 25] on link "Live Sessions" at bounding box center [404, 22] width 38 height 9
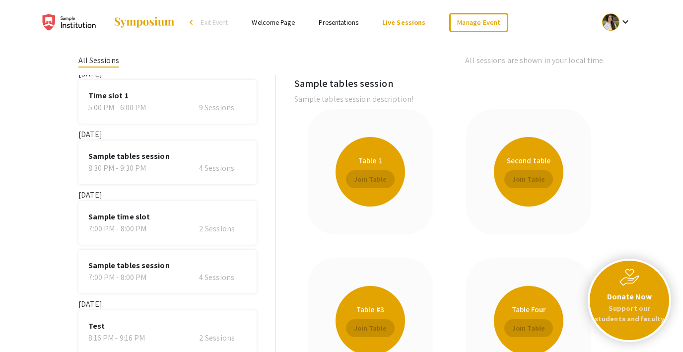
scroll to position [165, 0]
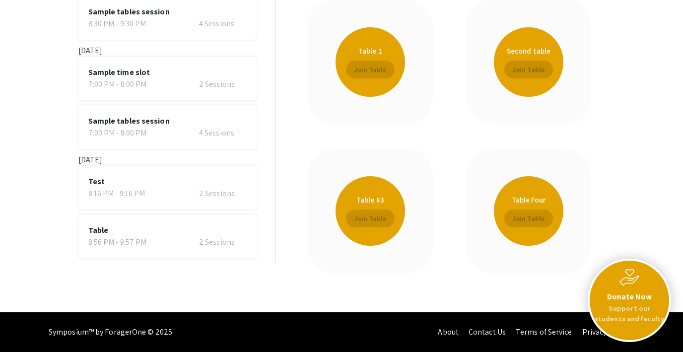
click at [145, 188] on div "8:16 PM - 9:16 PM" at bounding box center [126, 194] width 76 height 12
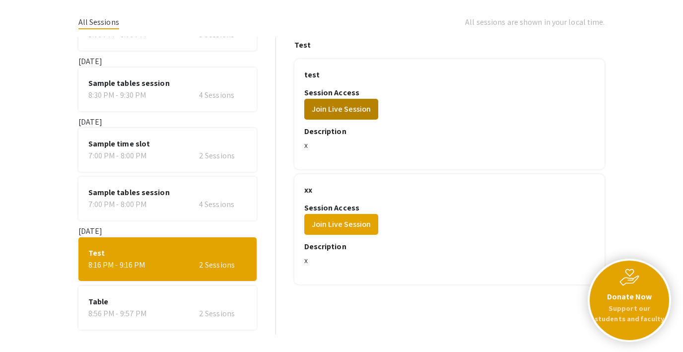
scroll to position [37, 0]
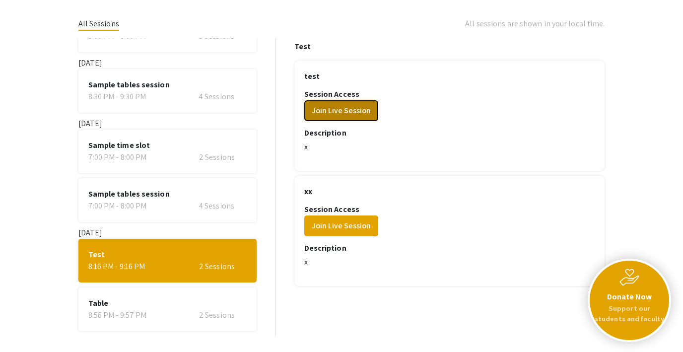
click at [354, 110] on button "Join Live Session" at bounding box center [341, 110] width 74 height 21
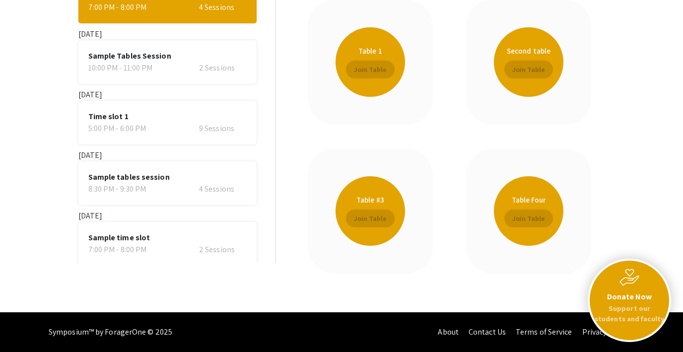
click at [111, 247] on div "7:00 PM - 8:00 PM" at bounding box center [126, 250] width 76 height 12
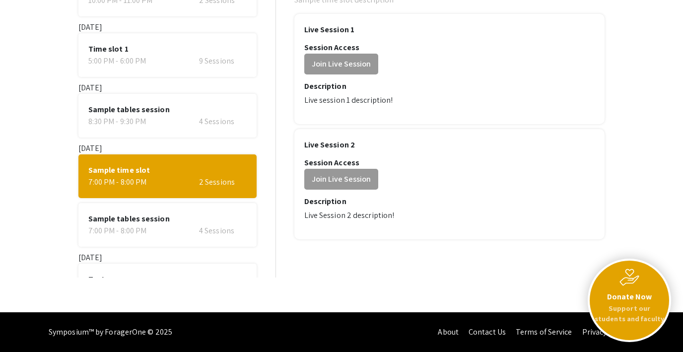
scroll to position [165, 0]
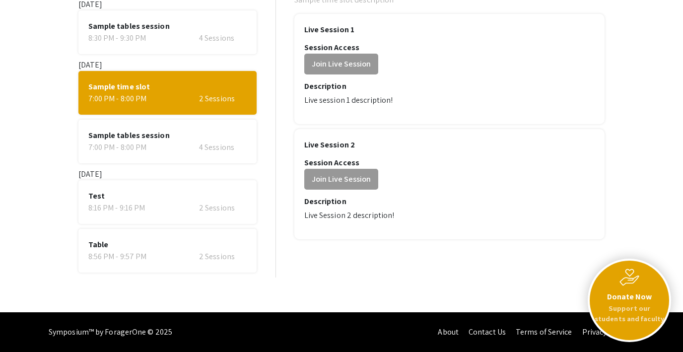
click at [125, 244] on span "Table" at bounding box center [167, 245] width 158 height 12
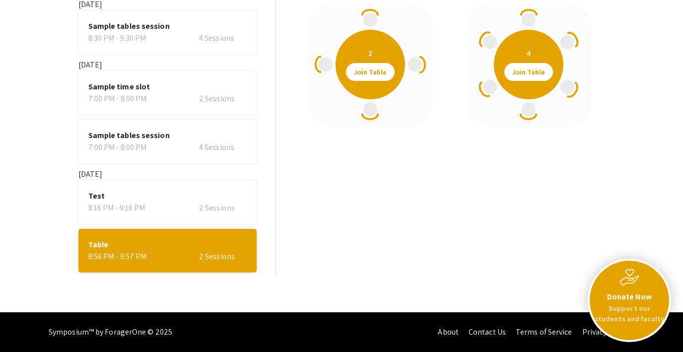
scroll to position [66, 0]
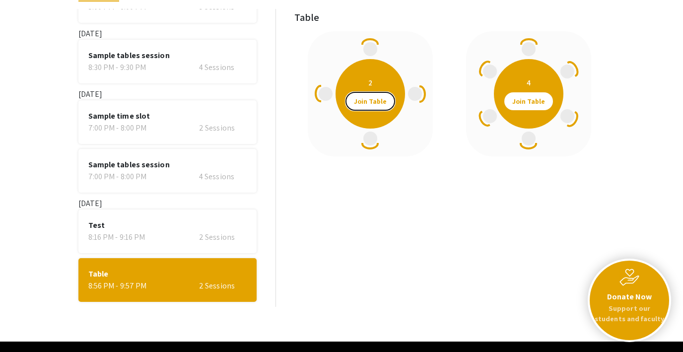
click at [368, 102] on span "Join Table" at bounding box center [370, 101] width 33 height 18
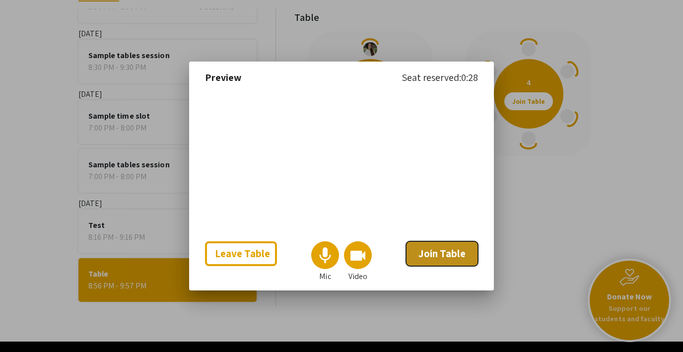
click at [443, 260] on span "Join Table" at bounding box center [442, 253] width 47 height 13
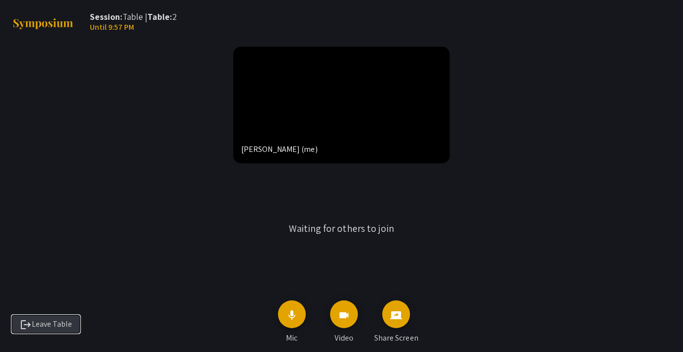
click at [56, 328] on span "logout Leave Table" at bounding box center [46, 324] width 52 height 10
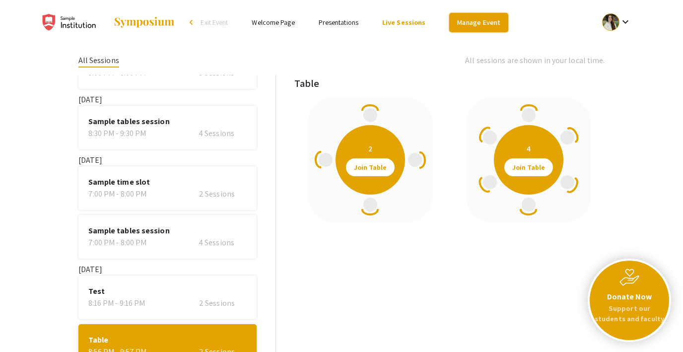
click at [480, 19] on link "Manage Event" at bounding box center [478, 22] width 59 height 19
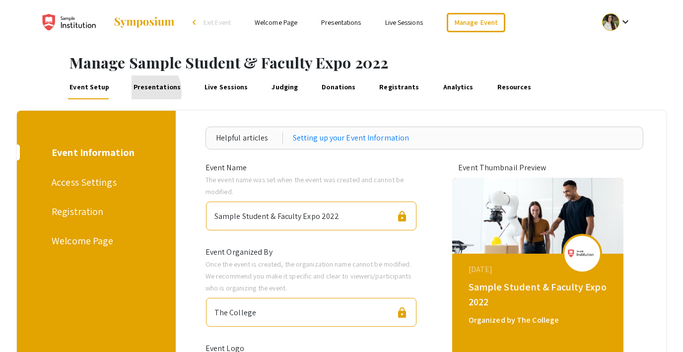
click at [140, 92] on link "Presentations" at bounding box center [157, 87] width 51 height 24
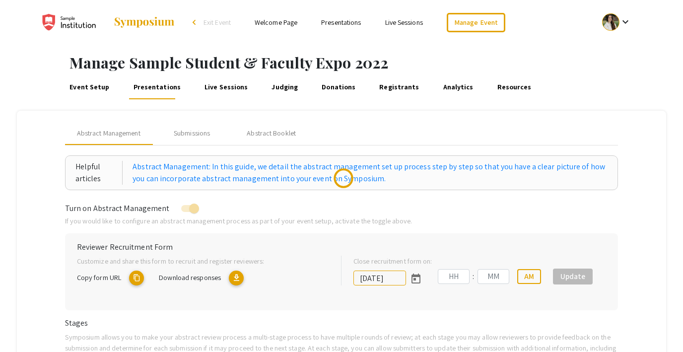
type input "7/8/2022"
type input "09"
type input "00"
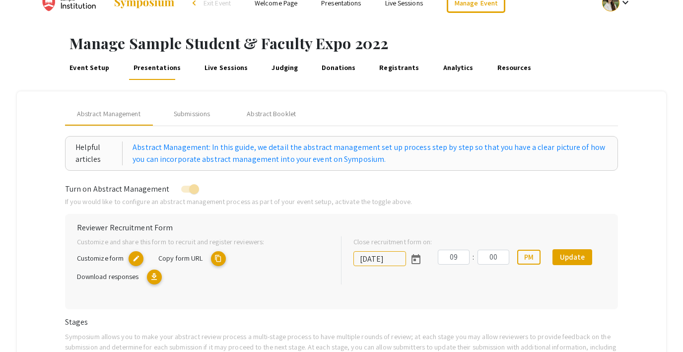
scroll to position [26, 0]
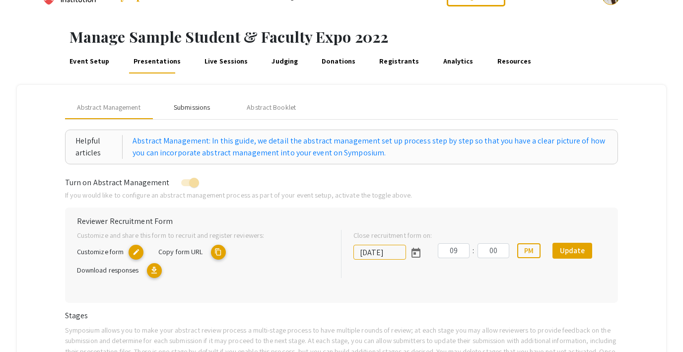
click at [189, 103] on div "Submissions" at bounding box center [192, 107] width 36 height 10
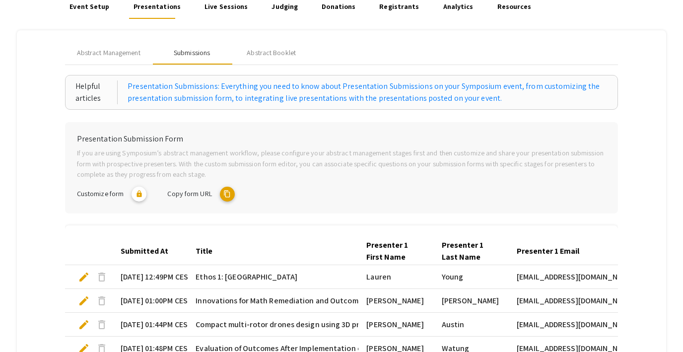
scroll to position [48, 0]
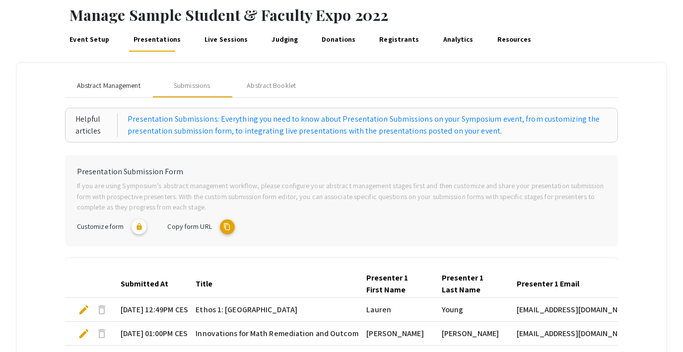
click at [93, 83] on span "Abstract Management" at bounding box center [109, 85] width 64 height 10
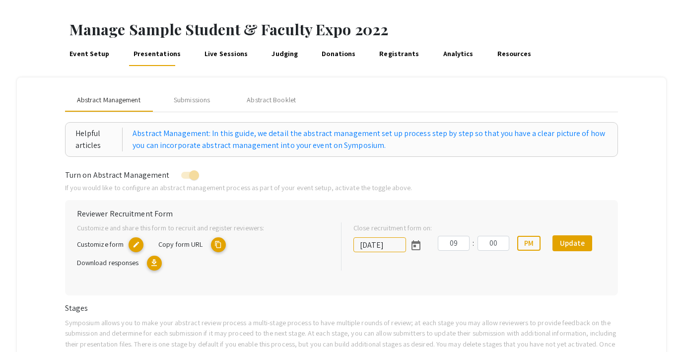
scroll to position [0, 0]
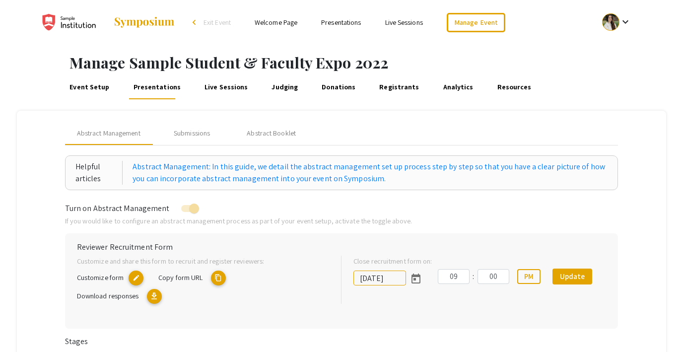
click at [78, 89] on link "Event Setup" at bounding box center [89, 87] width 43 height 24
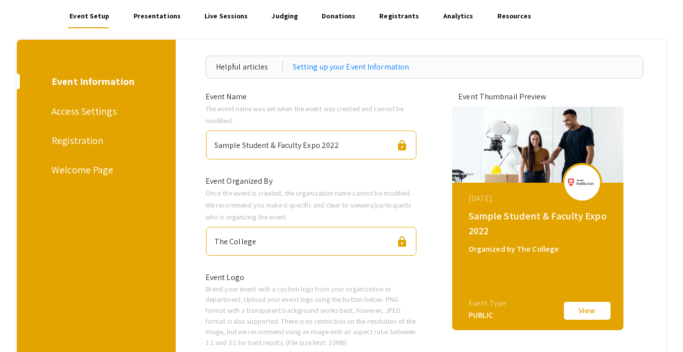
scroll to position [43, 0]
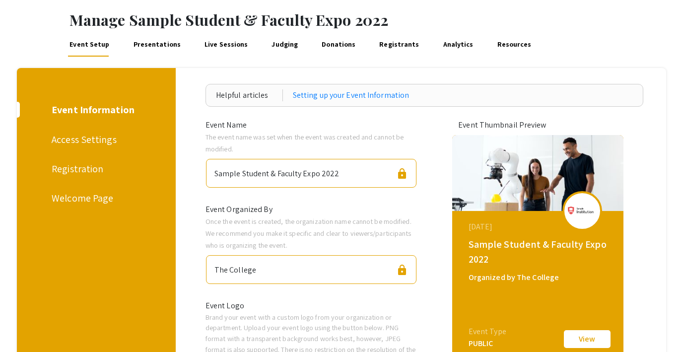
click at [79, 145] on div "Access Settings" at bounding box center [95, 139] width 86 height 15
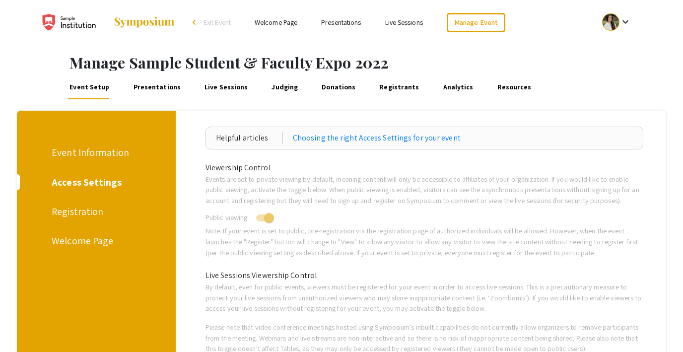
click at [87, 209] on div "Registration" at bounding box center [95, 211] width 86 height 15
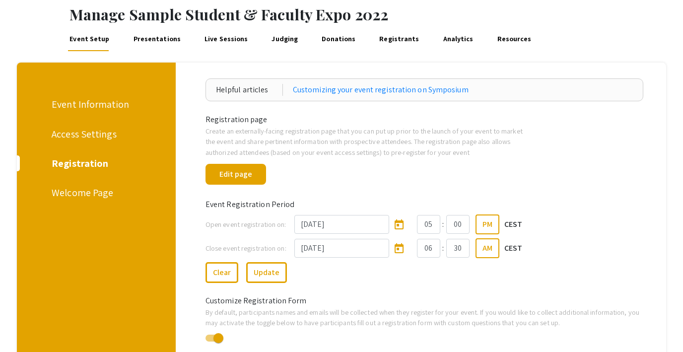
scroll to position [50, 0]
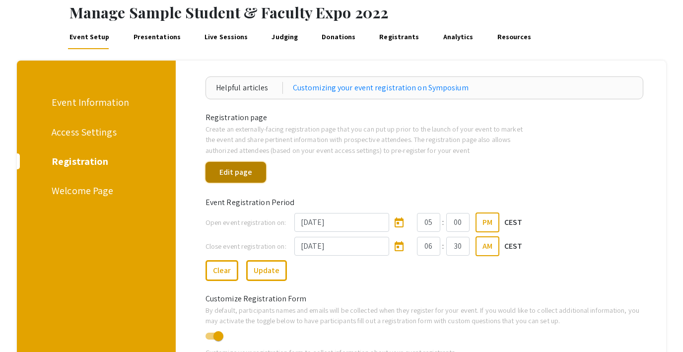
click at [240, 172] on button "Edit page" at bounding box center [236, 172] width 61 height 21
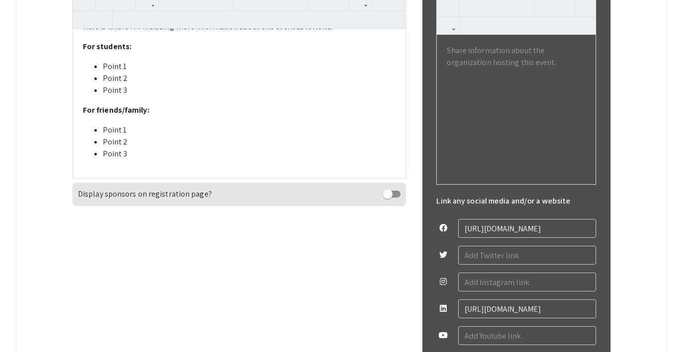
scroll to position [501, 0]
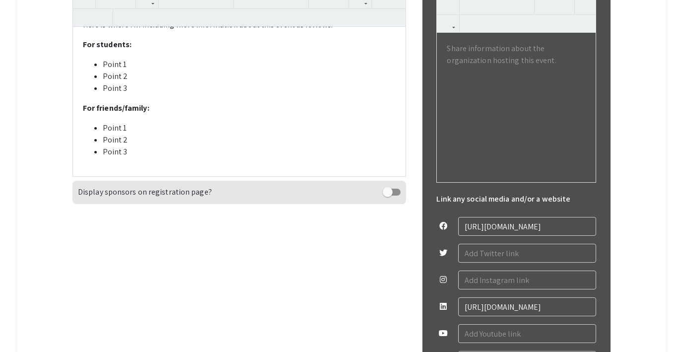
click at [392, 195] on span at bounding box center [388, 192] width 10 height 10
click at [388, 196] on input "checkbox" at bounding box center [387, 196] width 0 height 0
checkbox input "true"
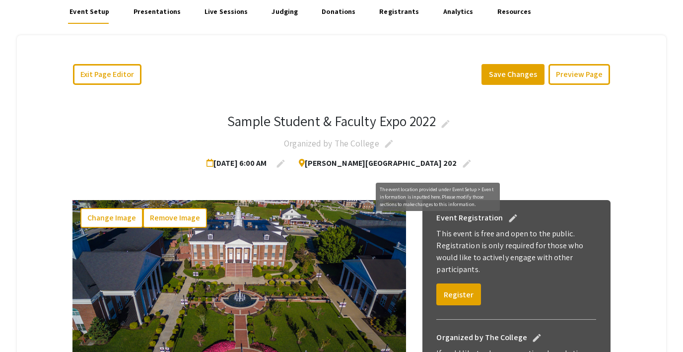
scroll to position [0, 0]
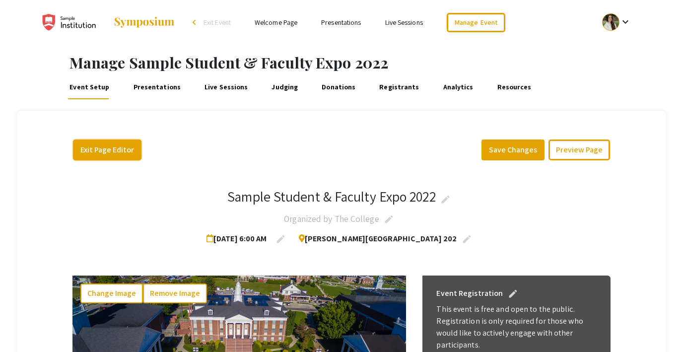
click at [99, 149] on button "Exit Page Editor" at bounding box center [107, 150] width 69 height 21
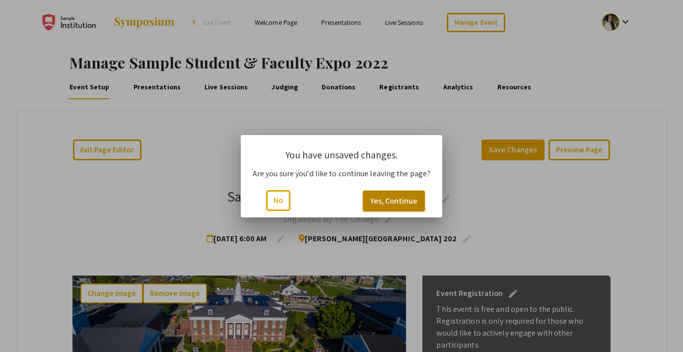
click at [378, 200] on button "Yes, Continue" at bounding box center [394, 201] width 62 height 21
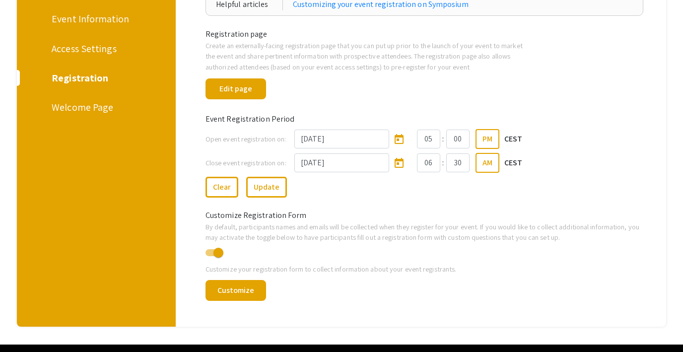
scroll to position [135, 0]
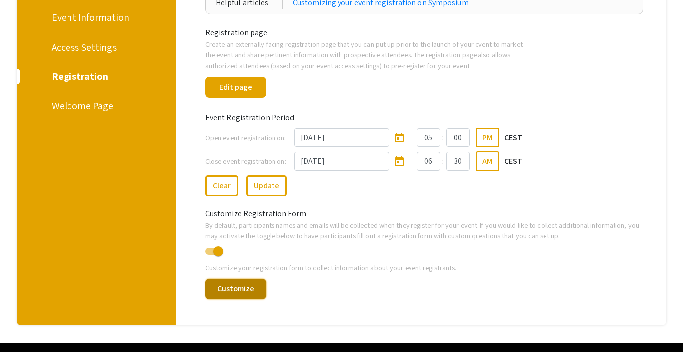
click at [237, 292] on button "Customize" at bounding box center [236, 289] width 61 height 21
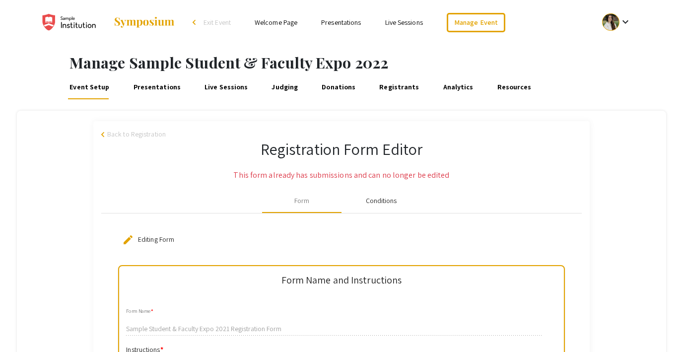
click at [391, 199] on div "Conditions" at bounding box center [381, 201] width 31 height 10
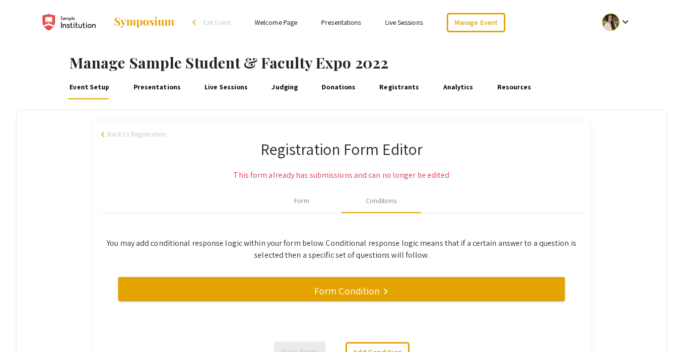
click at [379, 91] on link "Registrants" at bounding box center [399, 87] width 43 height 24
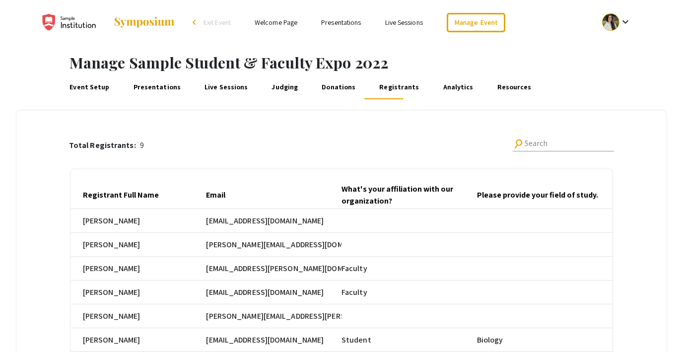
click at [139, 89] on link "Presentations" at bounding box center [157, 87] width 51 height 24
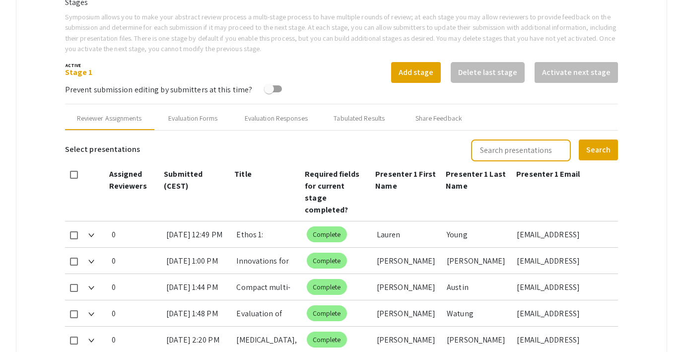
scroll to position [293, 0]
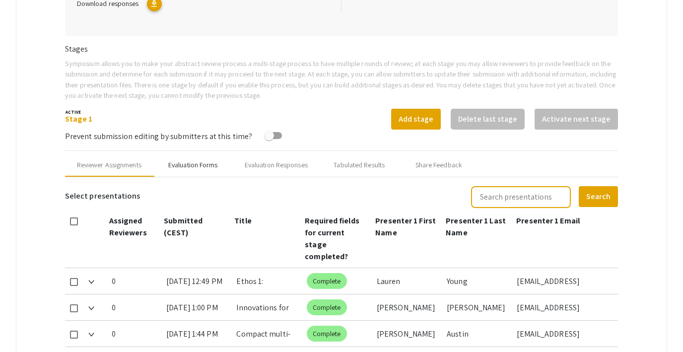
click at [187, 166] on div "Evaluation Forms" at bounding box center [193, 165] width 50 height 10
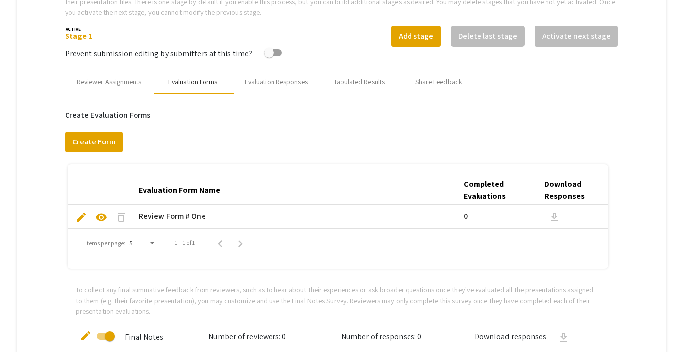
scroll to position [374, 0]
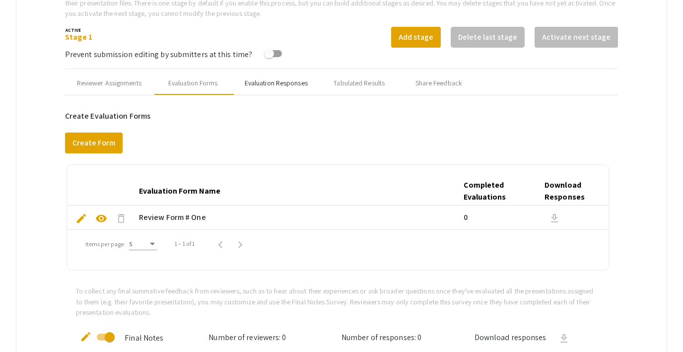
click at [276, 87] on div "Evaluation Responses" at bounding box center [276, 83] width 63 height 10
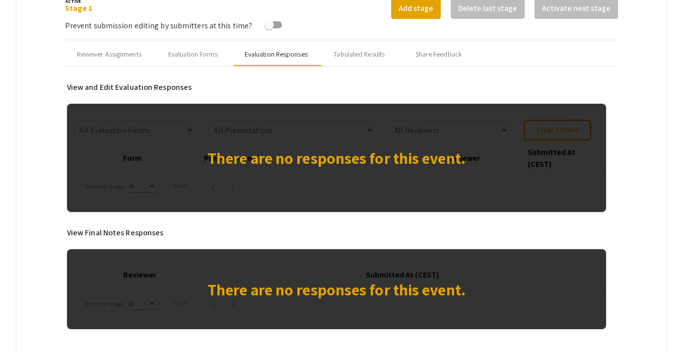
scroll to position [404, 0]
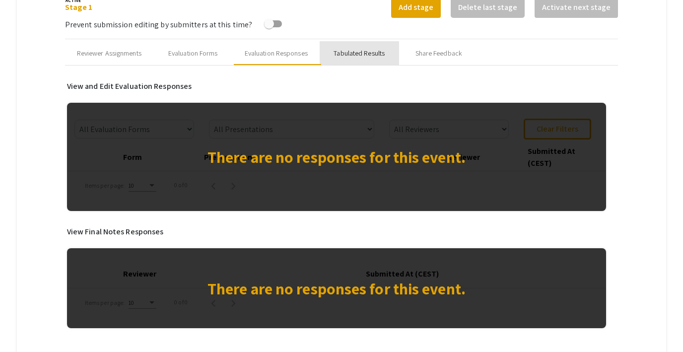
click at [356, 48] on div "Tabulated Results" at bounding box center [359, 53] width 51 height 10
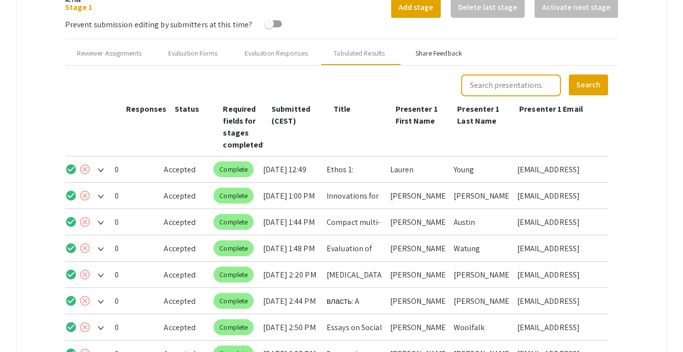
click at [430, 55] on div "Share Feedback" at bounding box center [439, 53] width 47 height 10
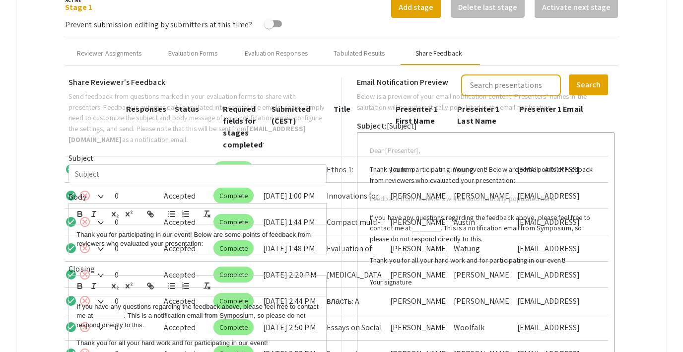
type input "Test Email for multiple co-presenters"
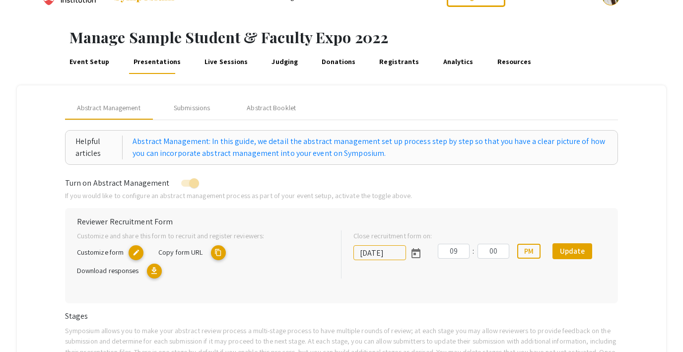
scroll to position [22, 0]
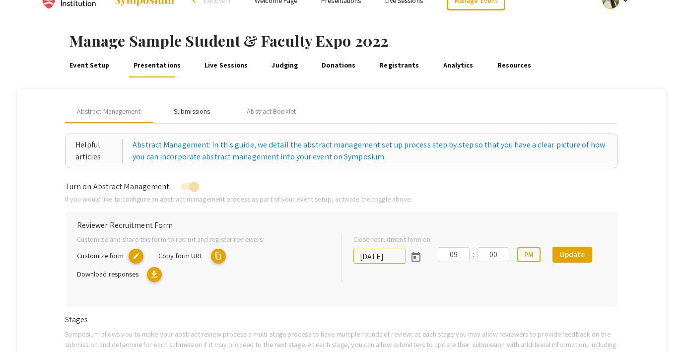
click at [190, 111] on div "Submissions" at bounding box center [192, 111] width 36 height 10
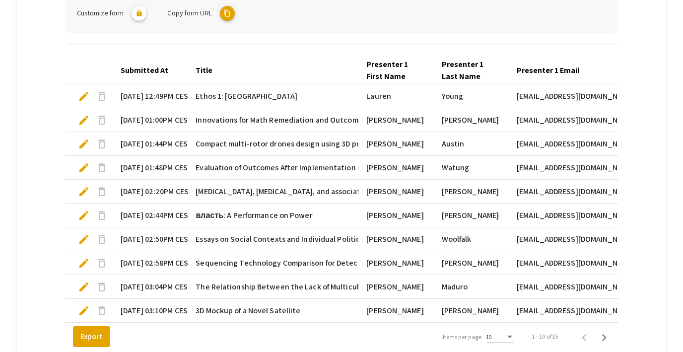
scroll to position [265, 0]
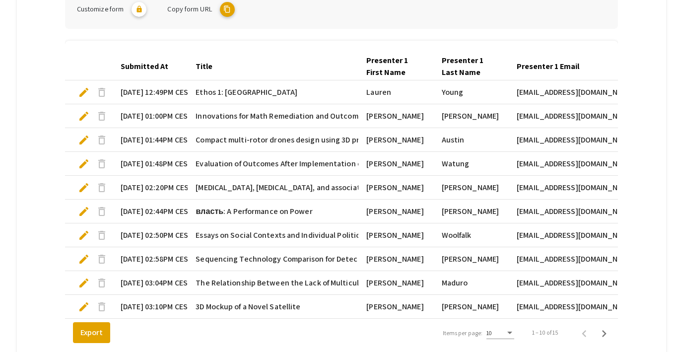
click at [80, 92] on span "edit" at bounding box center [84, 92] width 12 height 12
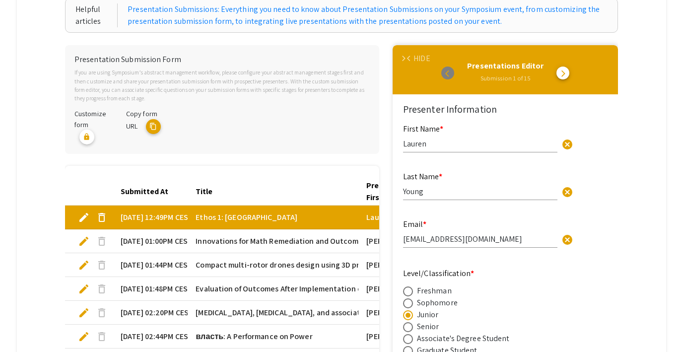
scroll to position [149, 0]
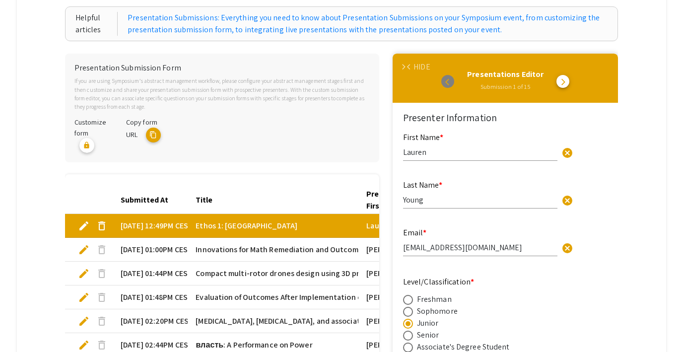
click at [410, 64] on span "arrow_back_ios" at bounding box center [410, 67] width 6 height 6
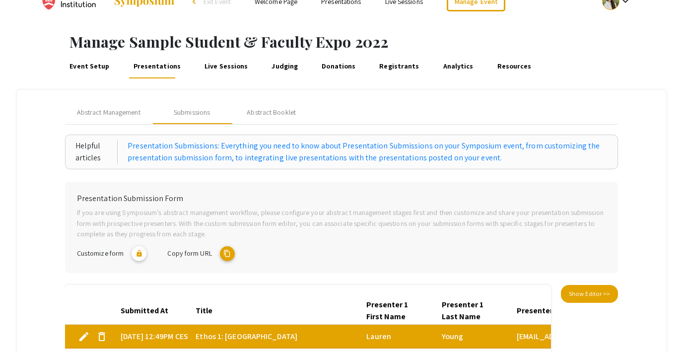
scroll to position [0, 0]
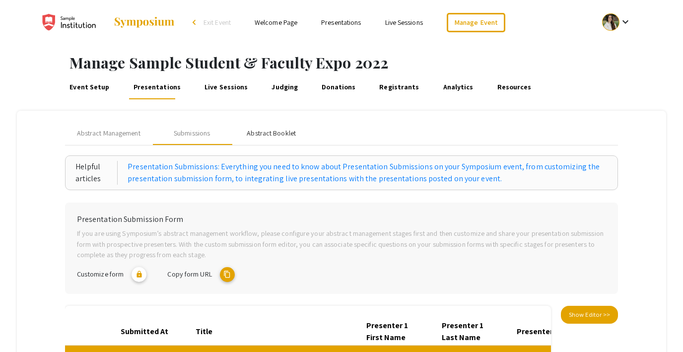
click at [270, 130] on div "Abstract Booklet" at bounding box center [271, 133] width 49 height 10
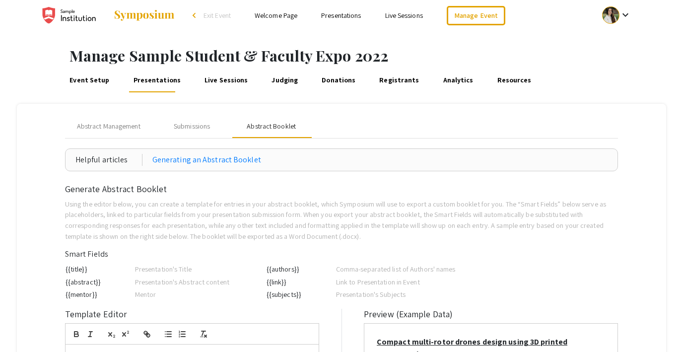
scroll to position [7, 0]
click at [212, 83] on link "Live Sessions" at bounding box center [226, 80] width 47 height 24
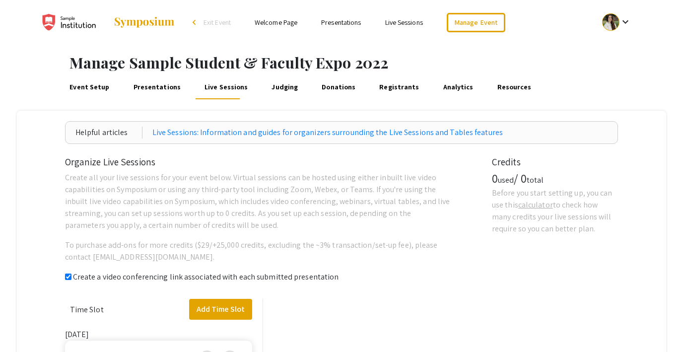
checkbox input "true"
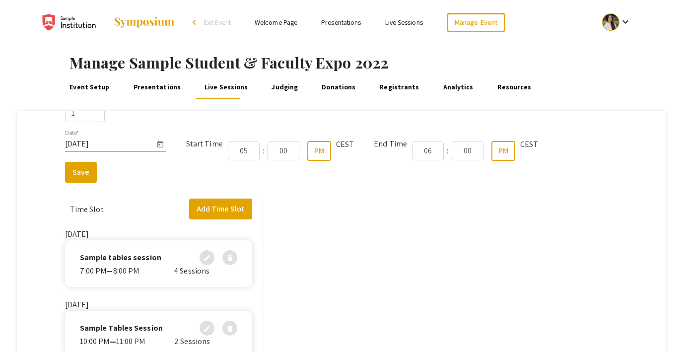
scroll to position [185, 0]
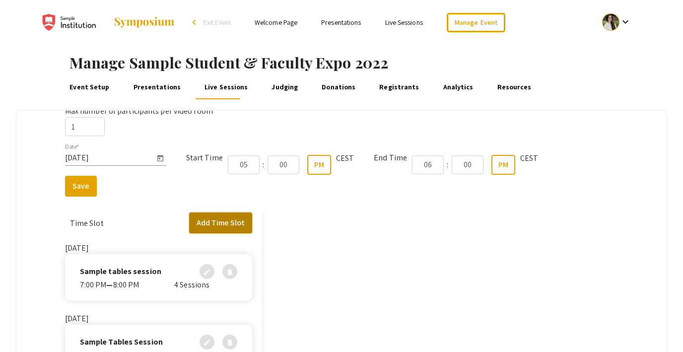
click at [210, 220] on button "Add Time Slot" at bounding box center [220, 223] width 63 height 21
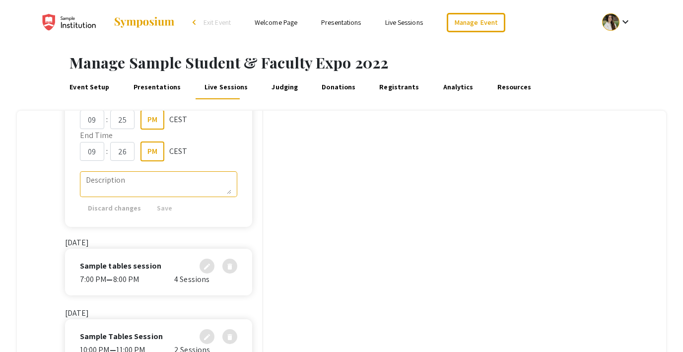
scroll to position [403, 0]
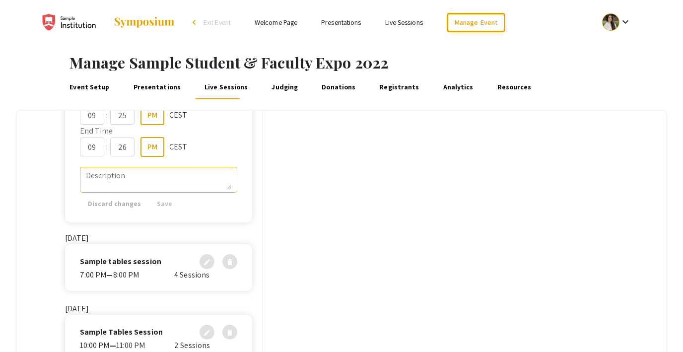
click at [272, 89] on link "Judging" at bounding box center [285, 87] width 30 height 24
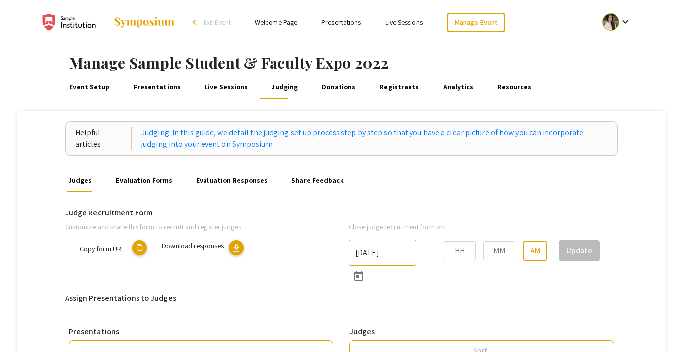
type input "6/6/2025"
type input "09"
type input "00"
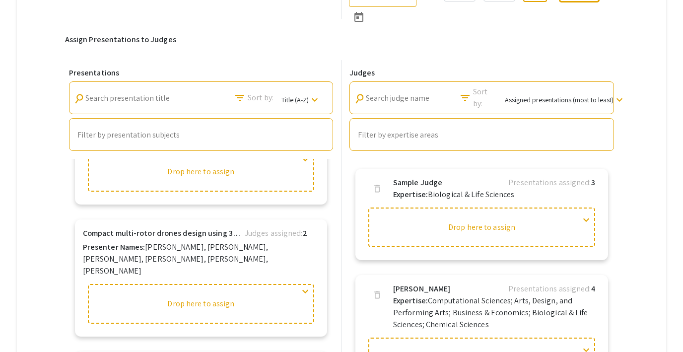
scroll to position [263, 0]
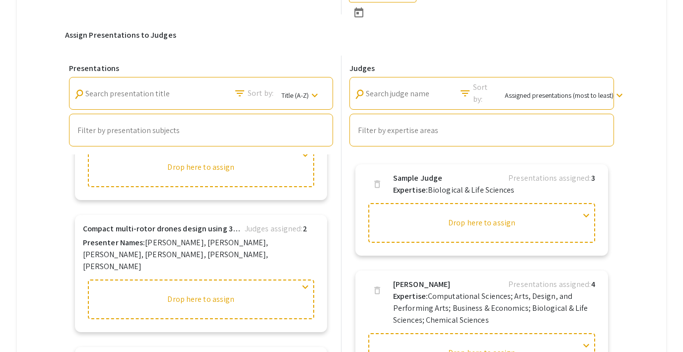
click at [131, 134] on input "Filter by presentation subjects" at bounding box center [200, 130] width 247 height 9
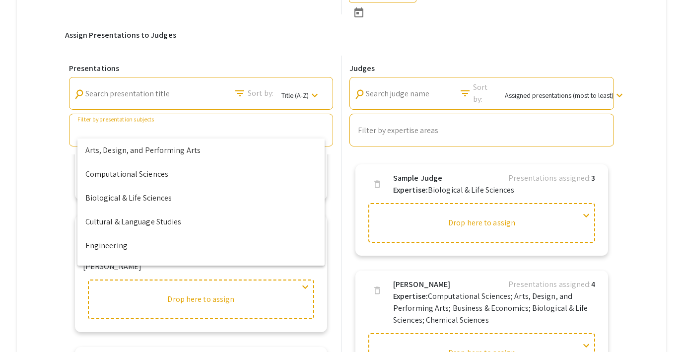
click at [410, 131] on input "Filter by expertise areas" at bounding box center [482, 130] width 248 height 9
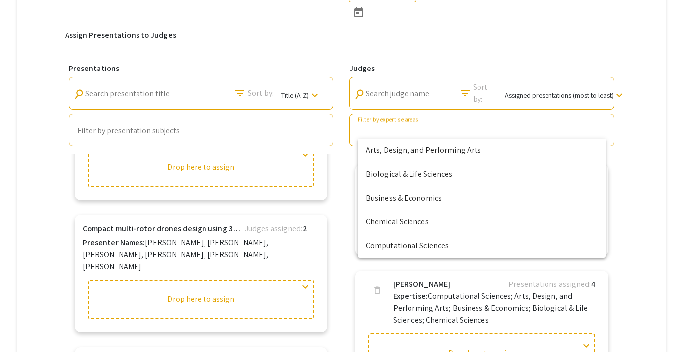
click at [338, 224] on div "Presentations search Search presentation title filter_list Sort by: Title (A-Z)…" at bounding box center [342, 246] width 554 height 380
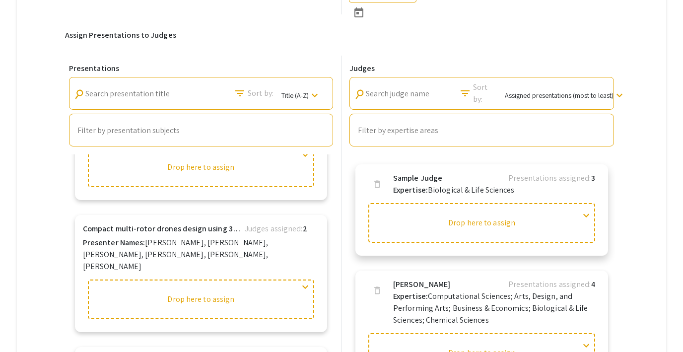
drag, startPoint x: 206, startPoint y: 296, endPoint x: 469, endPoint y: 216, distance: 275.7
click at [469, 215] on div "Presentations search Search presentation title filter_list Sort by: Title (A-Z)…" at bounding box center [342, 246] width 554 height 380
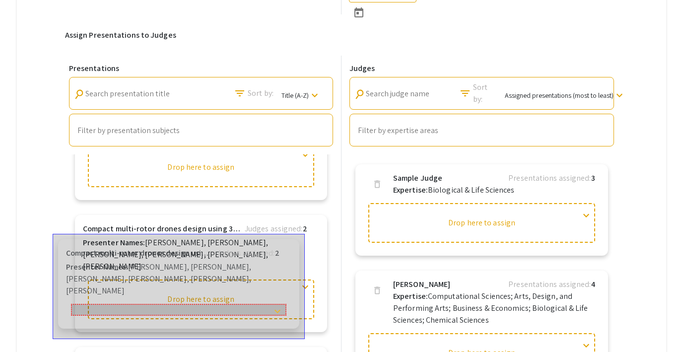
drag, startPoint x: 306, startPoint y: 279, endPoint x: 284, endPoint y: 297, distance: 28.9
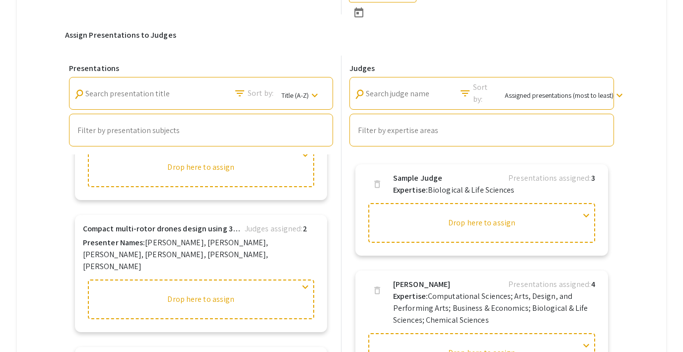
click at [648, 221] on div "Helpful articles Judging: In this guide, we detail the judging set up process s…" at bounding box center [341, 155] width 649 height 615
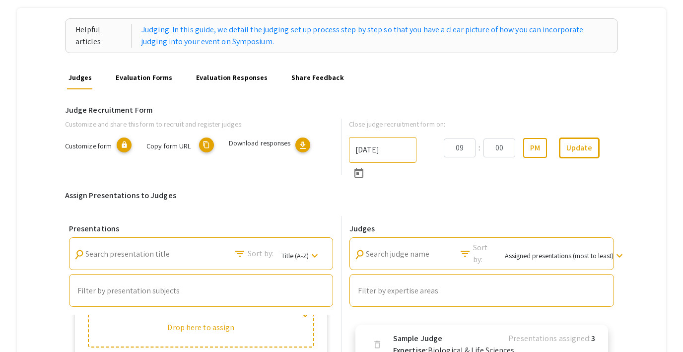
scroll to position [102, 0]
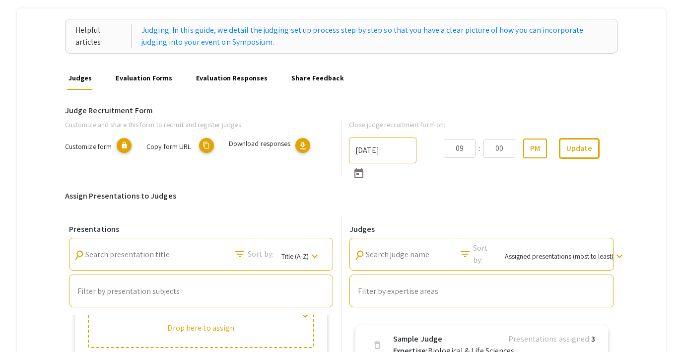
click at [140, 82] on link "Evaluation Forms" at bounding box center [144, 78] width 60 height 24
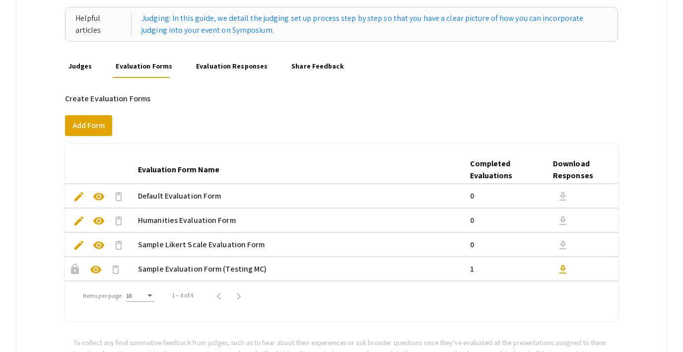
scroll to position [78, 0]
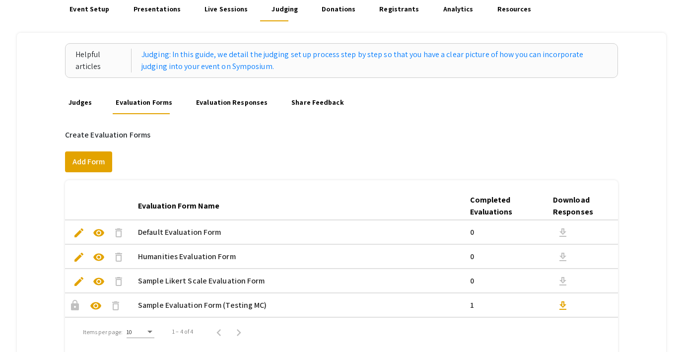
click at [234, 103] on link "Evaluation Responses" at bounding box center [232, 102] width 75 height 24
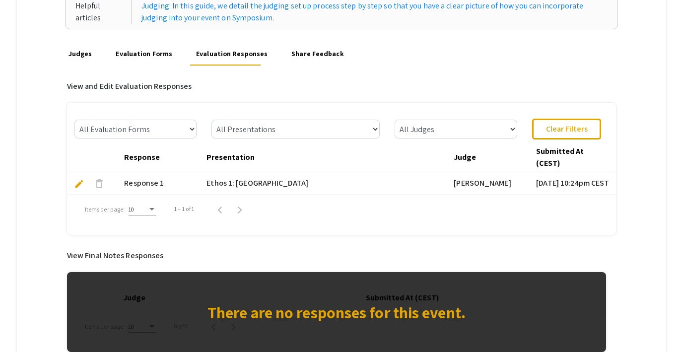
scroll to position [127, 0]
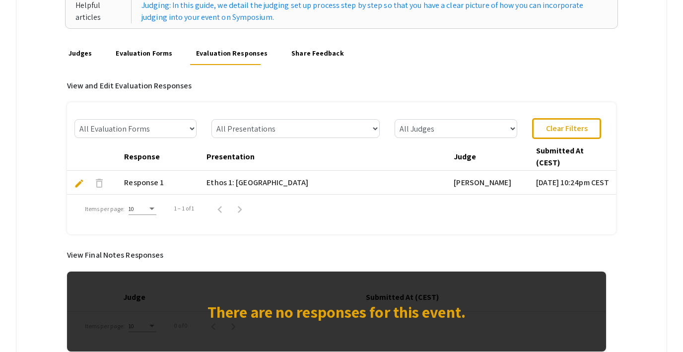
click at [79, 182] on span "edit" at bounding box center [79, 183] width 10 height 10
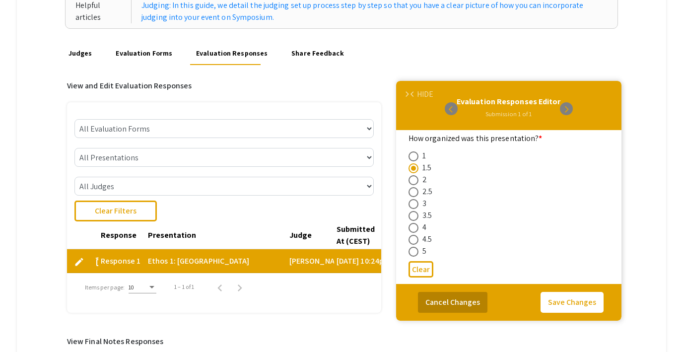
click at [462, 299] on button "Cancel Changes" at bounding box center [453, 302] width 70 height 21
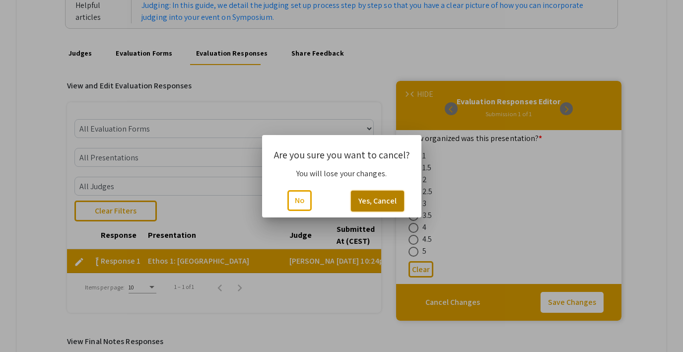
click at [370, 198] on button "Yes, Cancel" at bounding box center [377, 201] width 53 height 21
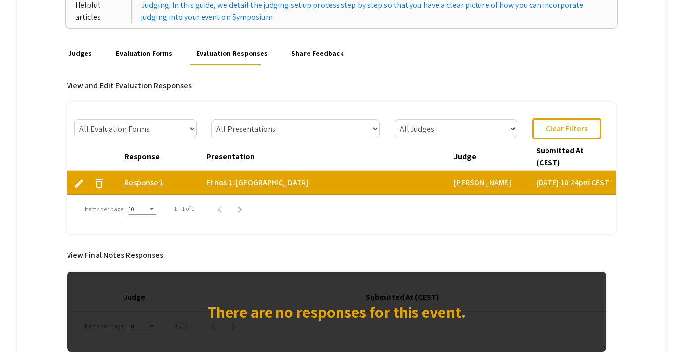
click at [292, 49] on link "Share Feedback" at bounding box center [318, 53] width 56 height 24
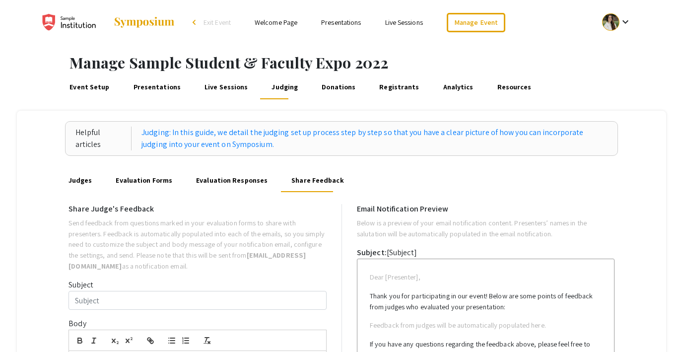
click at [332, 86] on link "Donations" at bounding box center [338, 87] width 37 height 24
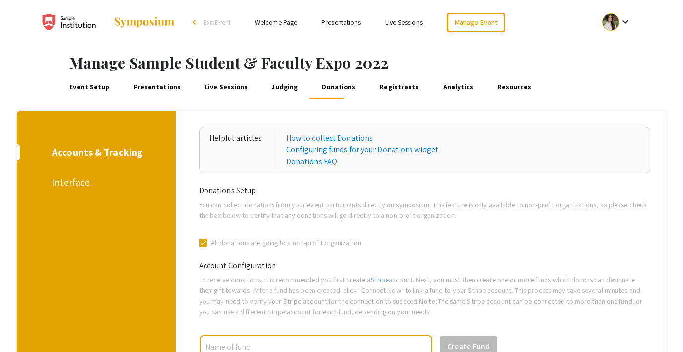
click at [74, 189] on div "Interface" at bounding box center [95, 182] width 86 height 15
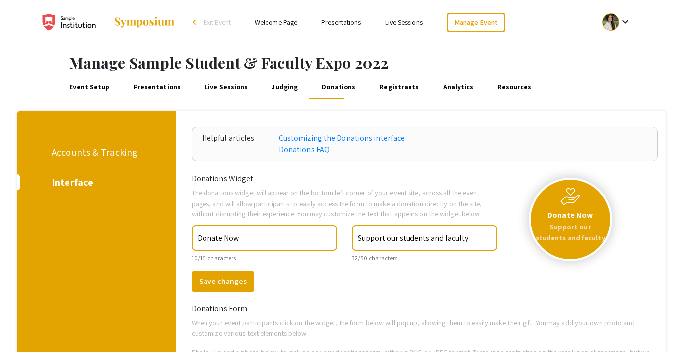
click at [388, 88] on link "Registrants" at bounding box center [399, 87] width 43 height 24
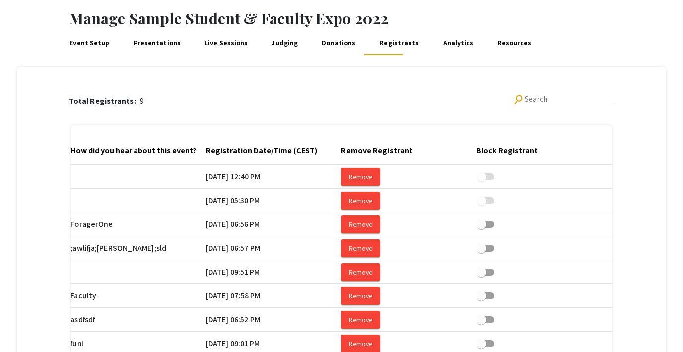
scroll to position [44, 0]
click at [443, 42] on link "Analytics" at bounding box center [458, 44] width 34 height 24
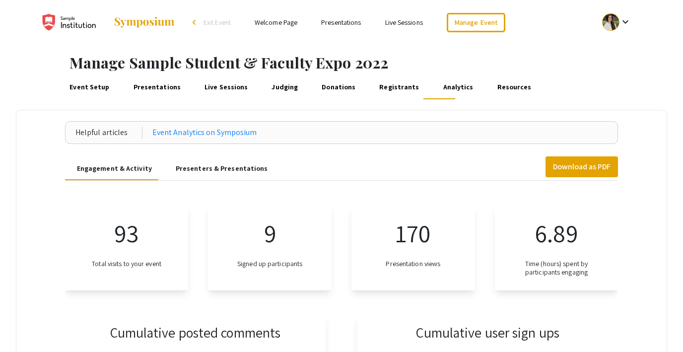
click at [210, 167] on div "Presenters & Presentations" at bounding box center [222, 168] width 92 height 10
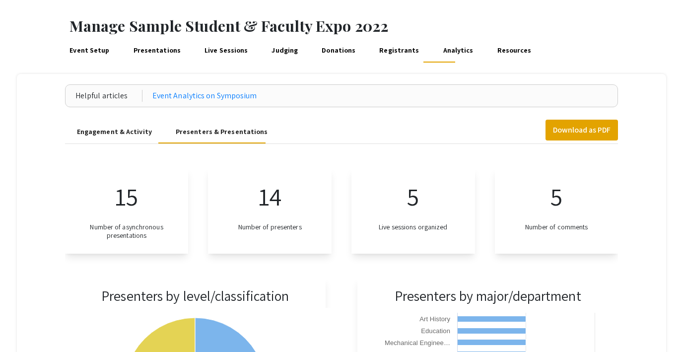
scroll to position [2, 0]
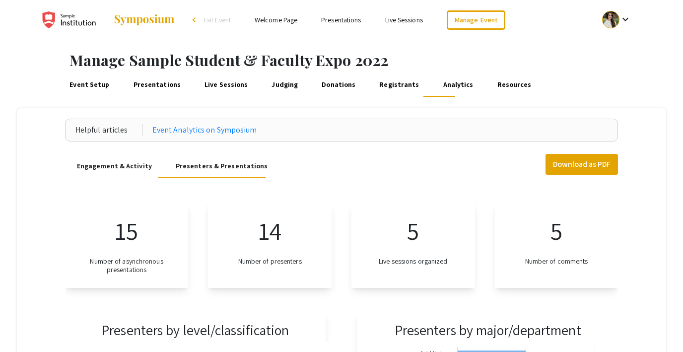
click at [496, 85] on link "Resources" at bounding box center [515, 85] width 38 height 24
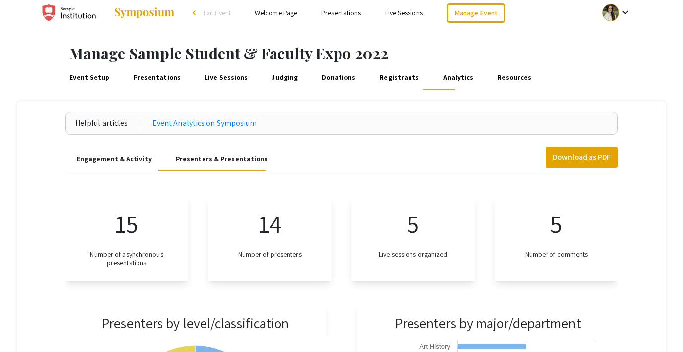
scroll to position [10, 0]
click at [364, 78] on div "Event Setup Presentations Live Sessions Judging Donations Registrants Analytics…" at bounding box center [371, 78] width 626 height 24
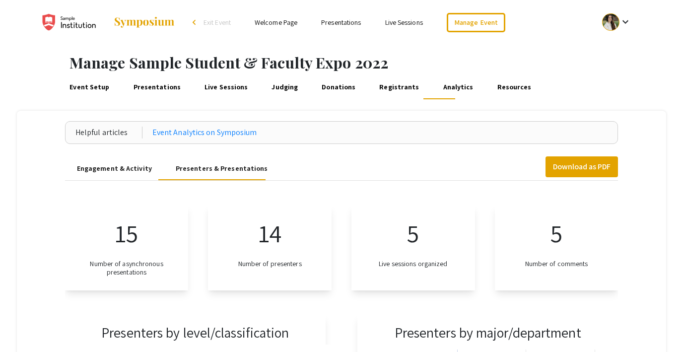
click at [149, 86] on link "Presentations" at bounding box center [157, 87] width 51 height 24
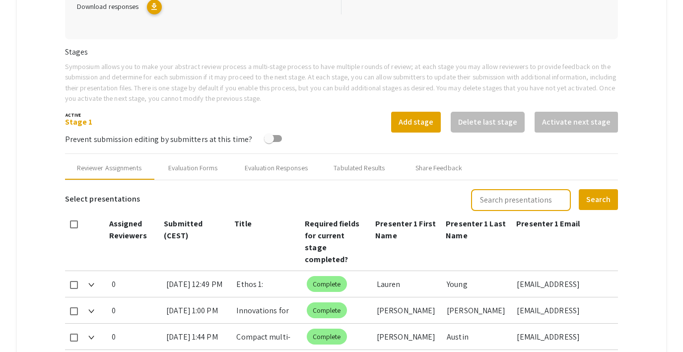
scroll to position [292, 0]
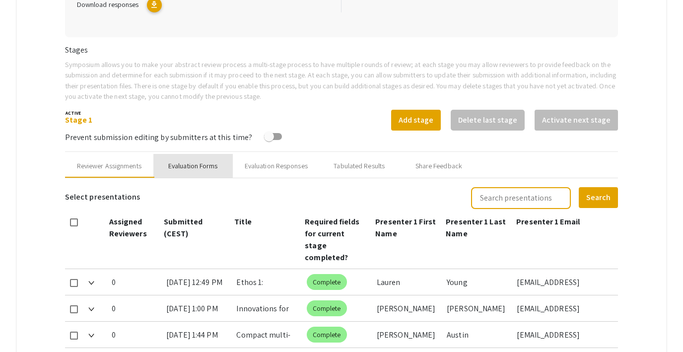
click at [199, 173] on div "Evaluation Forms" at bounding box center [192, 166] width 79 height 24
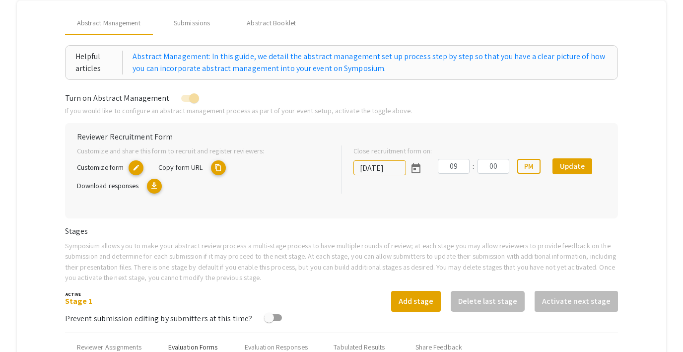
scroll to position [0, 0]
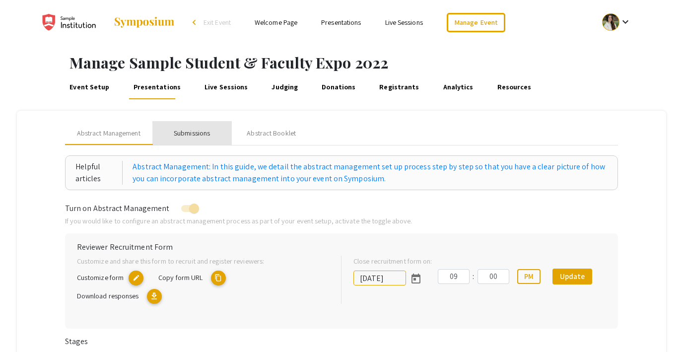
click at [201, 135] on div "Submissions" at bounding box center [192, 133] width 36 height 10
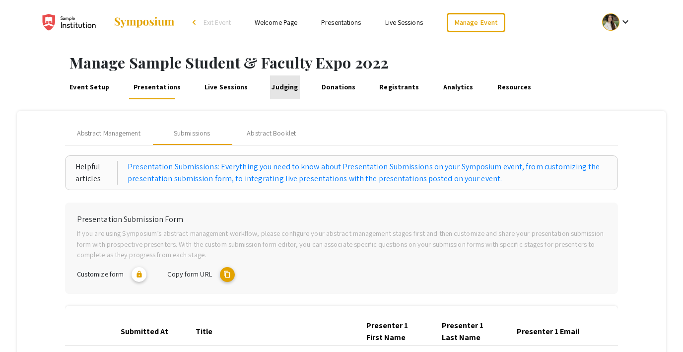
click at [277, 84] on link "Judging" at bounding box center [285, 87] width 30 height 24
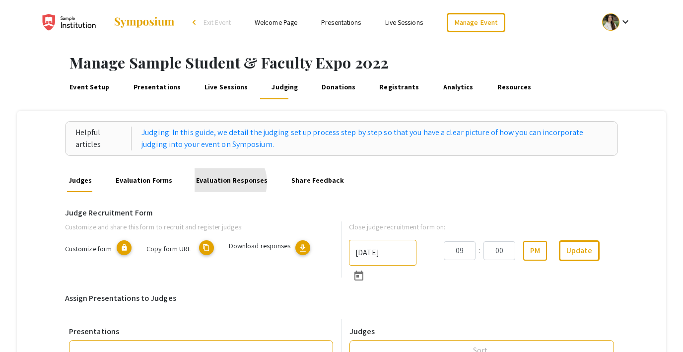
click at [220, 182] on link "Evaluation Responses" at bounding box center [232, 180] width 75 height 24
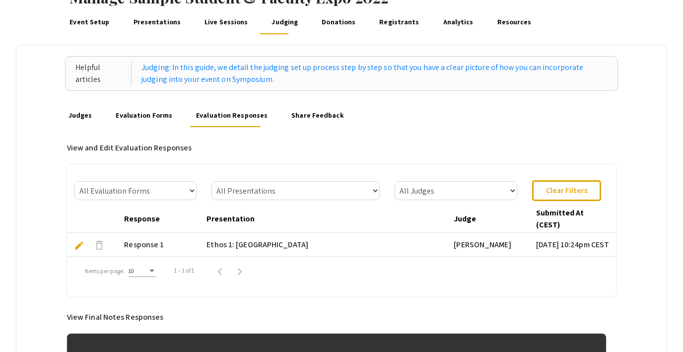
scroll to position [66, 0]
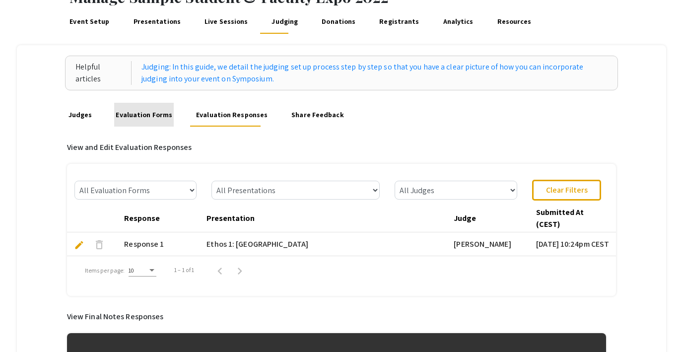
click at [147, 121] on link "Evaluation Forms" at bounding box center [144, 115] width 60 height 24
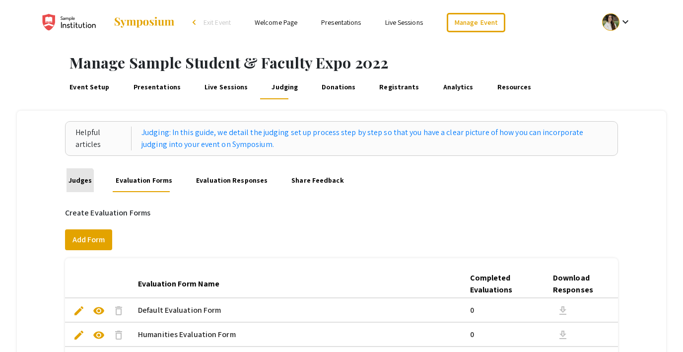
click at [76, 184] on link "Judges" at bounding box center [80, 180] width 27 height 24
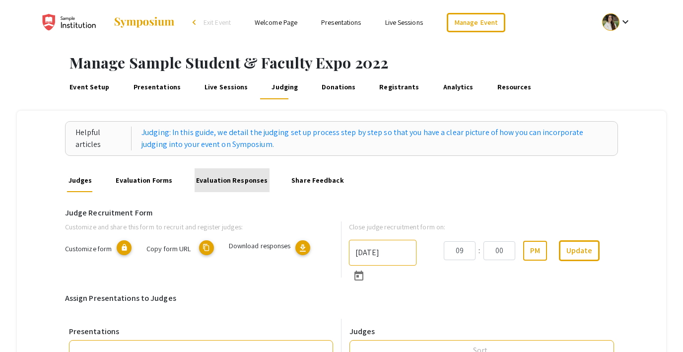
click at [229, 179] on link "Evaluation Responses" at bounding box center [232, 180] width 75 height 24
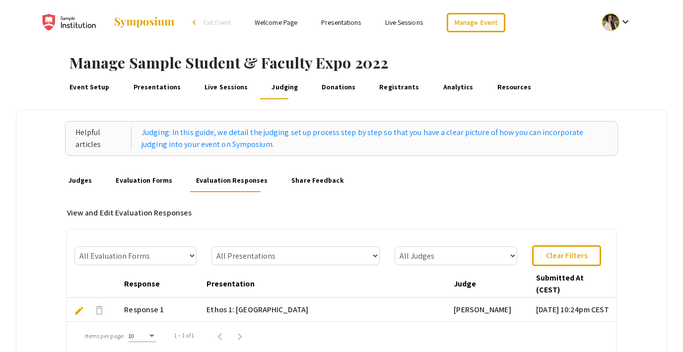
click at [139, 177] on link "Evaluation Forms" at bounding box center [144, 180] width 60 height 24
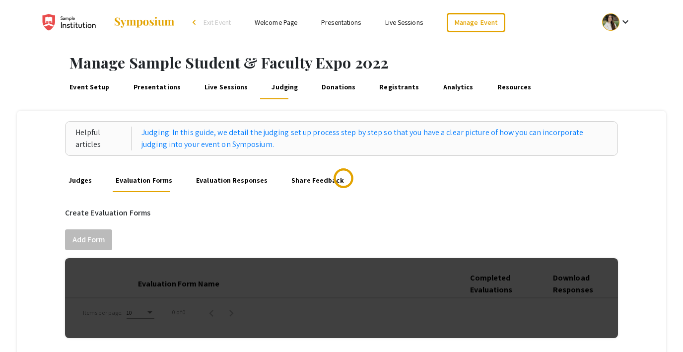
click at [148, 91] on link "Presentations" at bounding box center [157, 87] width 51 height 24
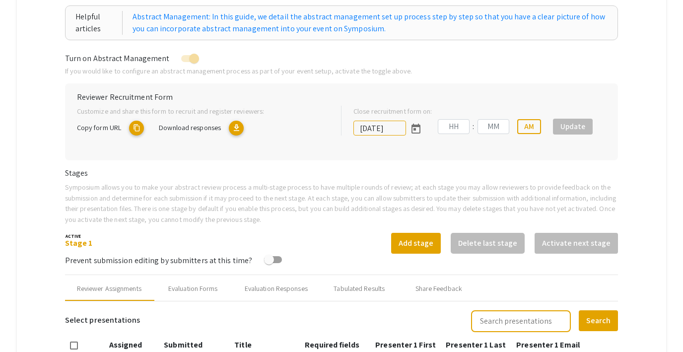
type input "7/8/2022"
type input "09"
type input "00"
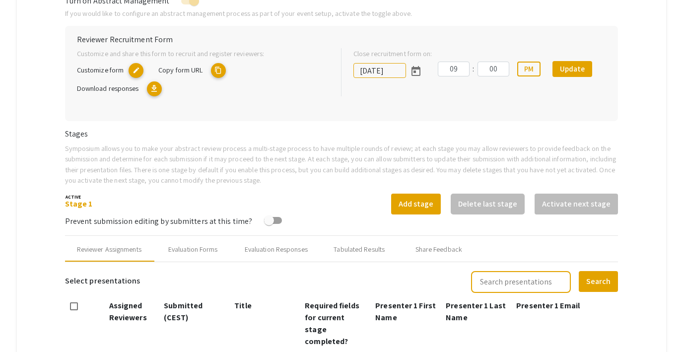
scroll to position [224, 0]
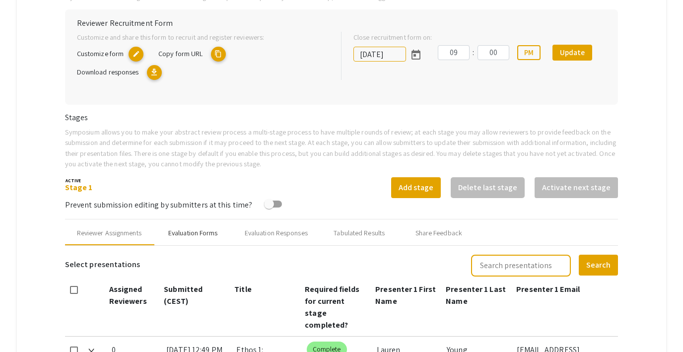
click at [197, 239] on div "Evaluation Forms" at bounding box center [192, 233] width 79 height 24
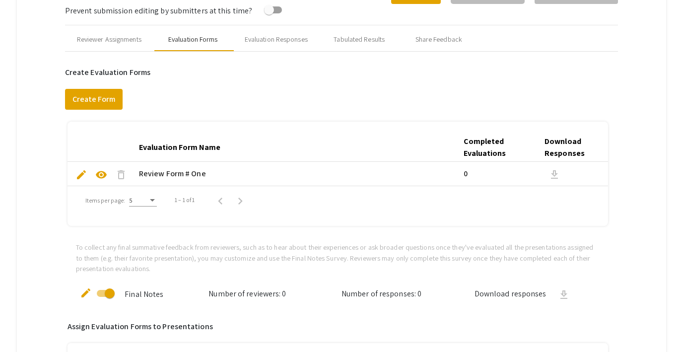
scroll to position [0, 0]
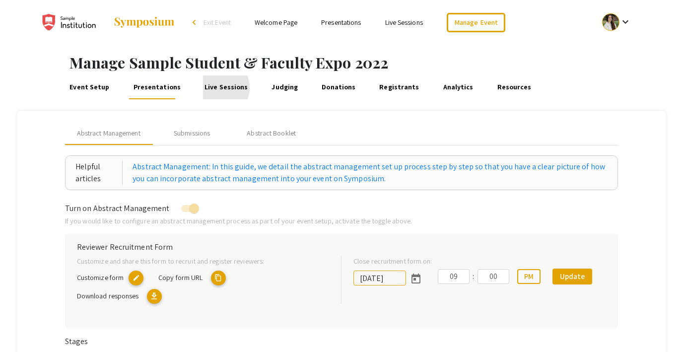
click at [211, 88] on link "Live Sessions" at bounding box center [226, 87] width 47 height 24
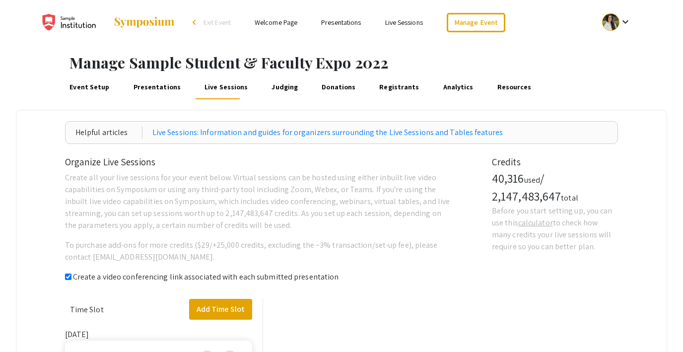
checkbox input "true"
click at [171, 86] on link "Presentations" at bounding box center [157, 87] width 51 height 24
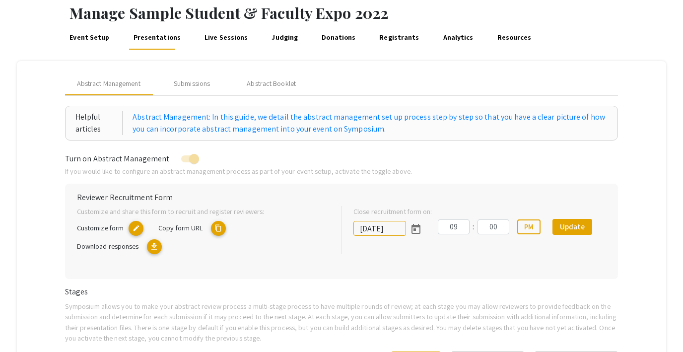
scroll to position [53, 0]
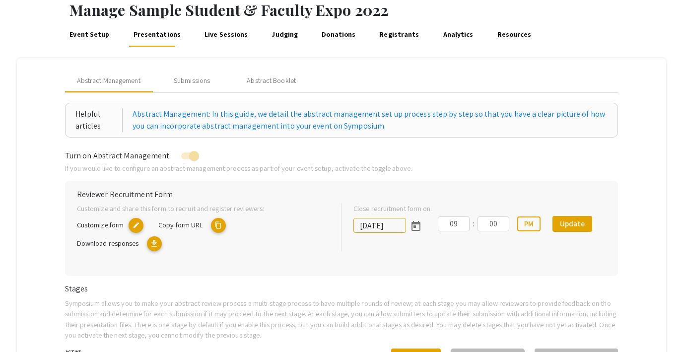
click at [86, 35] on link "Event Setup" at bounding box center [89, 35] width 43 height 24
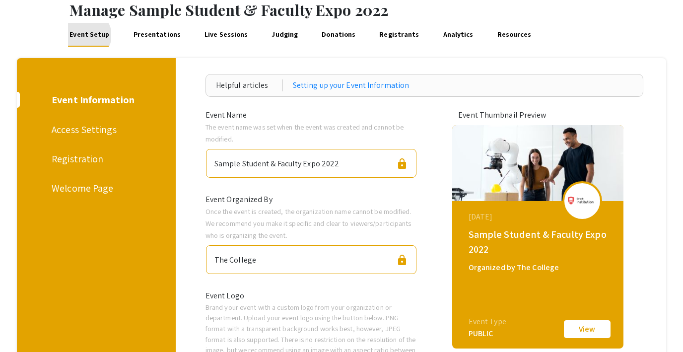
click at [86, 166] on div "Registration" at bounding box center [95, 158] width 86 height 15
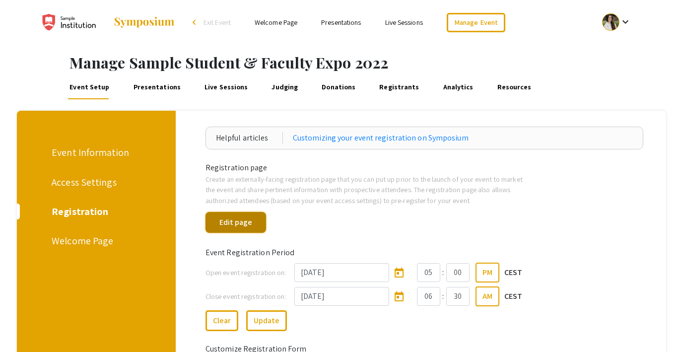
click at [241, 225] on button "Edit page" at bounding box center [236, 222] width 61 height 21
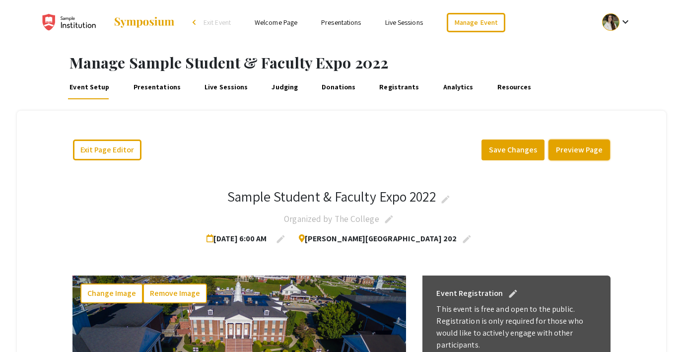
click at [580, 148] on button "Preview Page" at bounding box center [580, 150] width 62 height 21
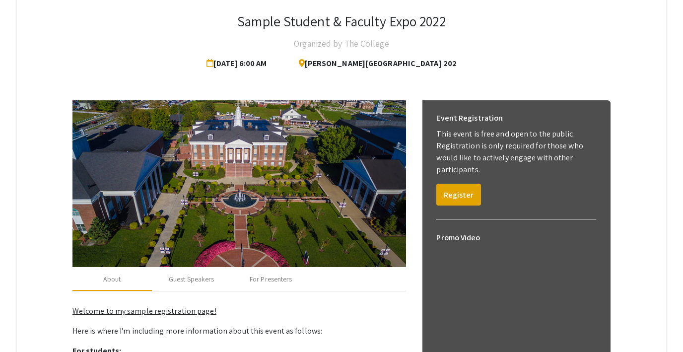
scroll to position [179, 0]
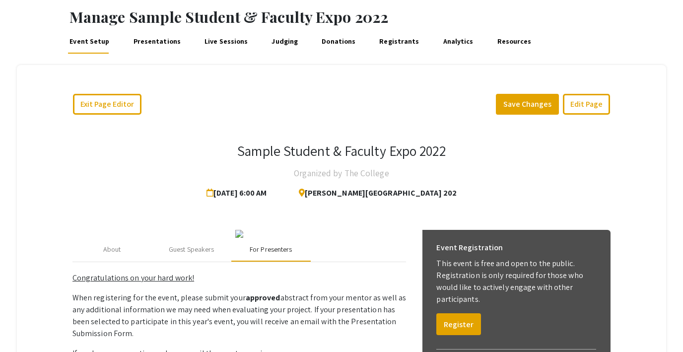
scroll to position [44, 0]
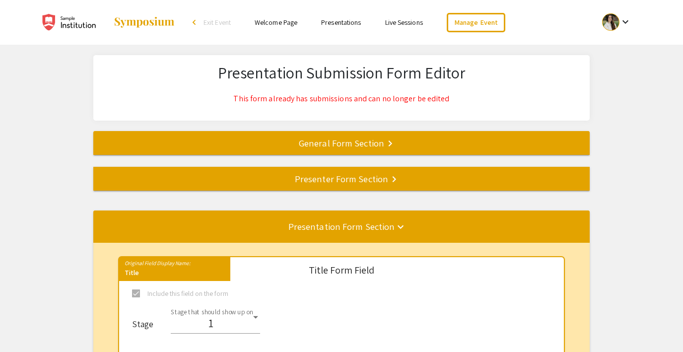
select select "8"
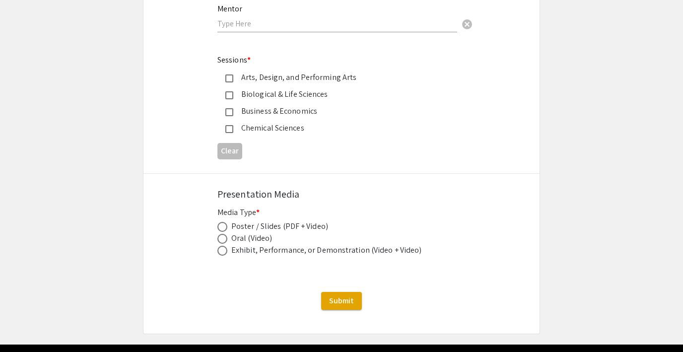
scroll to position [1176, 0]
